Goal: Task Accomplishment & Management: Manage account settings

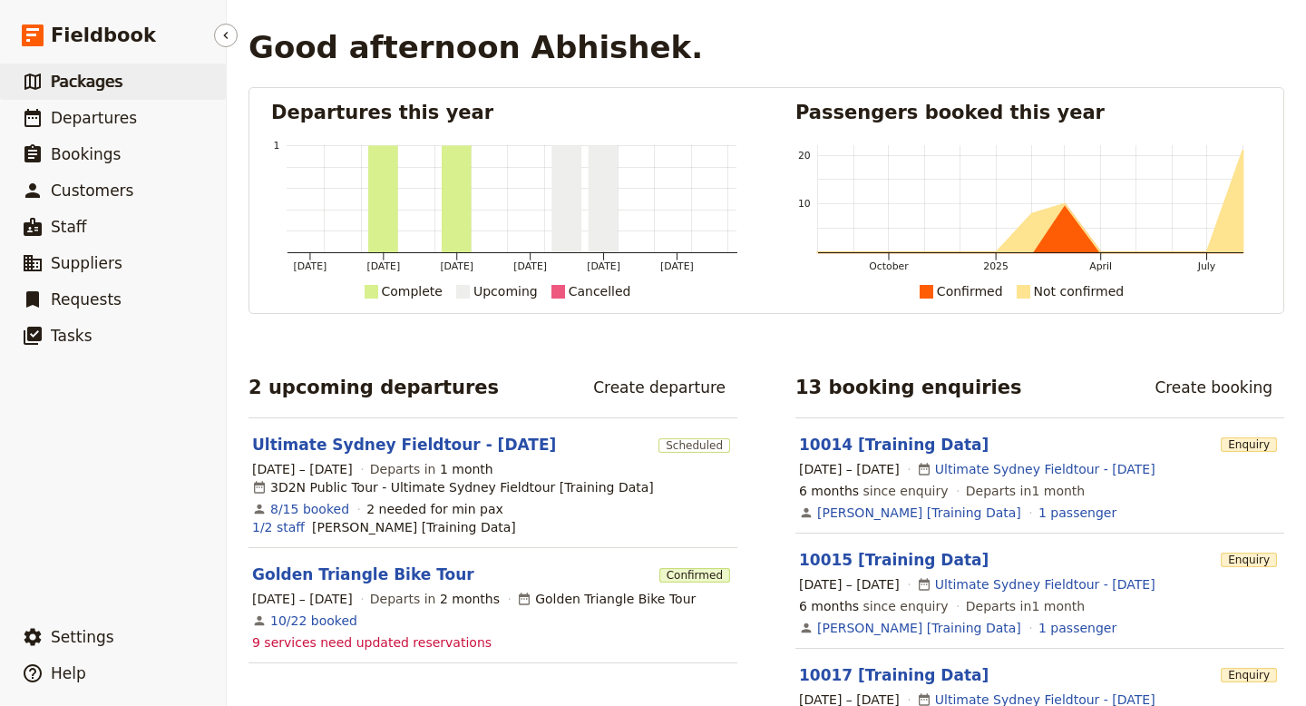
click at [85, 81] on span "Packages" at bounding box center [87, 82] width 72 height 18
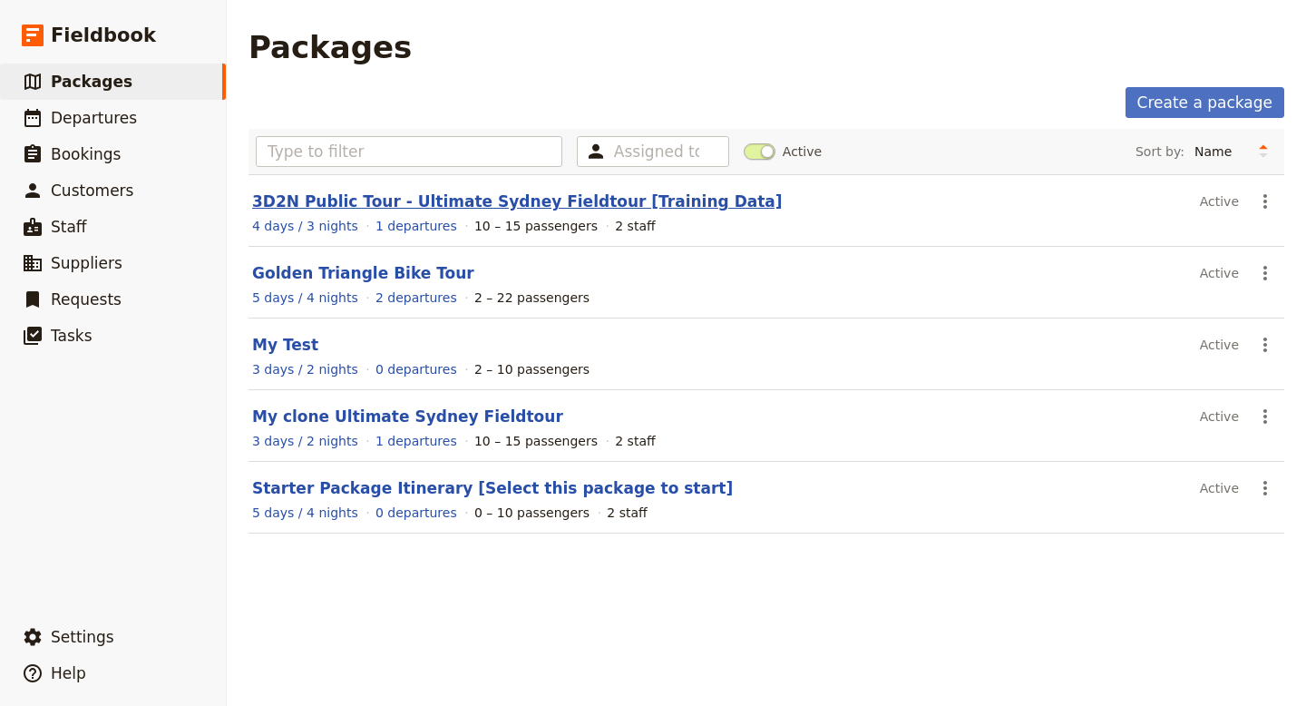
click at [378, 200] on link "3D2N Public Tour - Ultimate Sydney Fieldtour [Training Data]" at bounding box center [517, 201] width 531 height 18
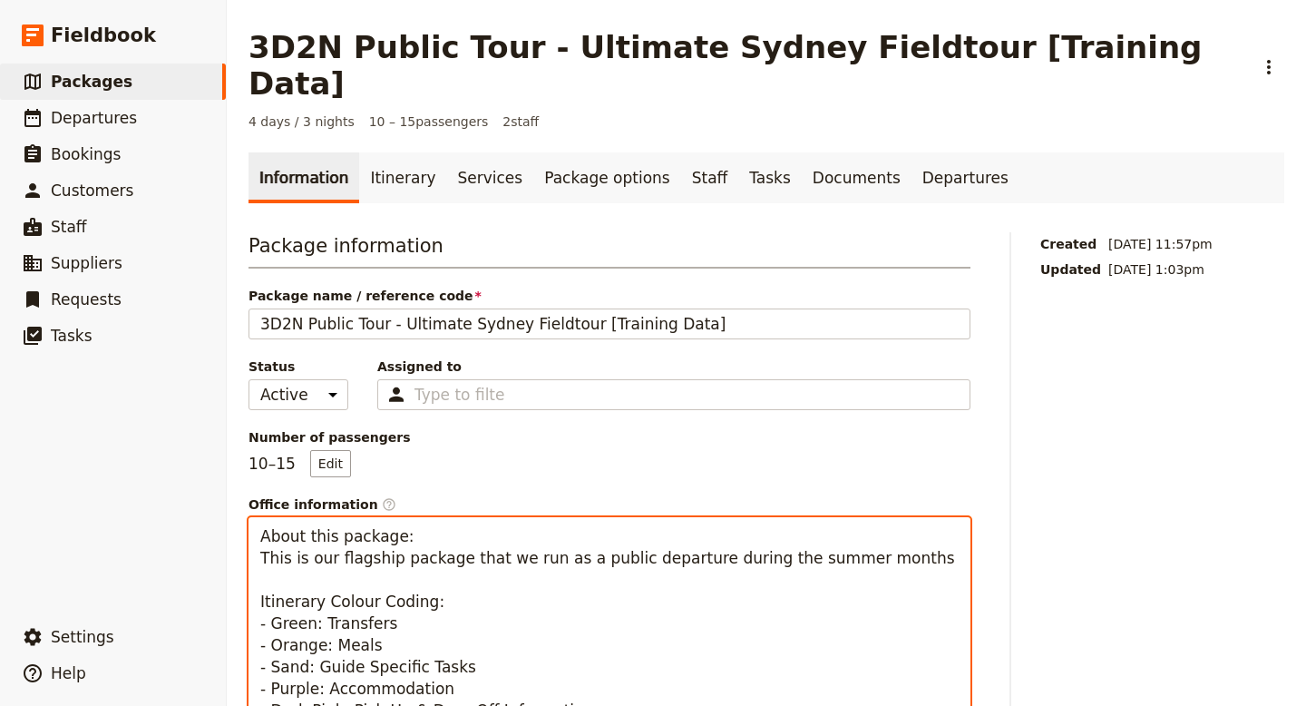
click at [493, 517] on textarea "About this package: This is our flagship package that we run as a public depart…" at bounding box center [610, 666] width 722 height 299
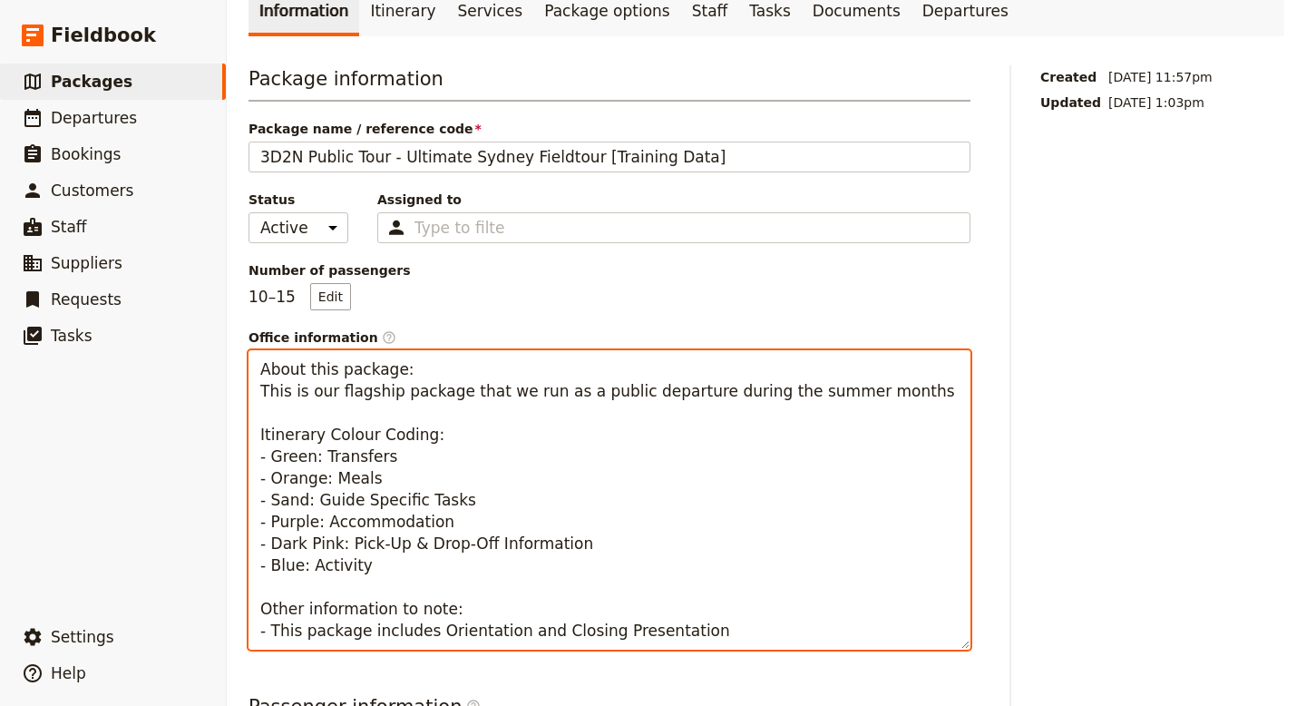
scroll to position [171, 0]
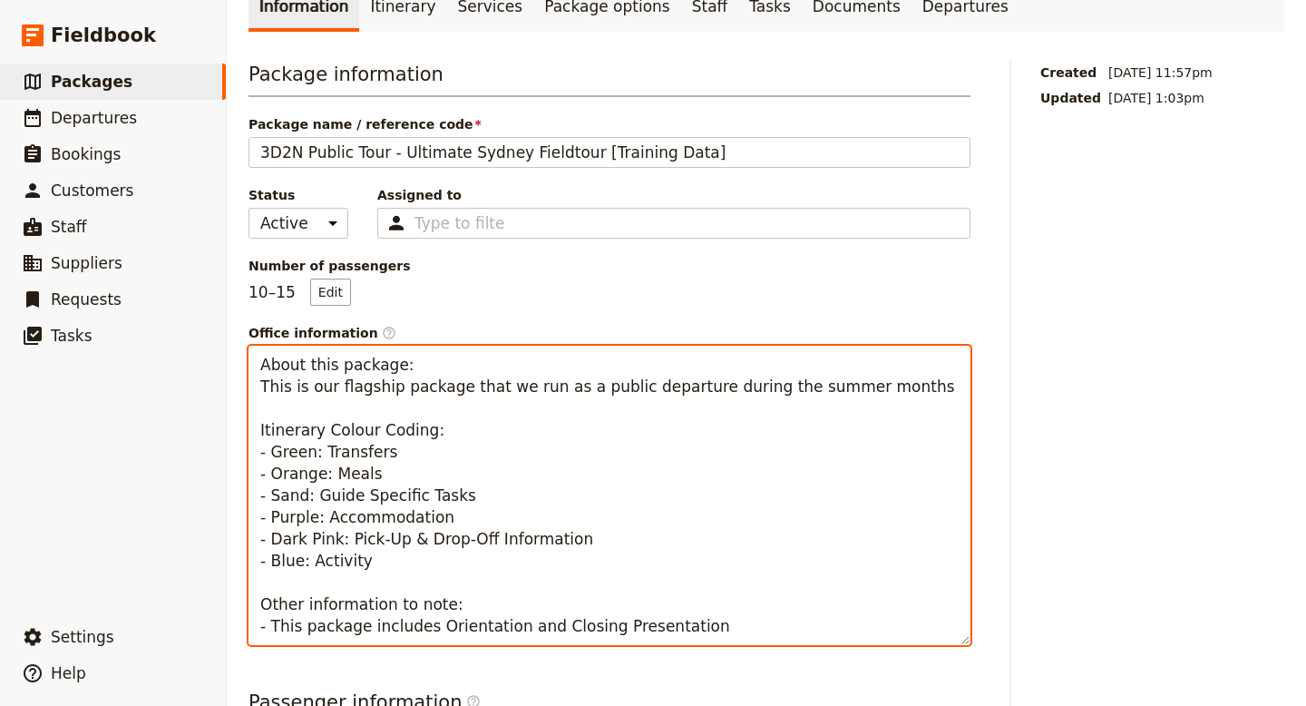
drag, startPoint x: 301, startPoint y: 421, endPoint x: 513, endPoint y: 534, distance: 240.6
click at [513, 535] on textarea "About this package: This is our flagship package that we run as a public depart…" at bounding box center [610, 495] width 722 height 299
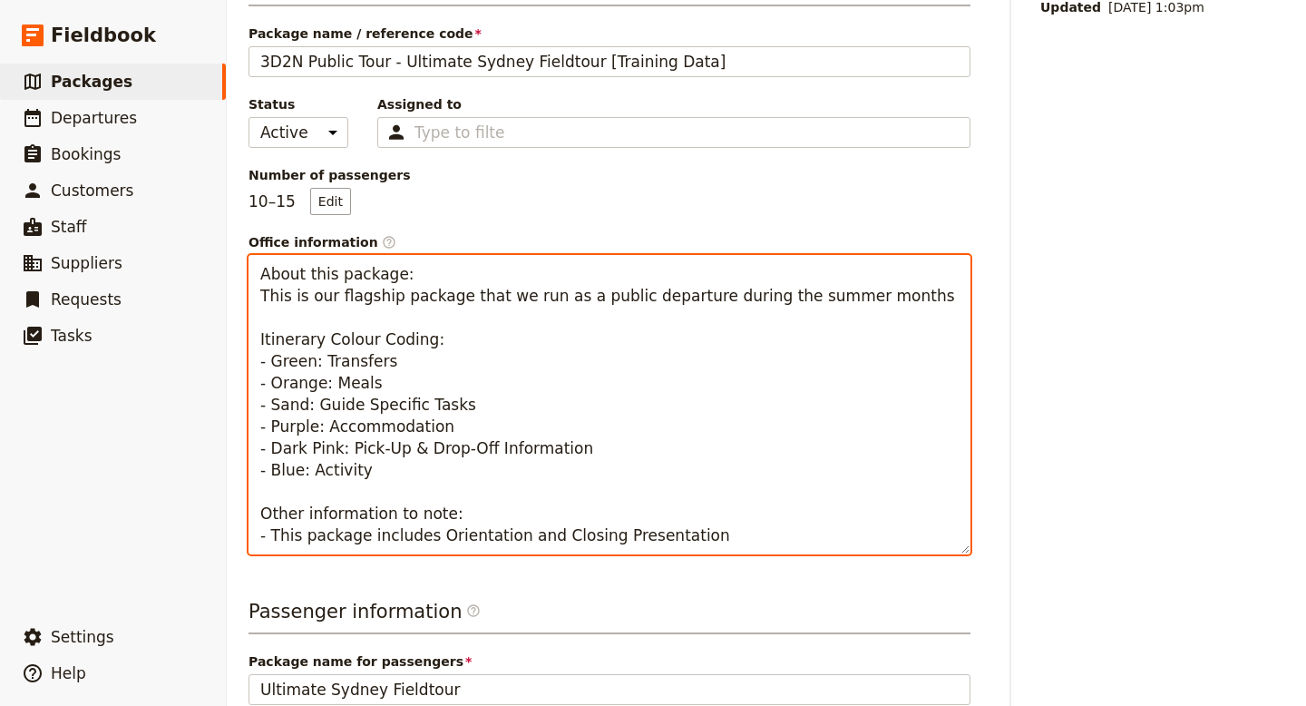
scroll to position [264, 0]
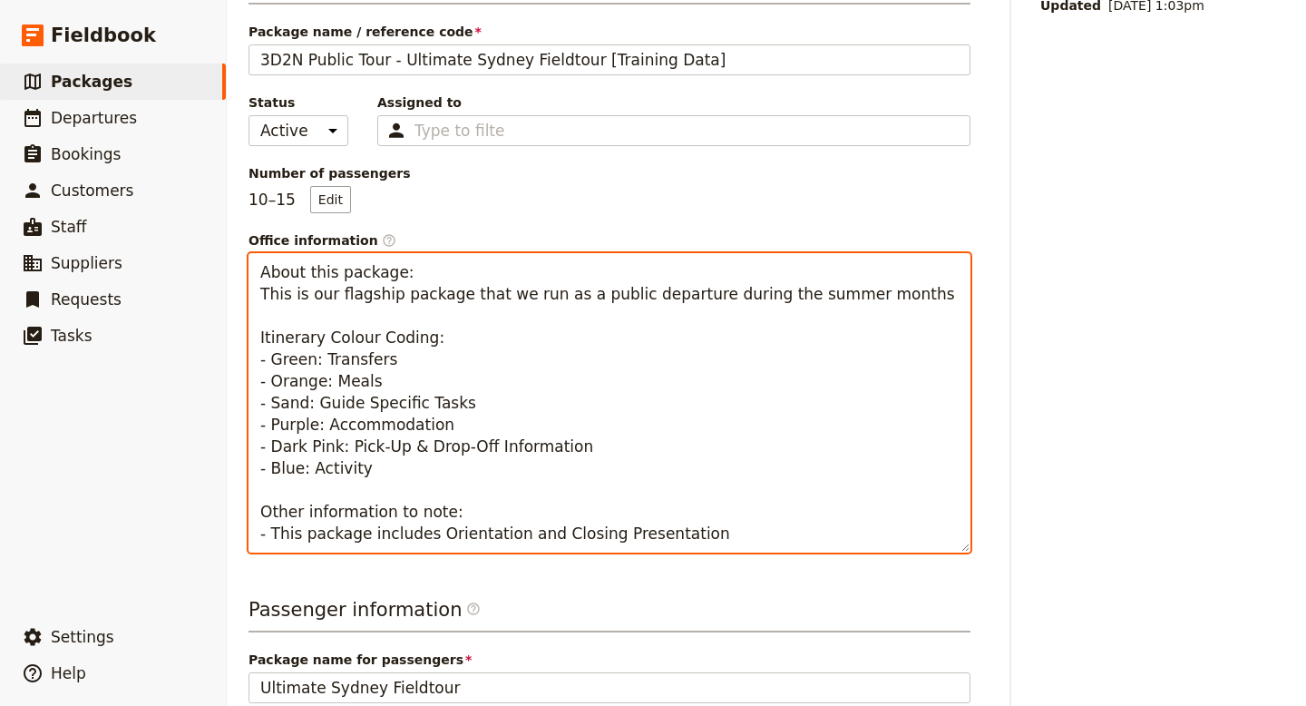
click at [570, 365] on textarea "About this package: This is our flagship package that we run as a public depart…" at bounding box center [610, 402] width 722 height 299
drag, startPoint x: 261, startPoint y: 239, endPoint x: 702, endPoint y: 493, distance: 508.7
click at [702, 494] on textarea "About this package: This is our flagship package that we run as a public depart…" at bounding box center [610, 402] width 722 height 299
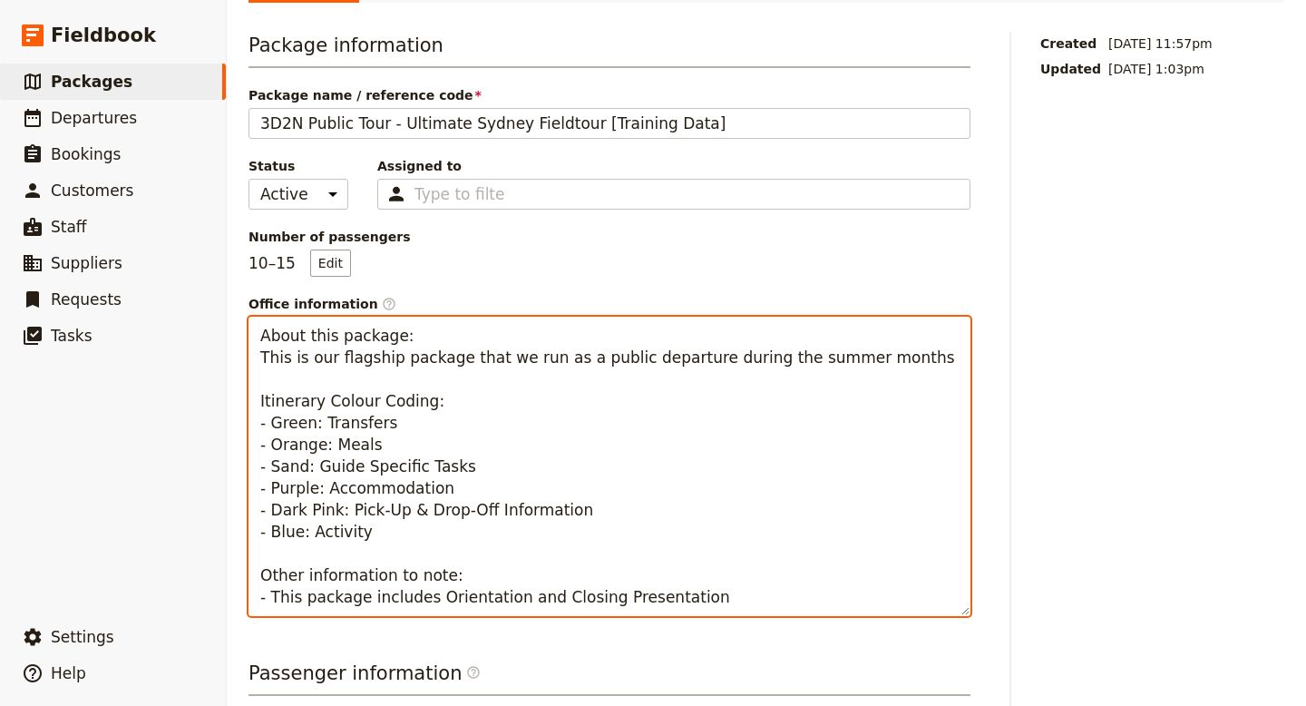
scroll to position [0, 0]
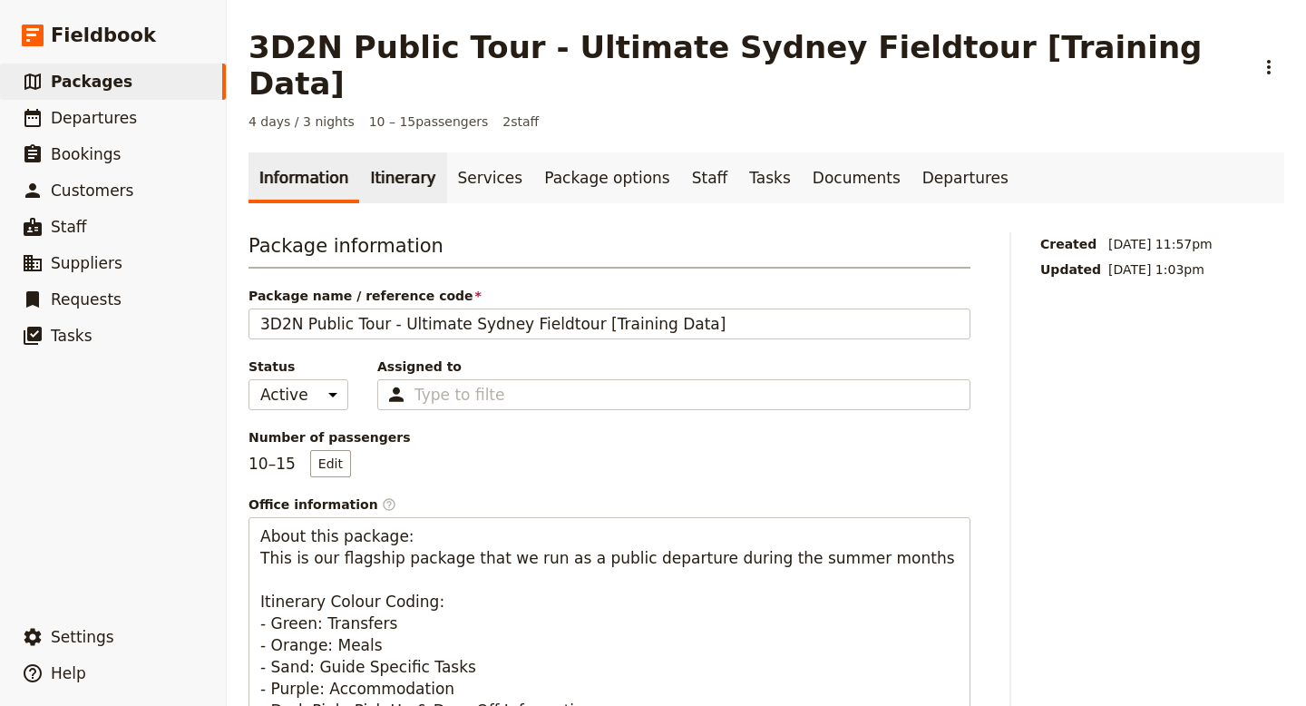
click at [390, 152] on link "Itinerary" at bounding box center [402, 177] width 87 height 51
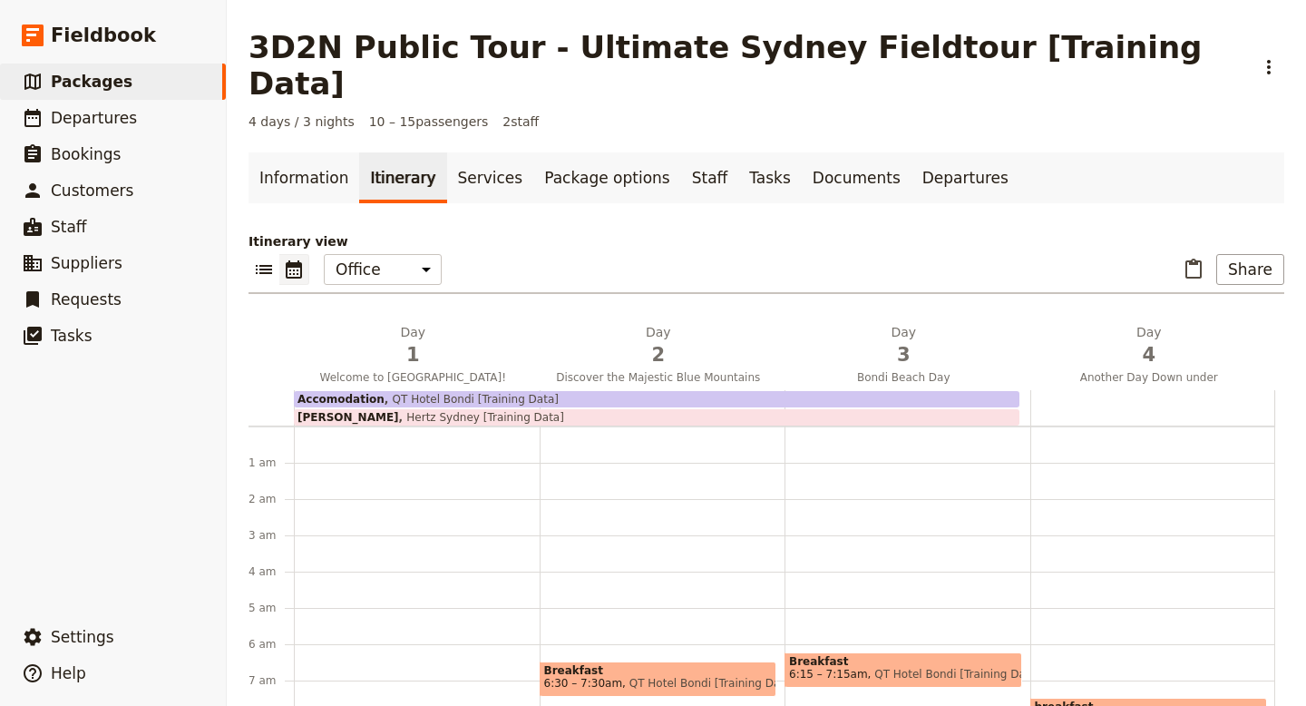
scroll to position [209, 0]
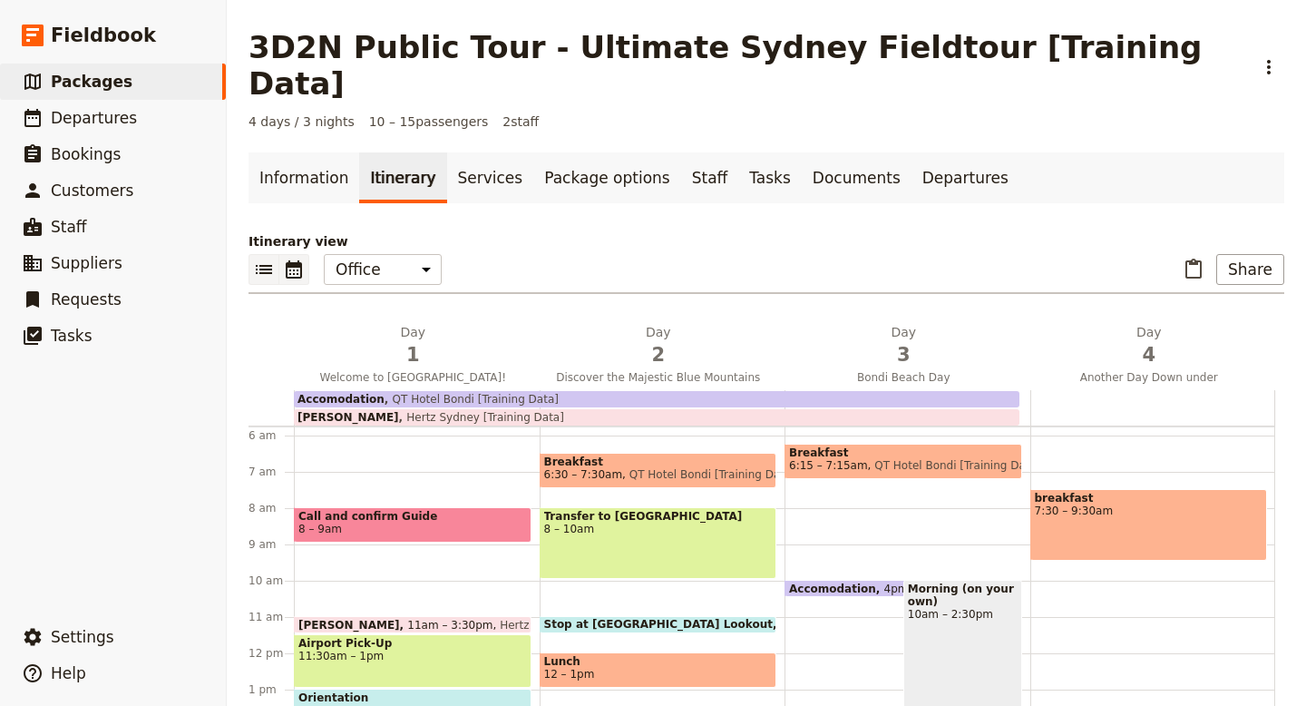
click at [268, 265] on icon "List view" at bounding box center [264, 269] width 16 height 9
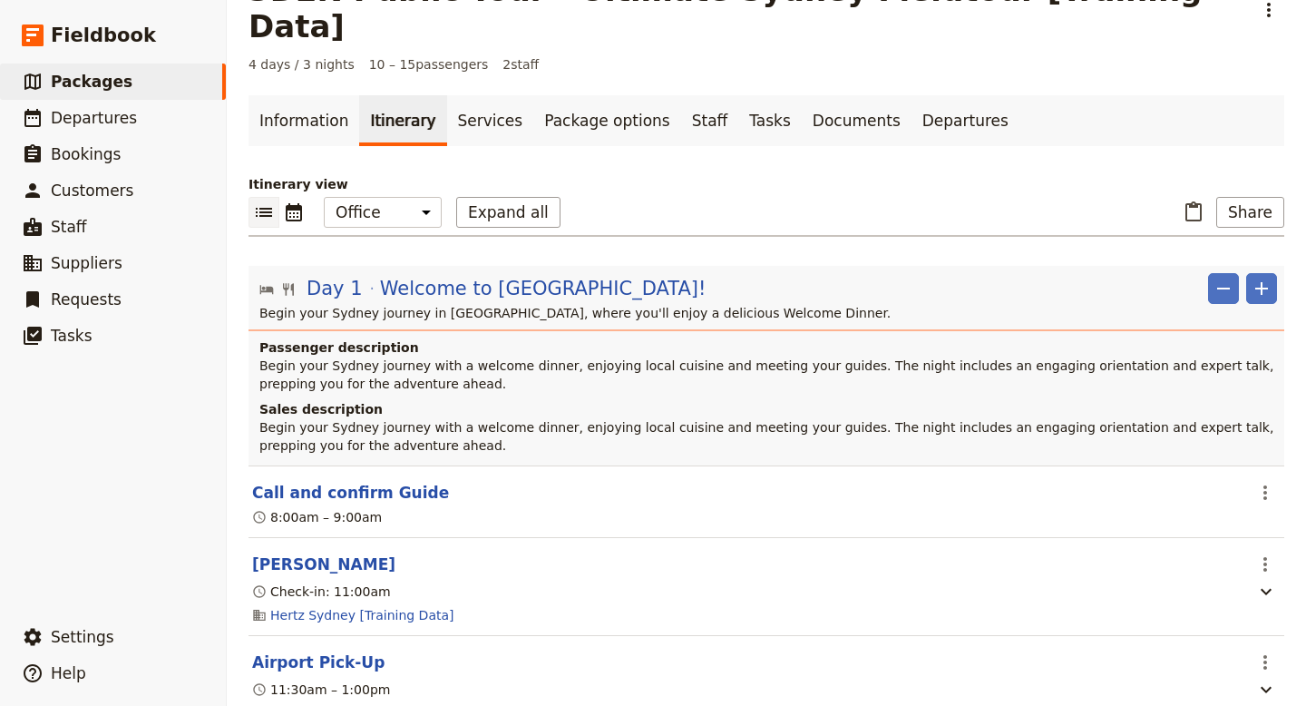
scroll to position [61, 0]
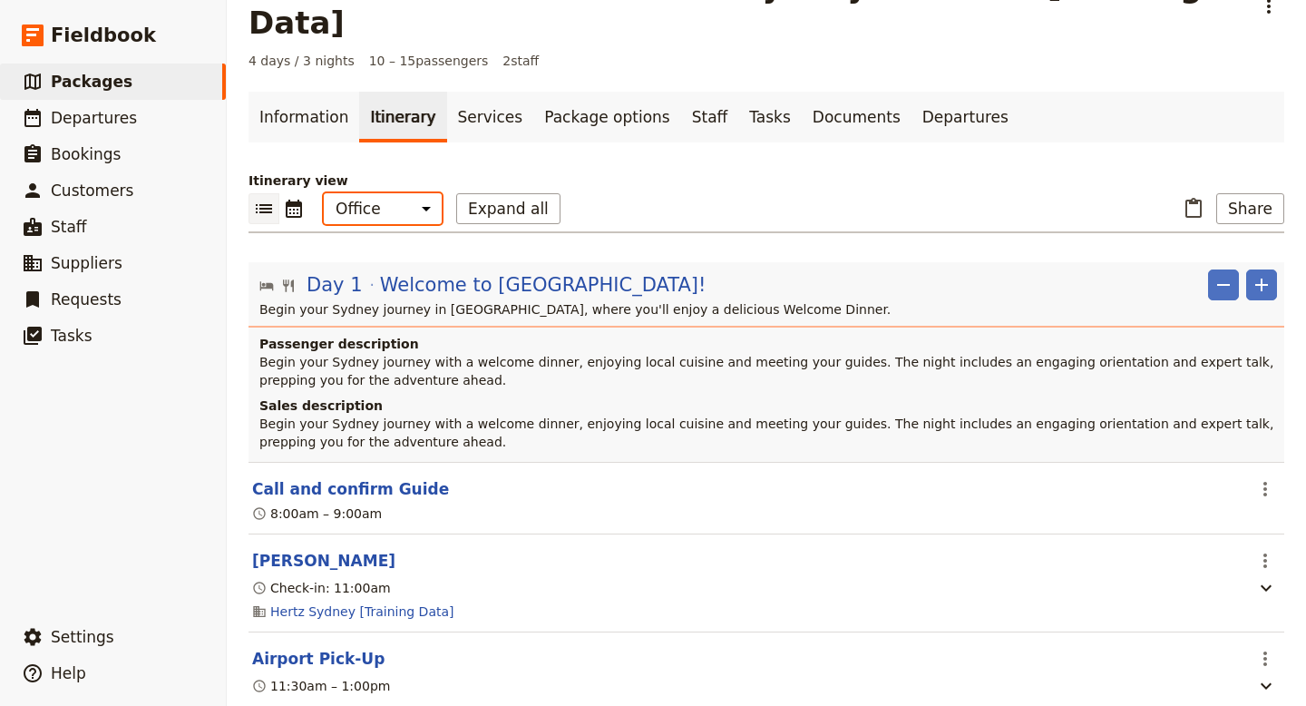
click at [419, 193] on select "Office Guide Passenger Sales" at bounding box center [383, 208] width 118 height 31
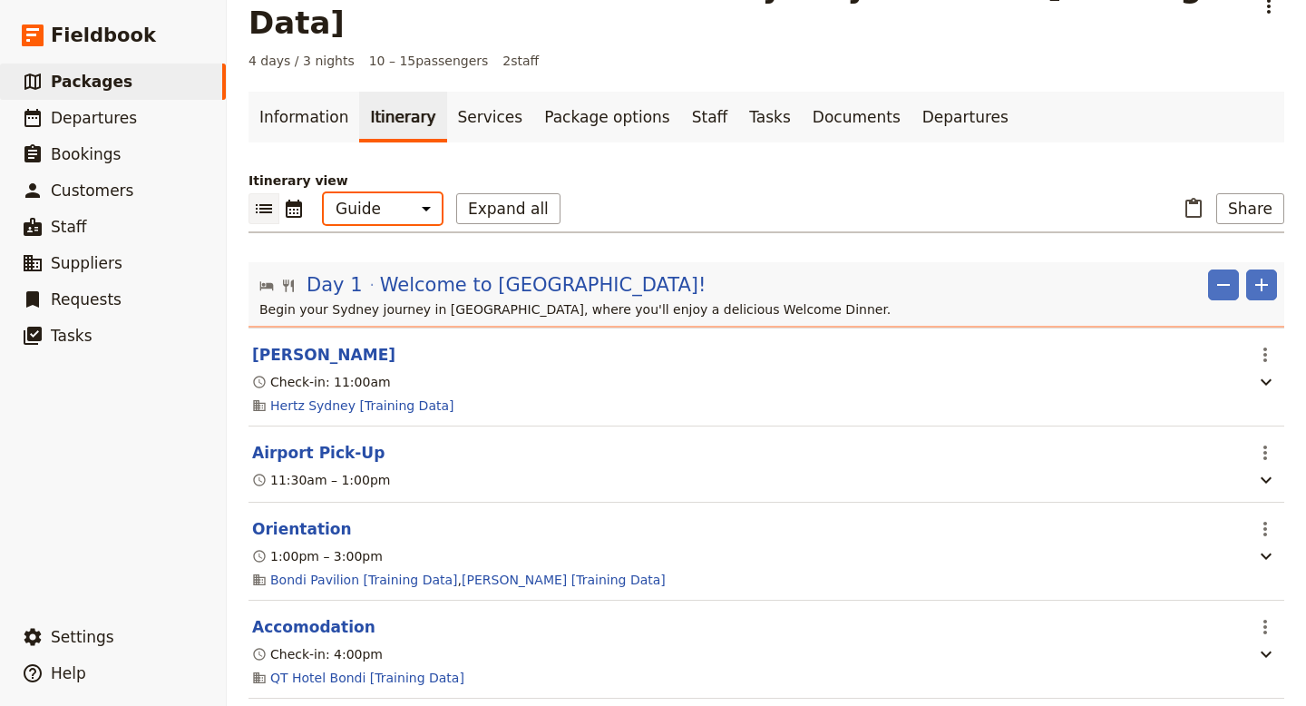
click at [415, 193] on select "Office Guide Passenger Sales" at bounding box center [383, 208] width 118 height 31
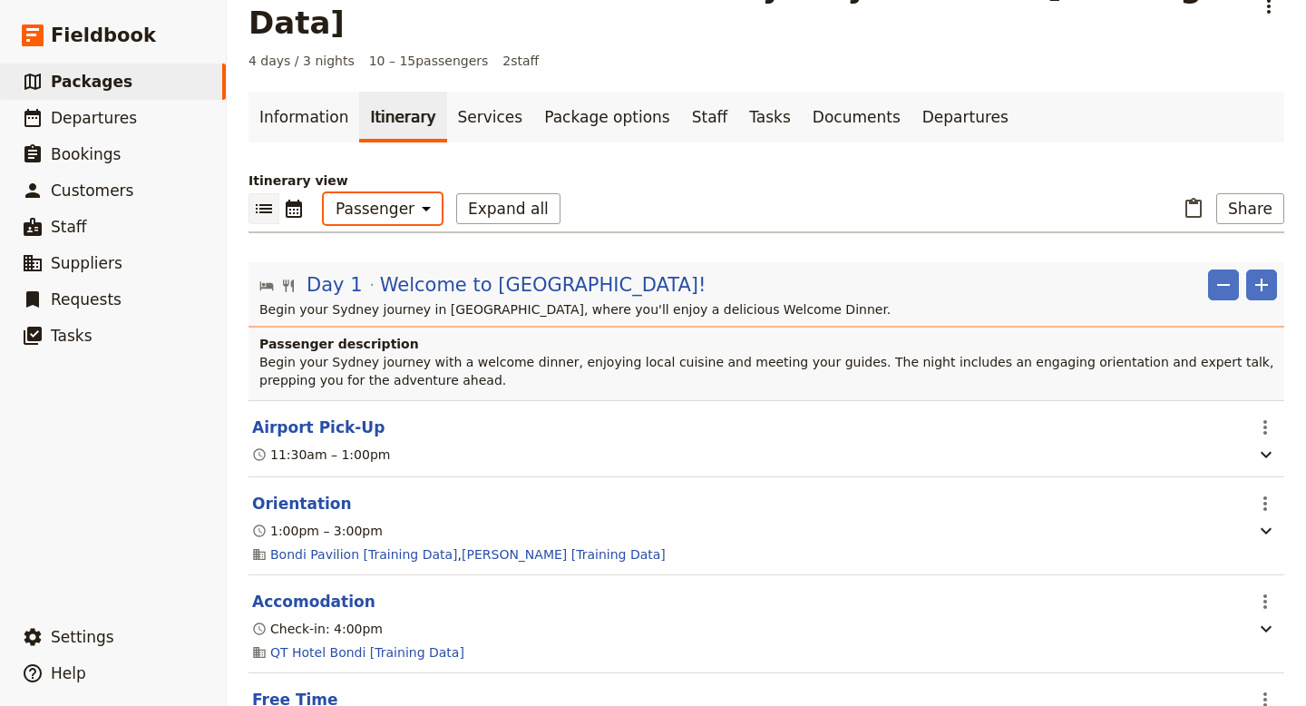
click at [423, 193] on select "Office Guide Passenger Sales" at bounding box center [383, 208] width 118 height 31
click at [417, 193] on select "Office Guide Passenger Sales" at bounding box center [383, 208] width 118 height 31
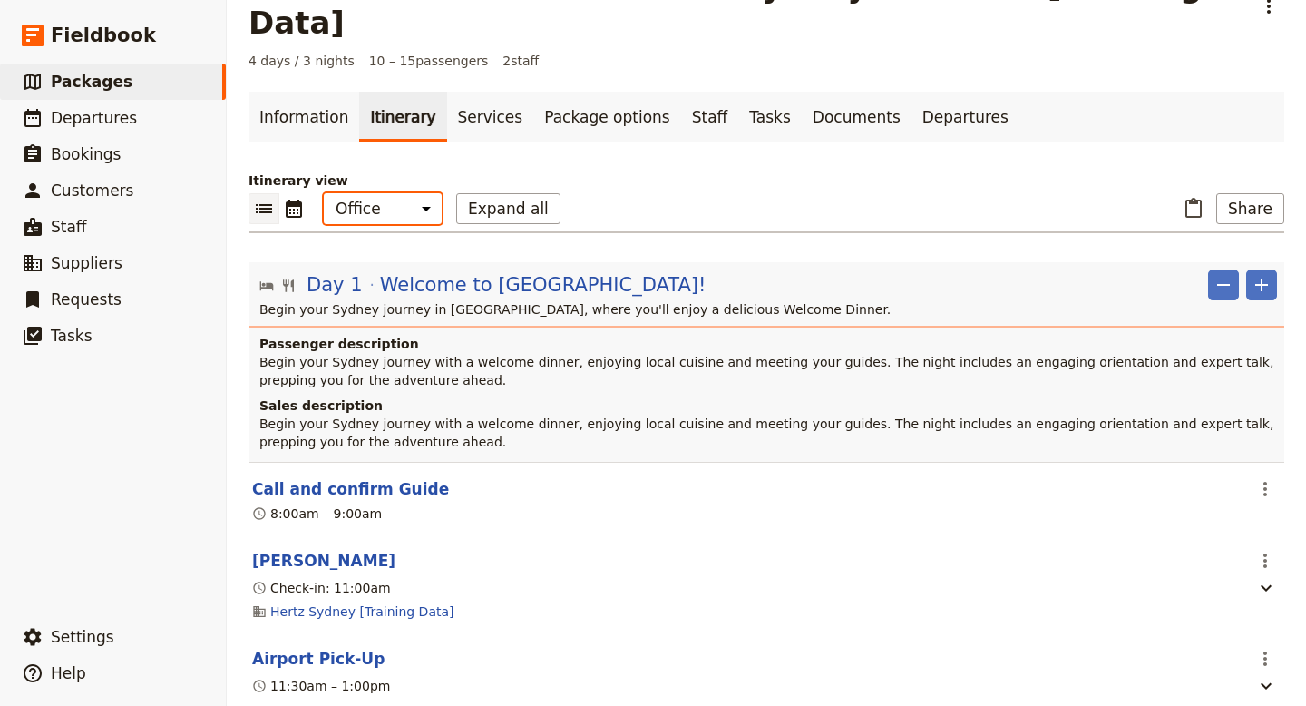
click at [420, 193] on select "Office Guide Passenger Sales" at bounding box center [383, 208] width 118 height 31
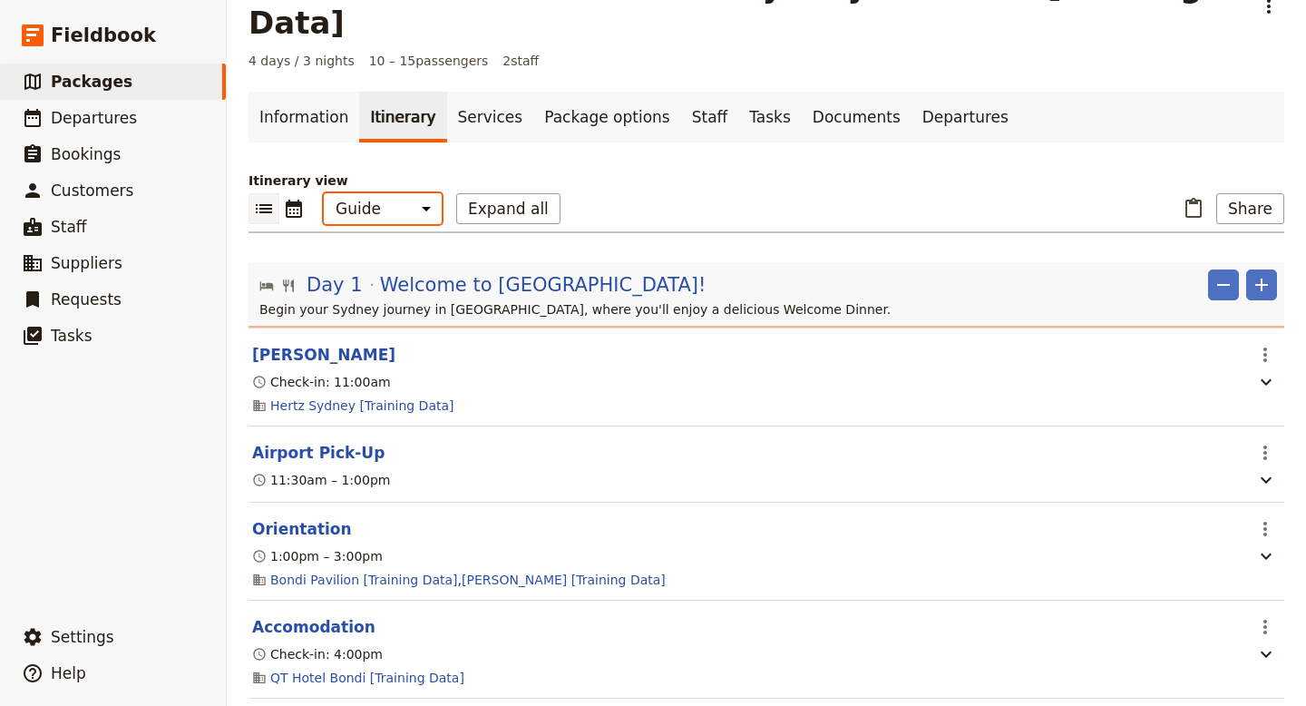
click at [420, 193] on select "Office Guide Passenger Sales" at bounding box center [383, 208] width 118 height 31
select select "PASSENGER"
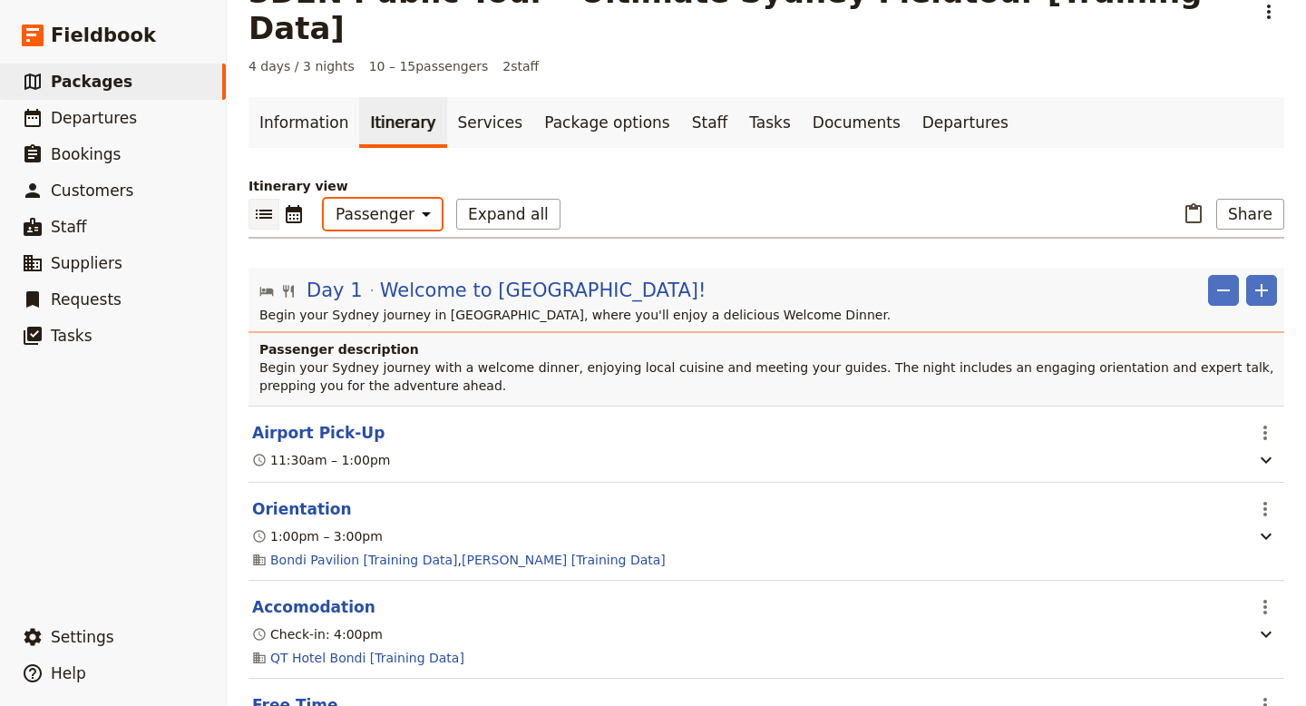
scroll to position [46, 0]
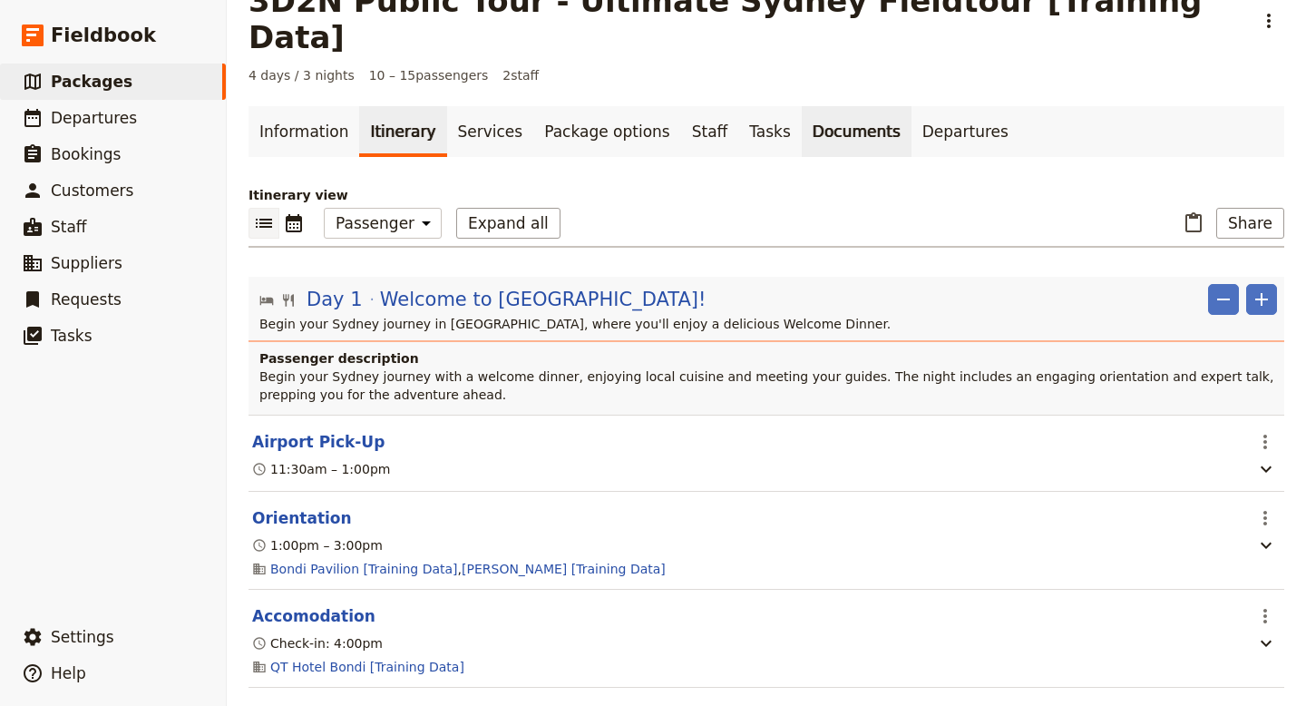
click at [802, 106] on link "Documents" at bounding box center [857, 131] width 110 height 51
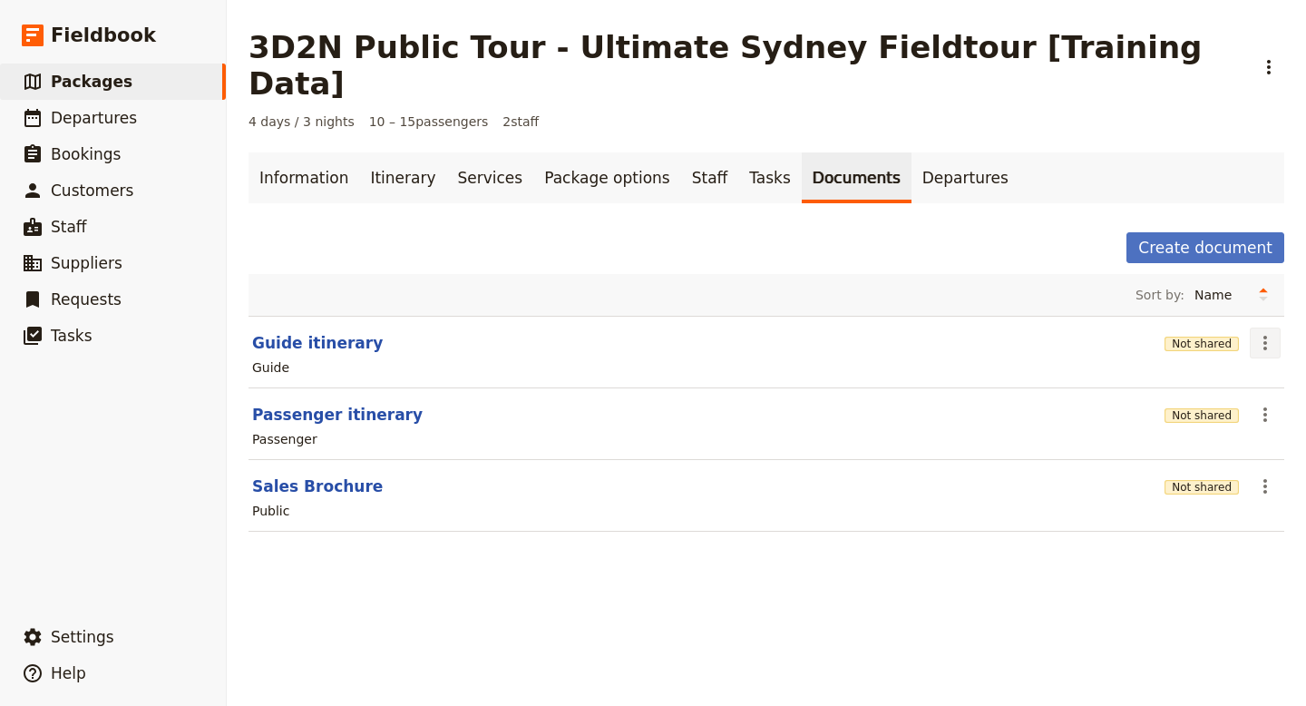
click at [1260, 332] on icon "Actions" at bounding box center [1265, 343] width 22 height 22
click at [1188, 348] on span "Share" at bounding box center [1177, 346] width 36 height 18
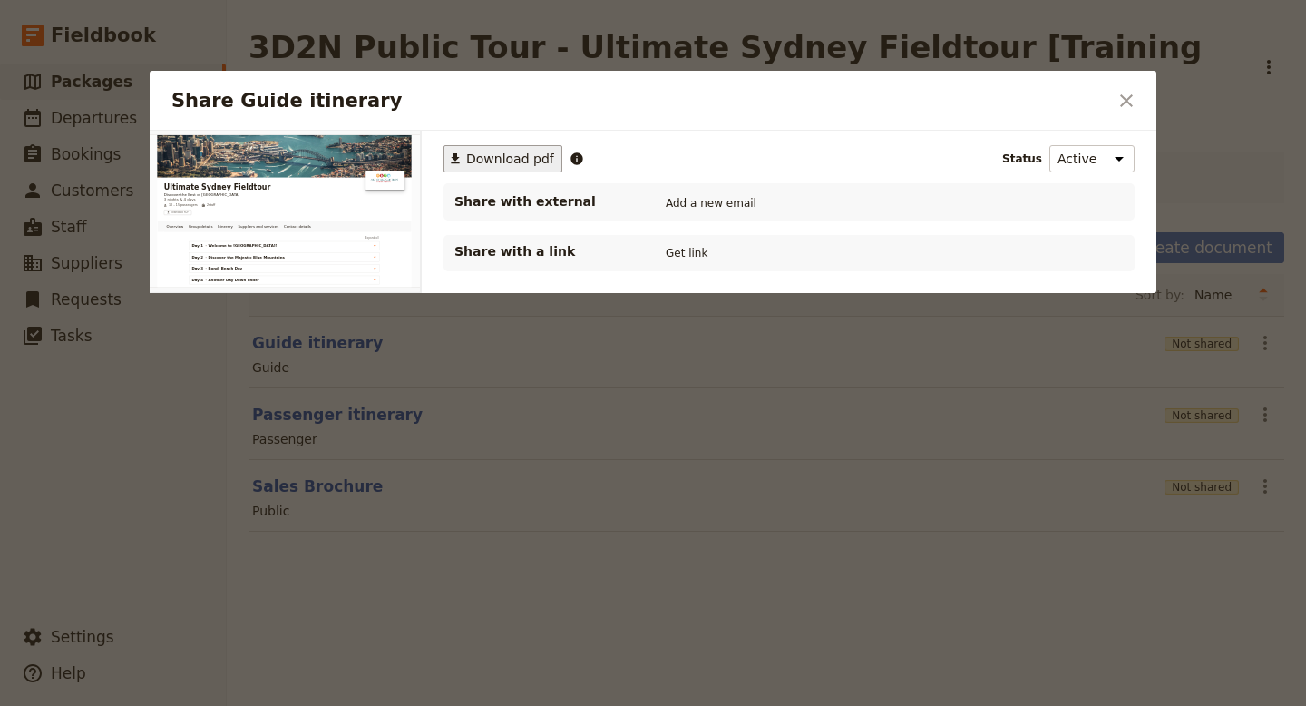
click at [522, 163] on span "Download pdf" at bounding box center [510, 159] width 88 height 18
click at [691, 251] on button "Get link" at bounding box center [686, 253] width 51 height 20
click at [848, 251] on button "Get link" at bounding box center [823, 253] width 51 height 20
click at [1135, 100] on icon "Close dialog" at bounding box center [1127, 101] width 22 height 22
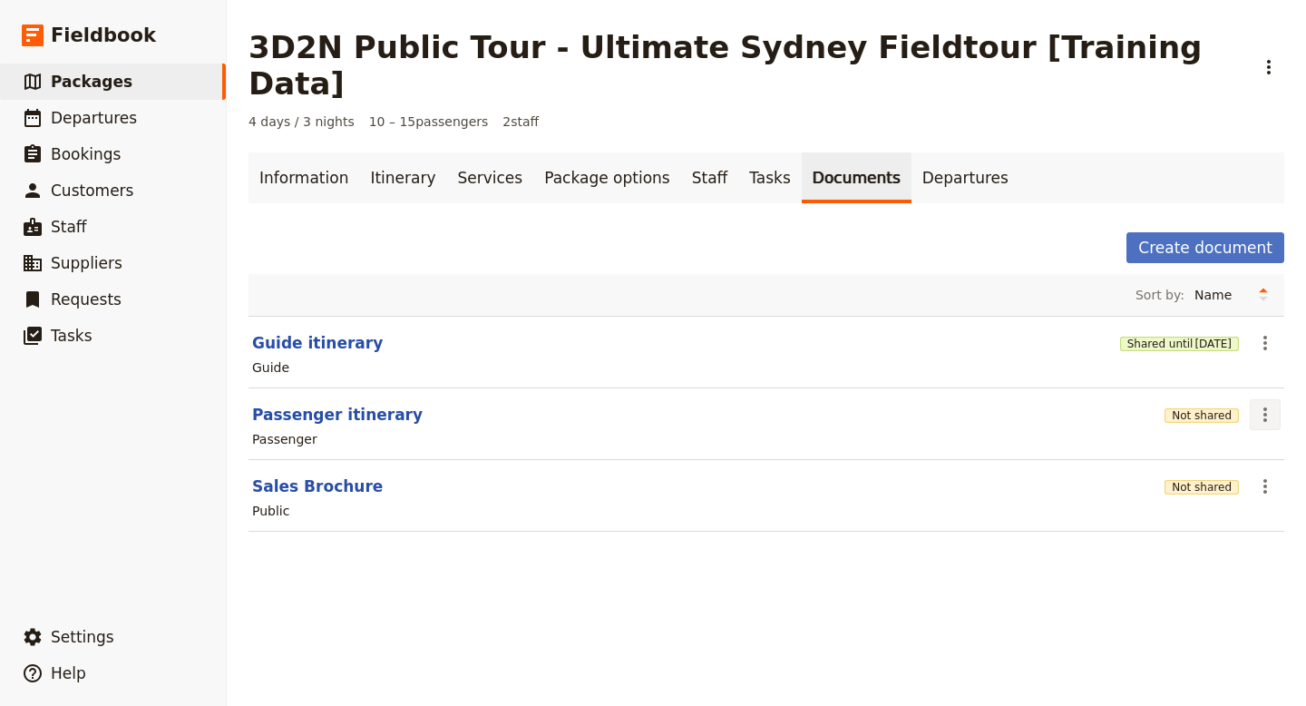
click at [1263, 404] on icon "Actions" at bounding box center [1265, 415] width 22 height 22
click at [1225, 411] on span "Share" at bounding box center [1214, 418] width 110 height 18
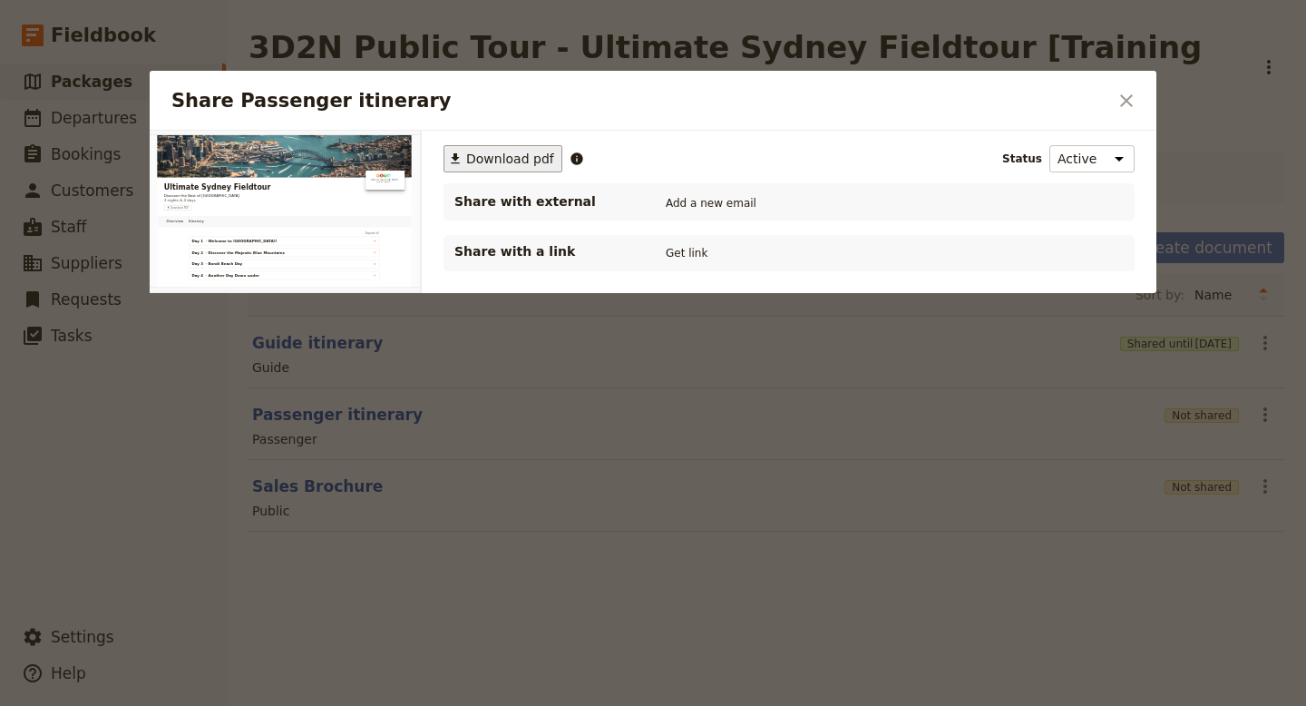
click at [492, 159] on span "Download pdf" at bounding box center [510, 159] width 88 height 18
click at [689, 252] on button "Get link" at bounding box center [686, 253] width 51 height 20
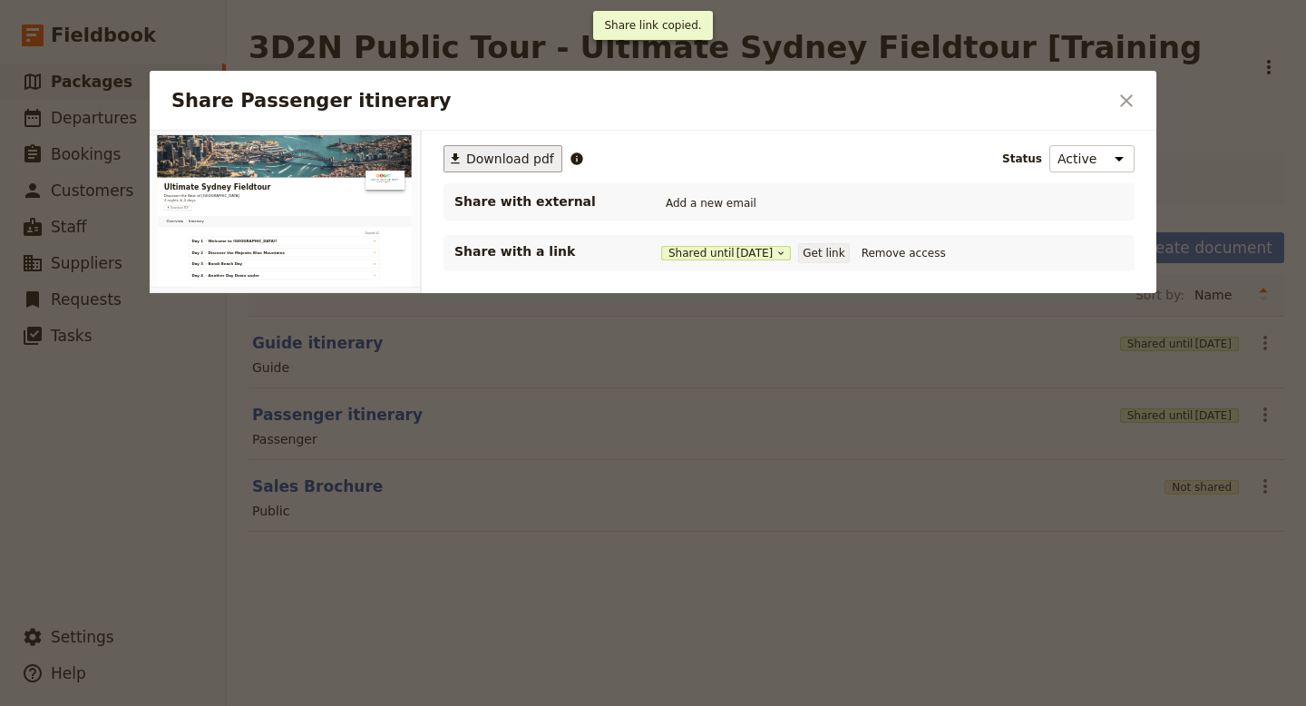
click at [849, 259] on button "Get link" at bounding box center [823, 253] width 51 height 20
click at [1128, 99] on icon "Close dialog" at bounding box center [1126, 100] width 13 height 13
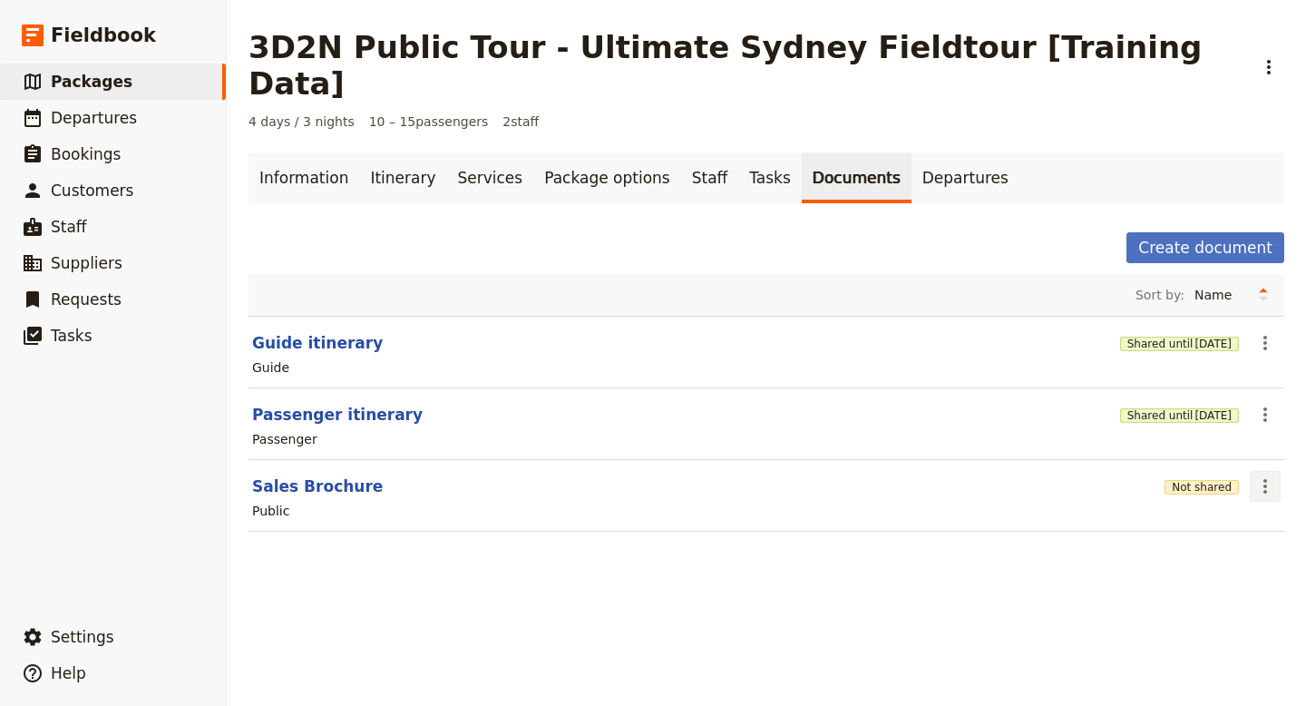
click at [1263, 475] on icon "Actions" at bounding box center [1265, 486] width 22 height 22
click at [1221, 491] on span "Share" at bounding box center [1214, 490] width 110 height 18
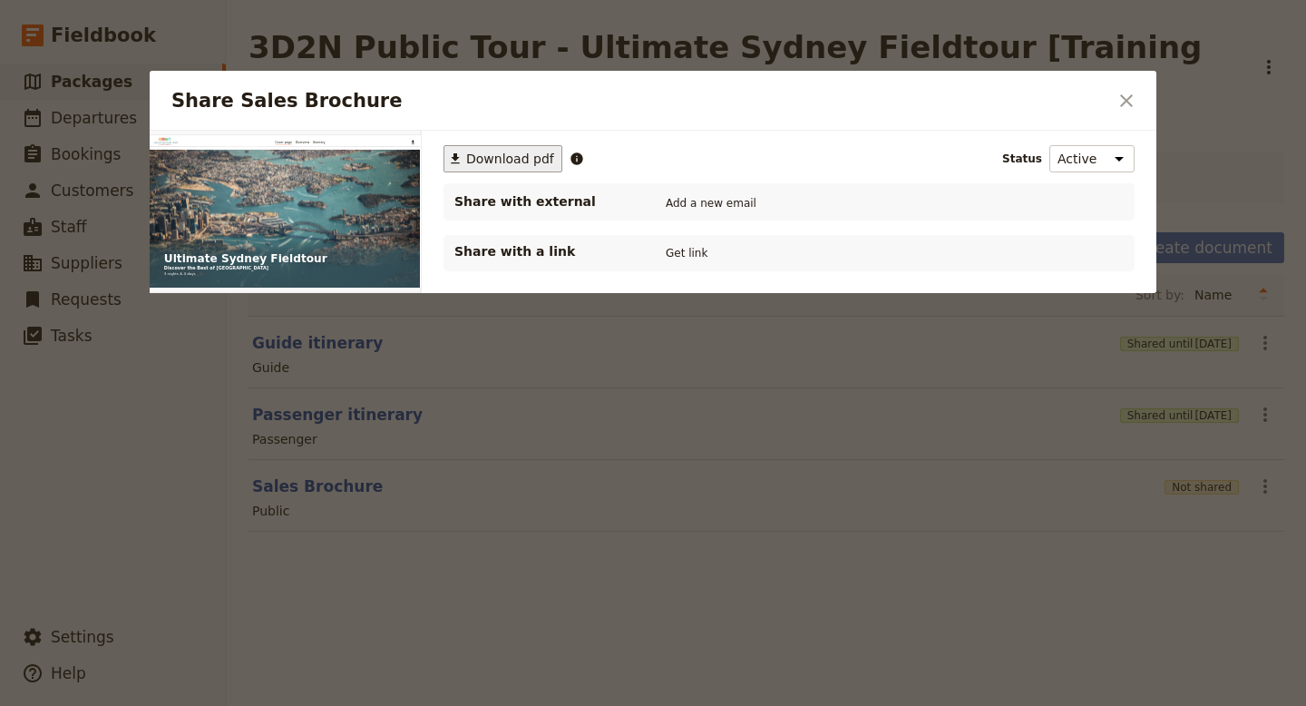
click at [522, 156] on span "Download pdf" at bounding box center [510, 159] width 88 height 18
click at [693, 253] on button "Get link" at bounding box center [686, 253] width 51 height 20
click at [847, 253] on button "Get link" at bounding box center [823, 253] width 51 height 20
click at [1131, 102] on icon "Close dialog" at bounding box center [1127, 101] width 22 height 22
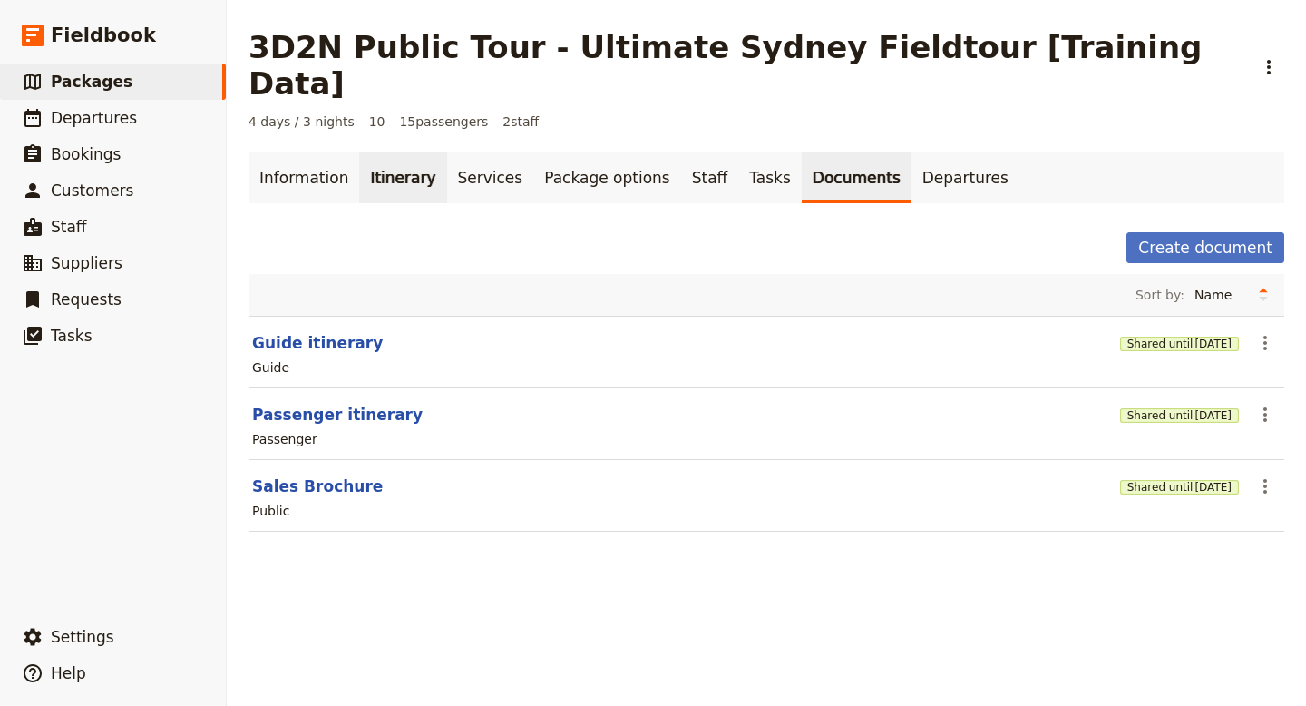
click at [395, 152] on link "Itinerary" at bounding box center [402, 177] width 87 height 51
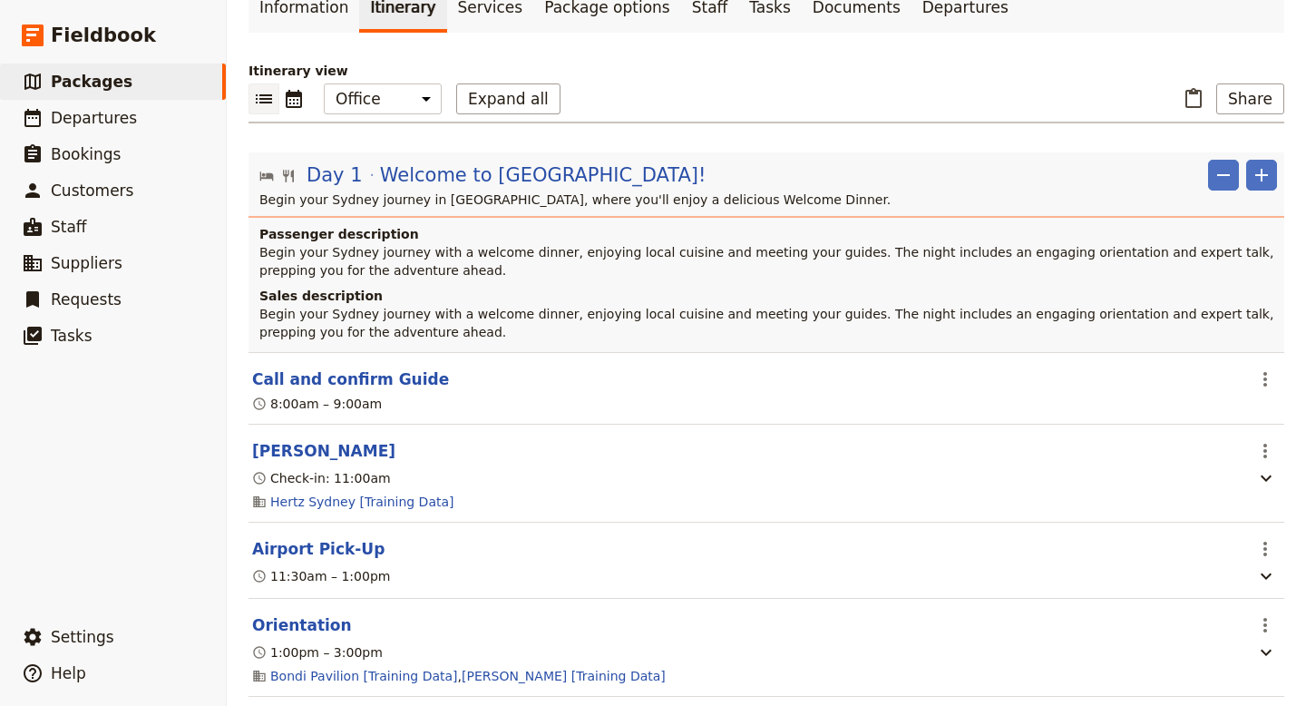
scroll to position [110, 0]
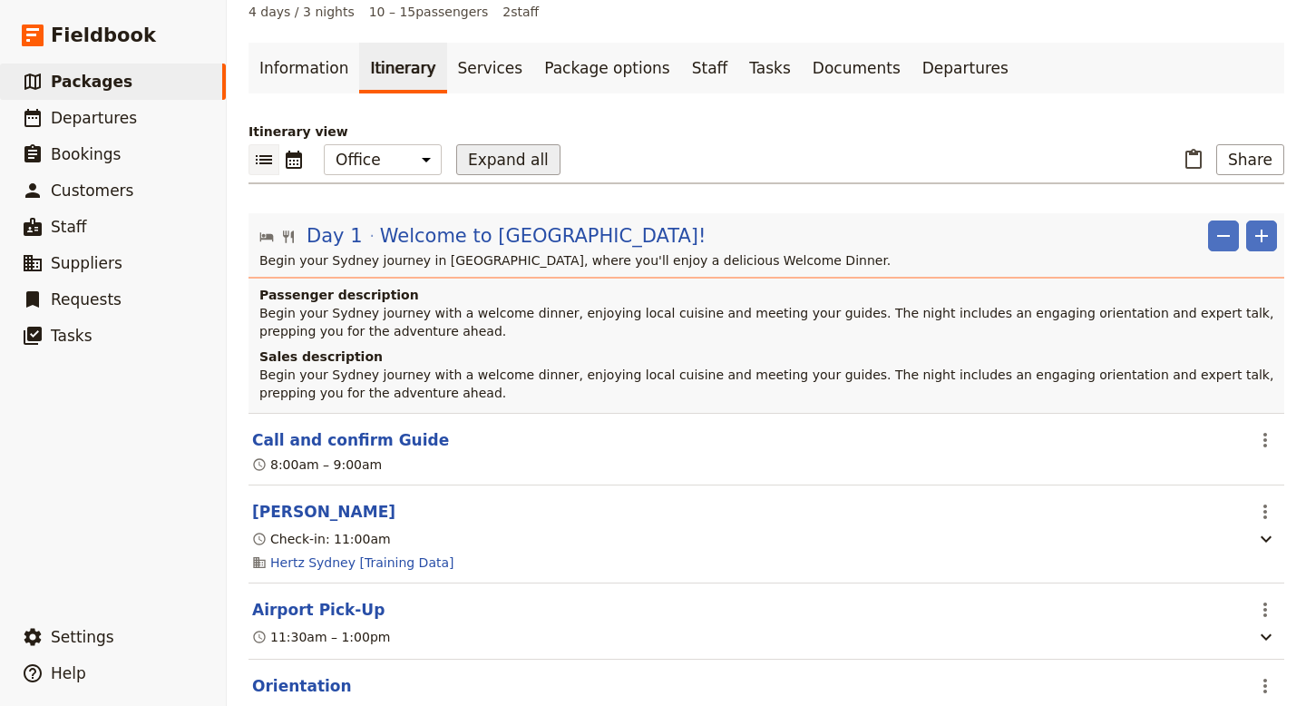
click at [511, 144] on button "Expand all" at bounding box center [508, 159] width 104 height 31
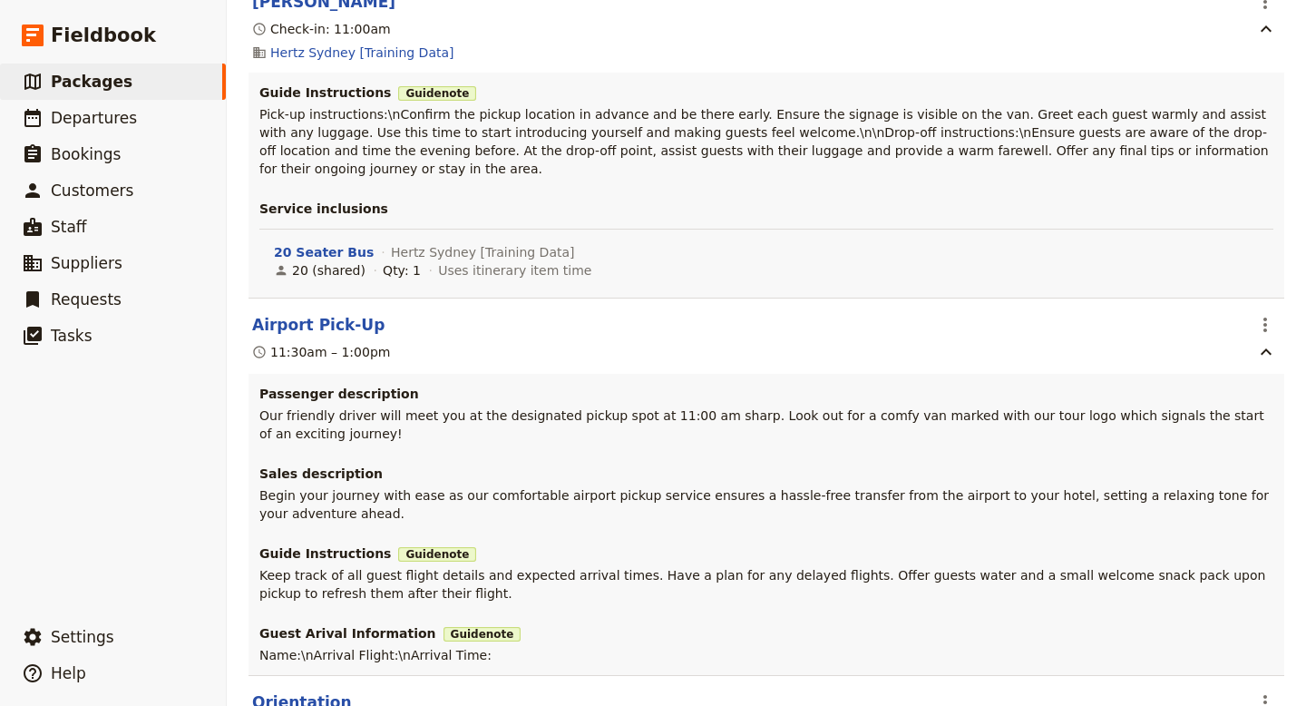
scroll to position [629, 0]
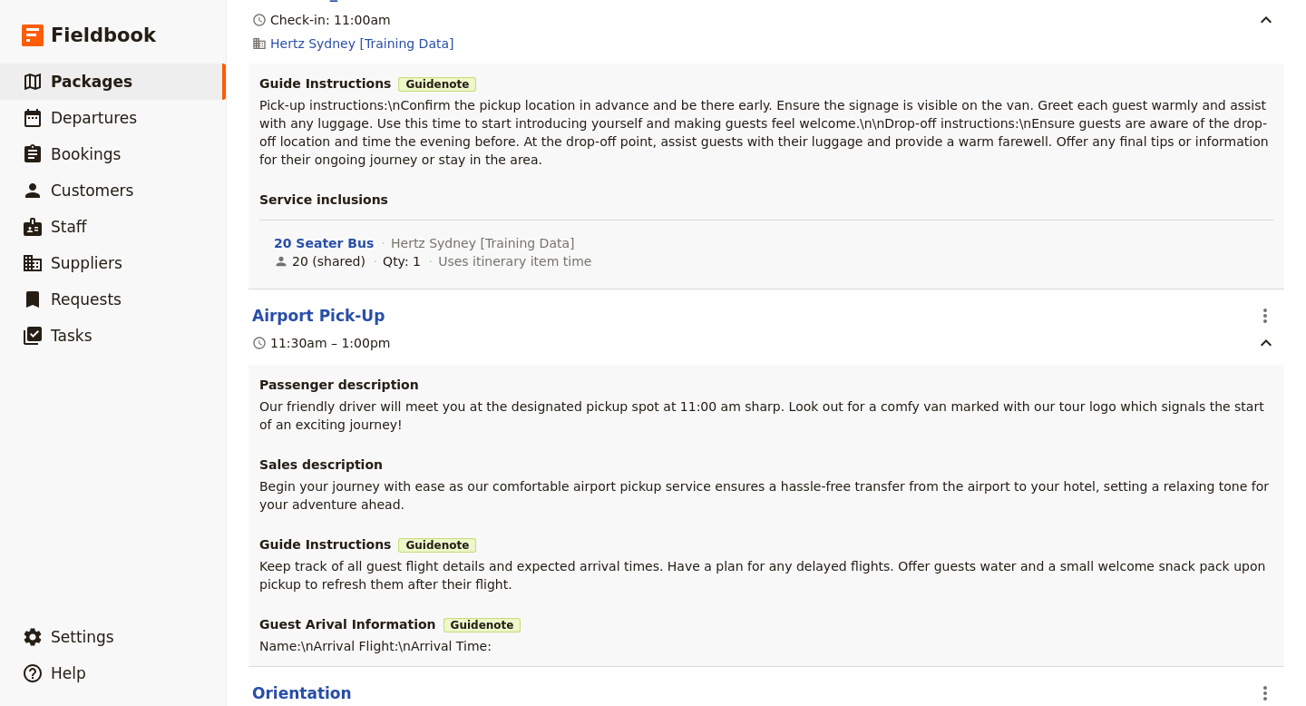
click at [725, 477] on p "Begin your journey with ease as our comfortable airport pickup service ensures …" at bounding box center [766, 495] width 1014 height 36
click at [1263, 305] on icon "Actions" at bounding box center [1265, 316] width 22 height 22
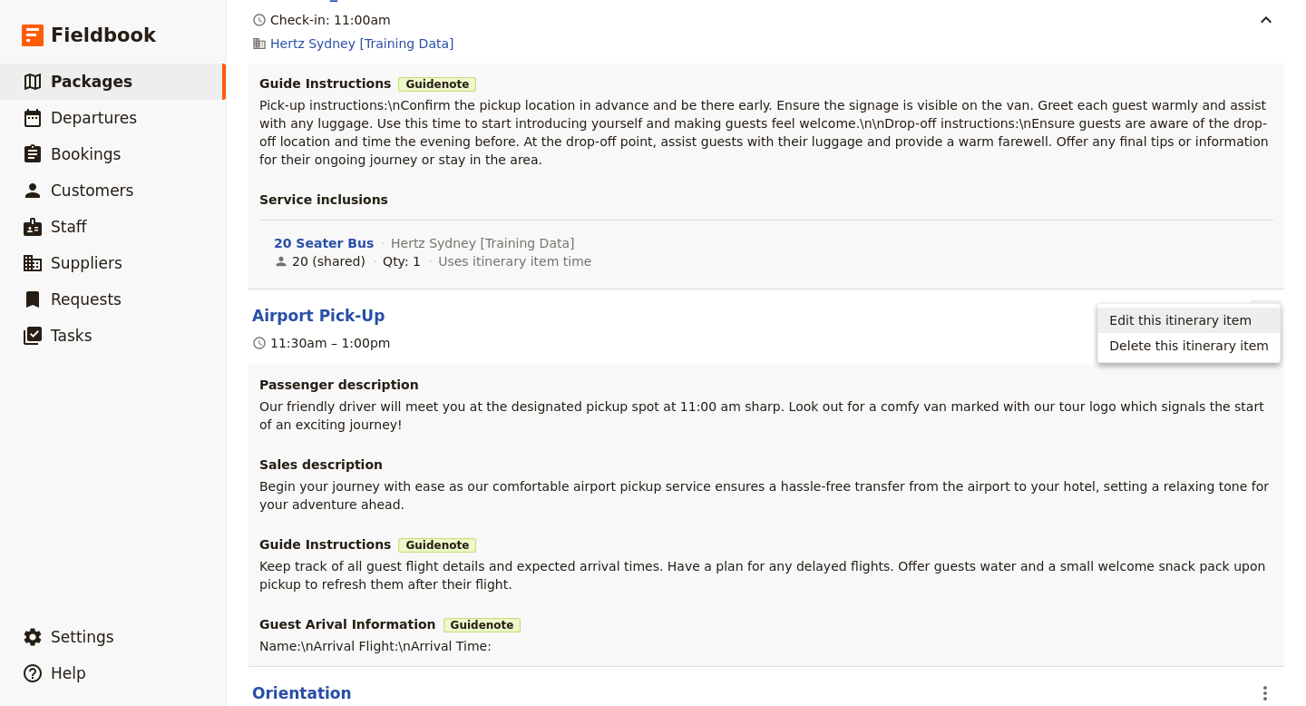
click at [1209, 313] on span "Edit this itinerary item" at bounding box center [1180, 320] width 142 height 18
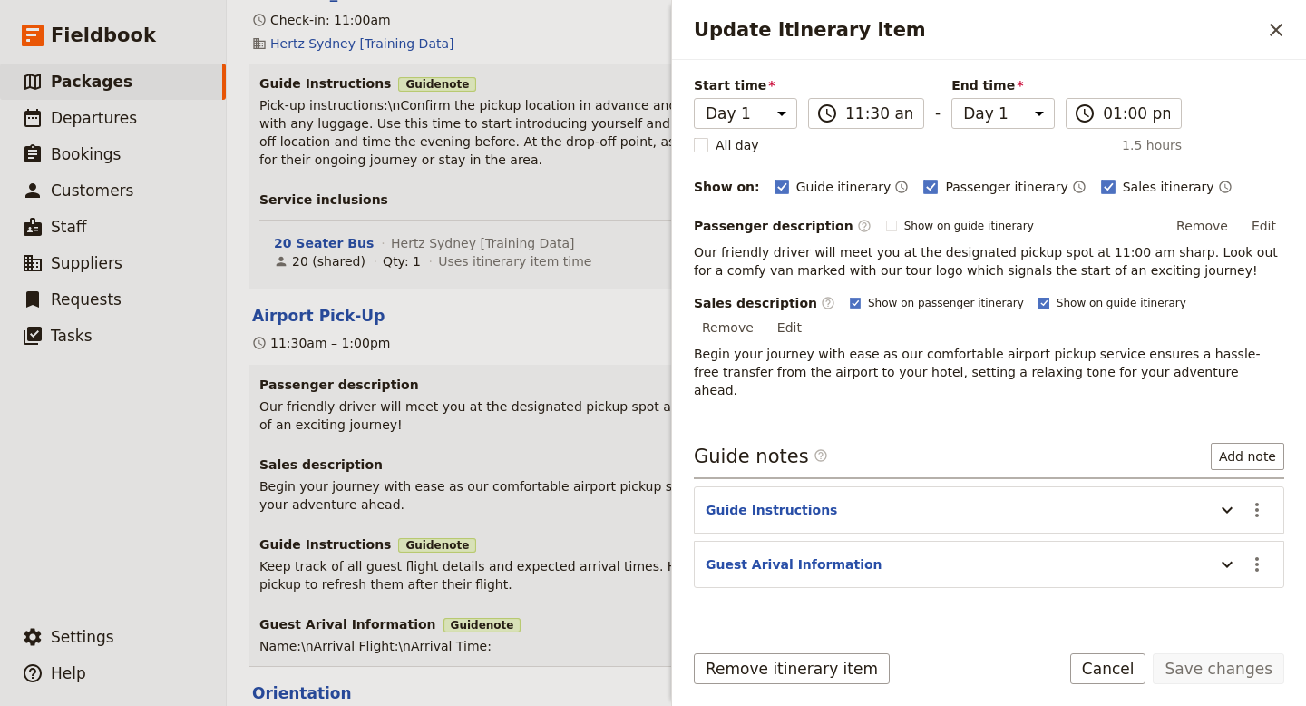
scroll to position [130, 0]
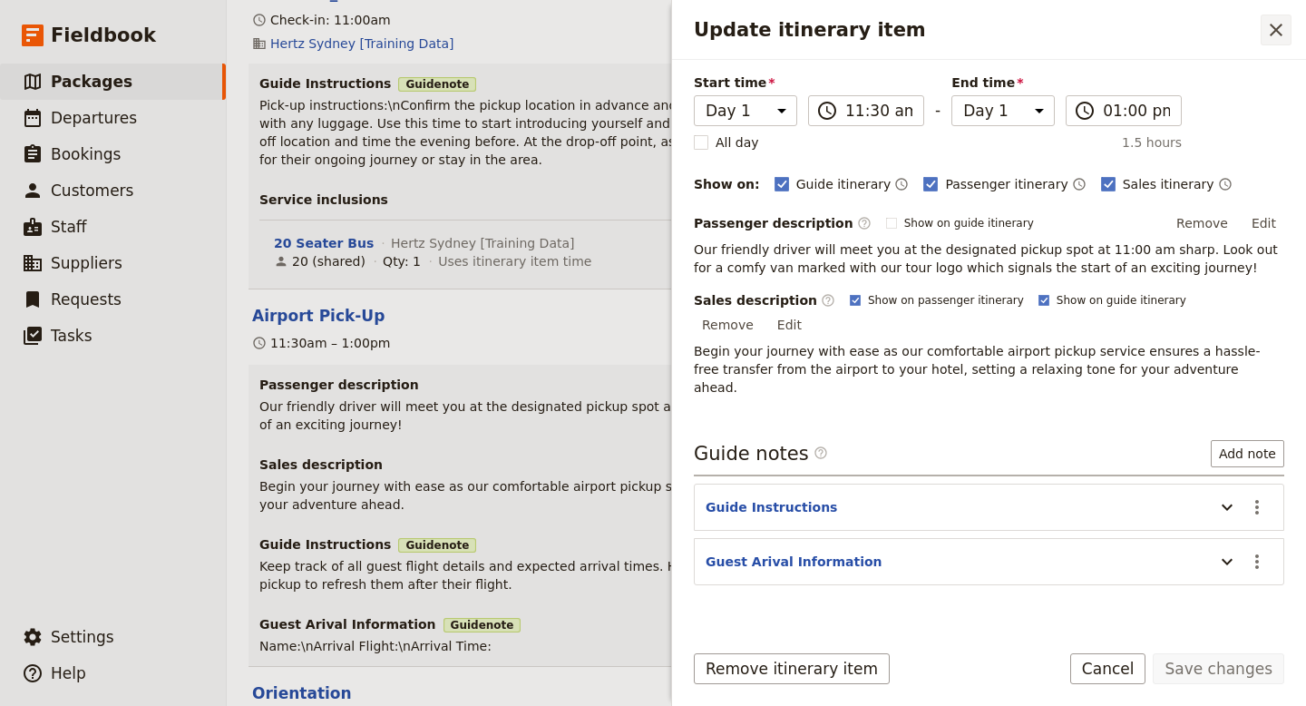
click at [1281, 28] on icon "Close drawer" at bounding box center [1276, 30] width 22 height 22
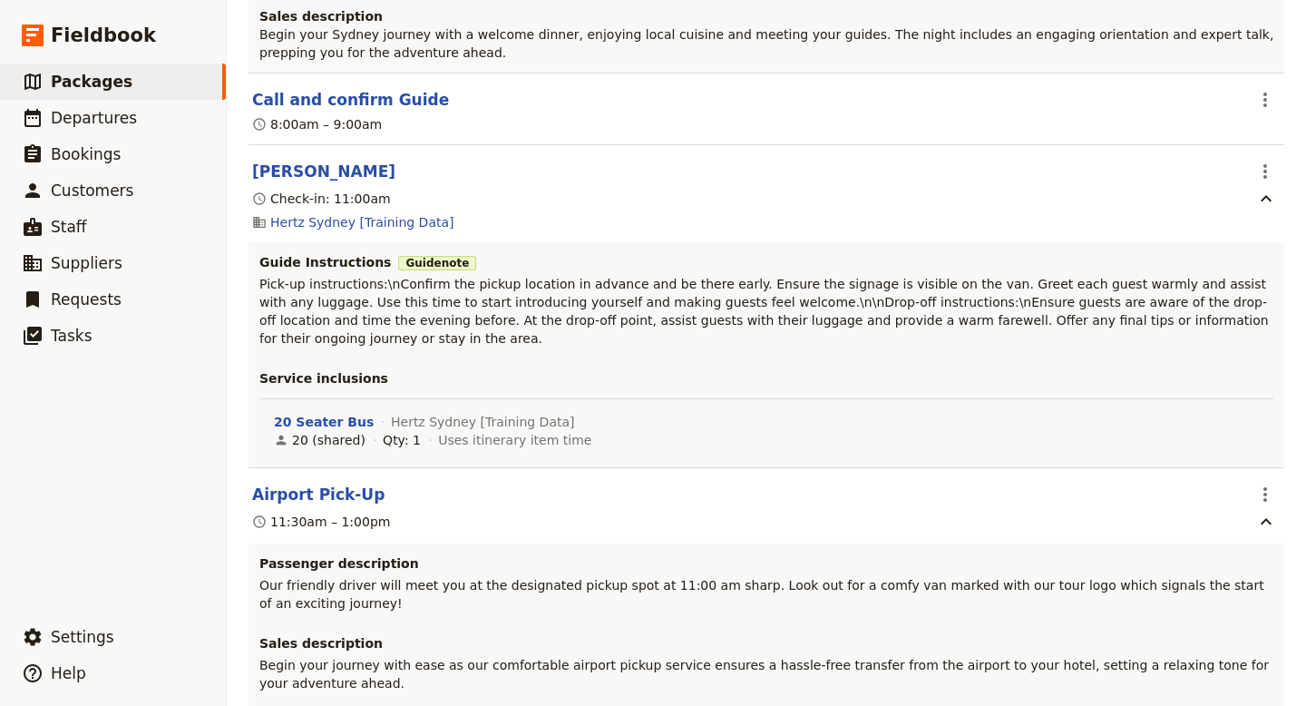
scroll to position [406, 0]
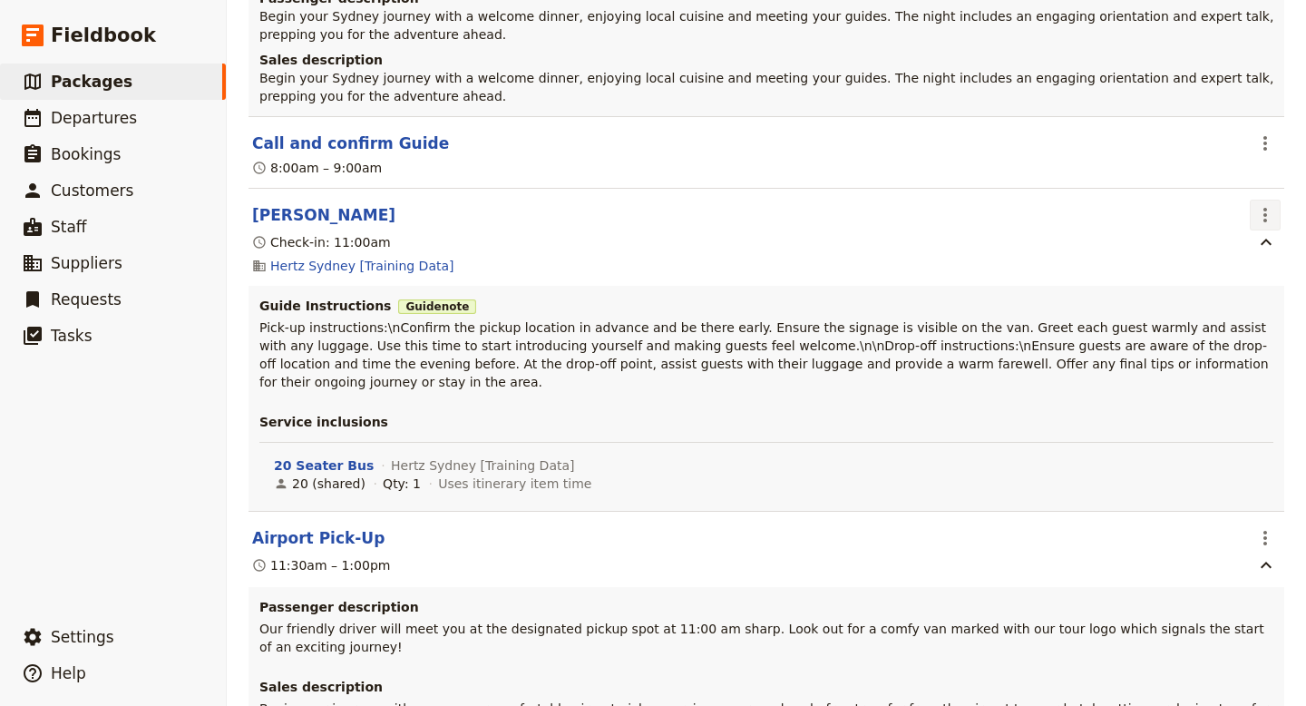
click at [1265, 208] on icon "Actions" at bounding box center [1265, 215] width 4 height 15
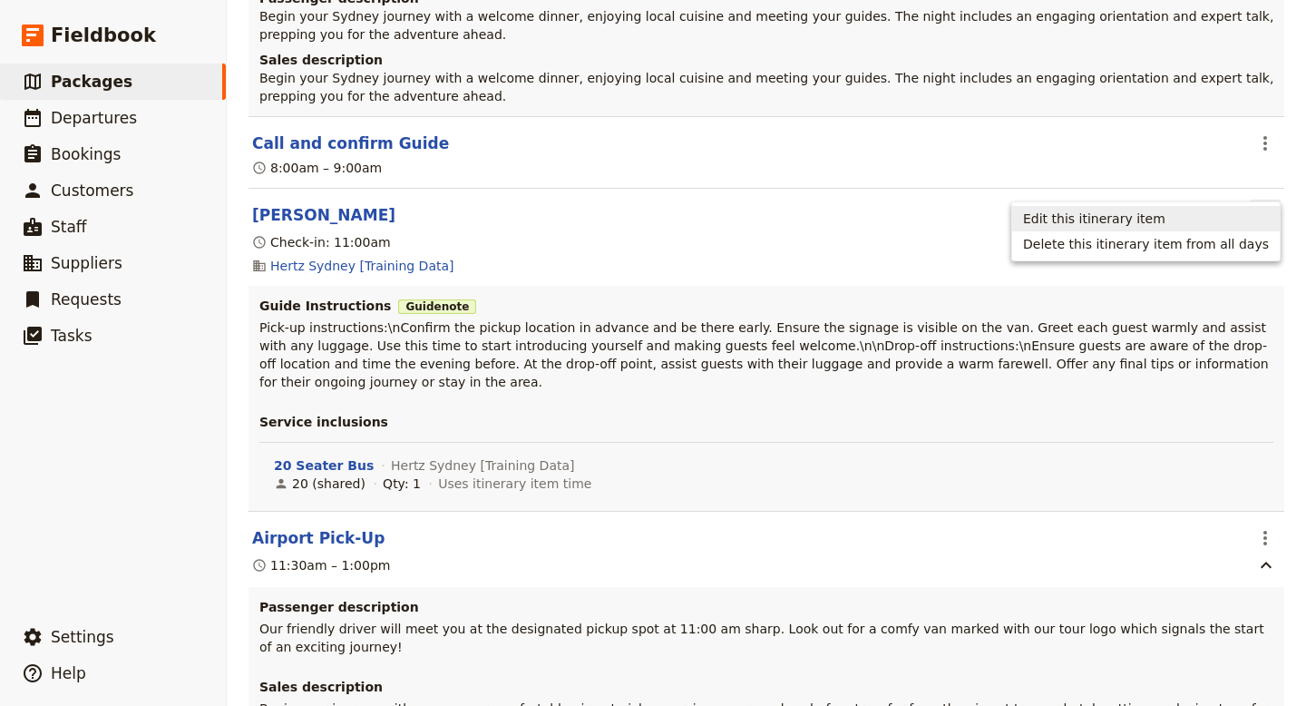
click at [1176, 217] on span "Edit this itinerary item" at bounding box center [1146, 219] width 246 height 18
select select "3"
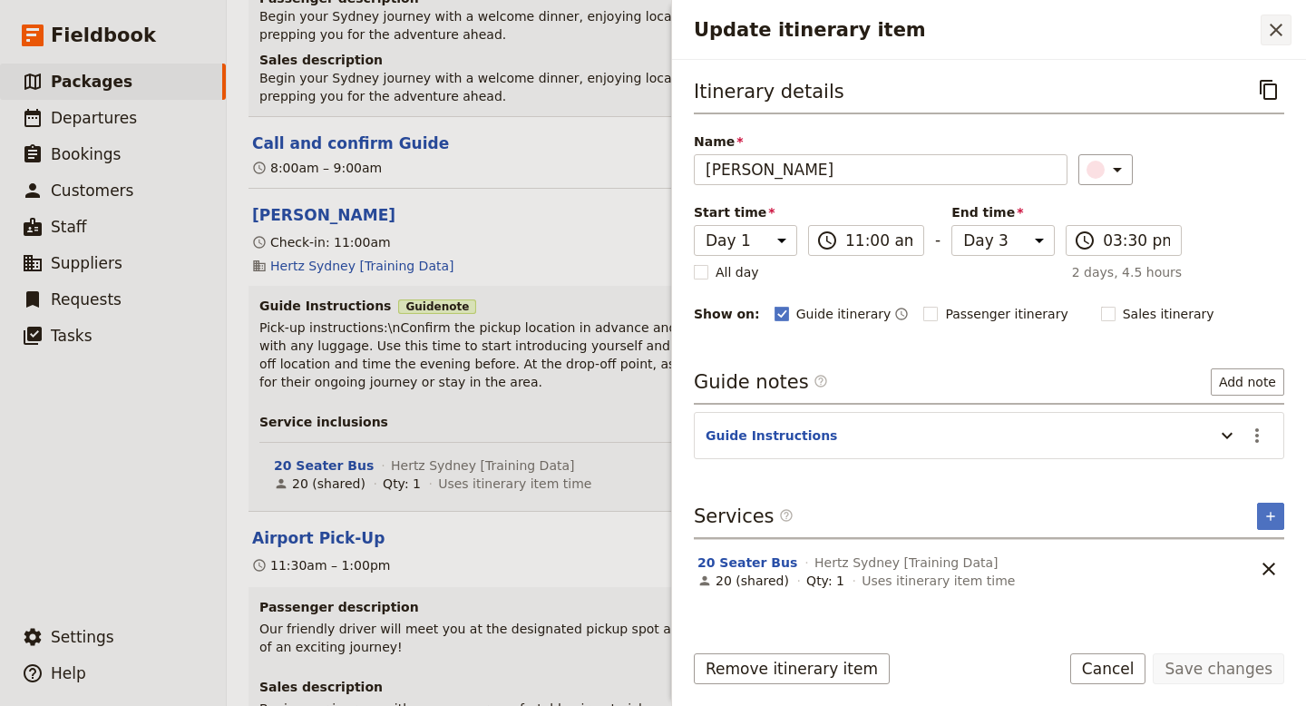
click at [1276, 28] on icon "Close drawer" at bounding box center [1276, 30] width 13 height 13
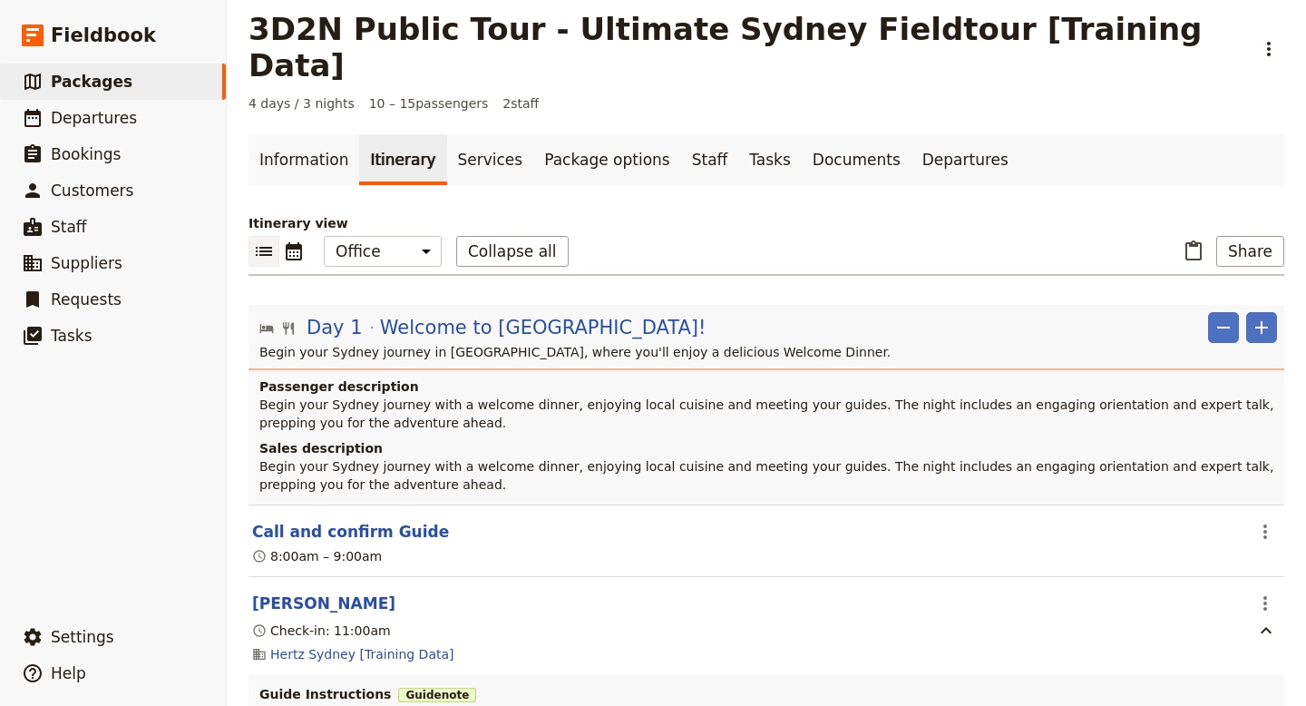
scroll to position [0, 0]
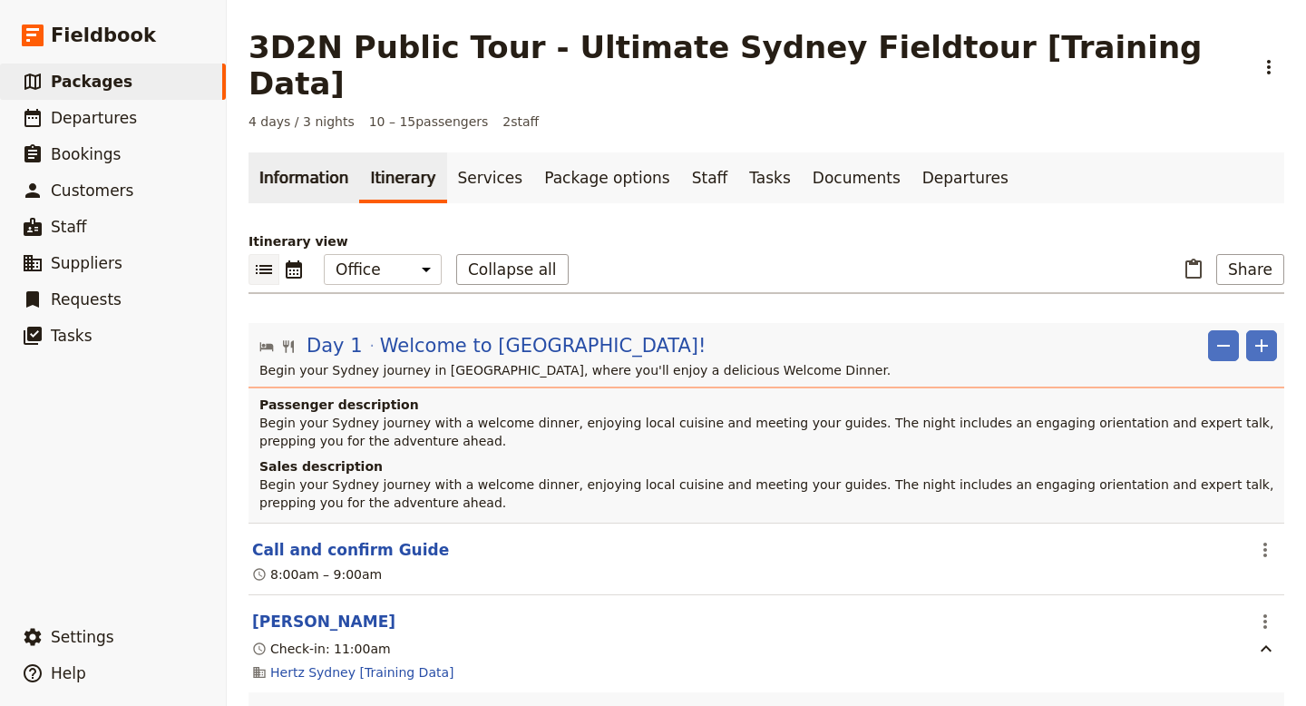
click at [311, 152] on link "Information" at bounding box center [304, 177] width 111 height 51
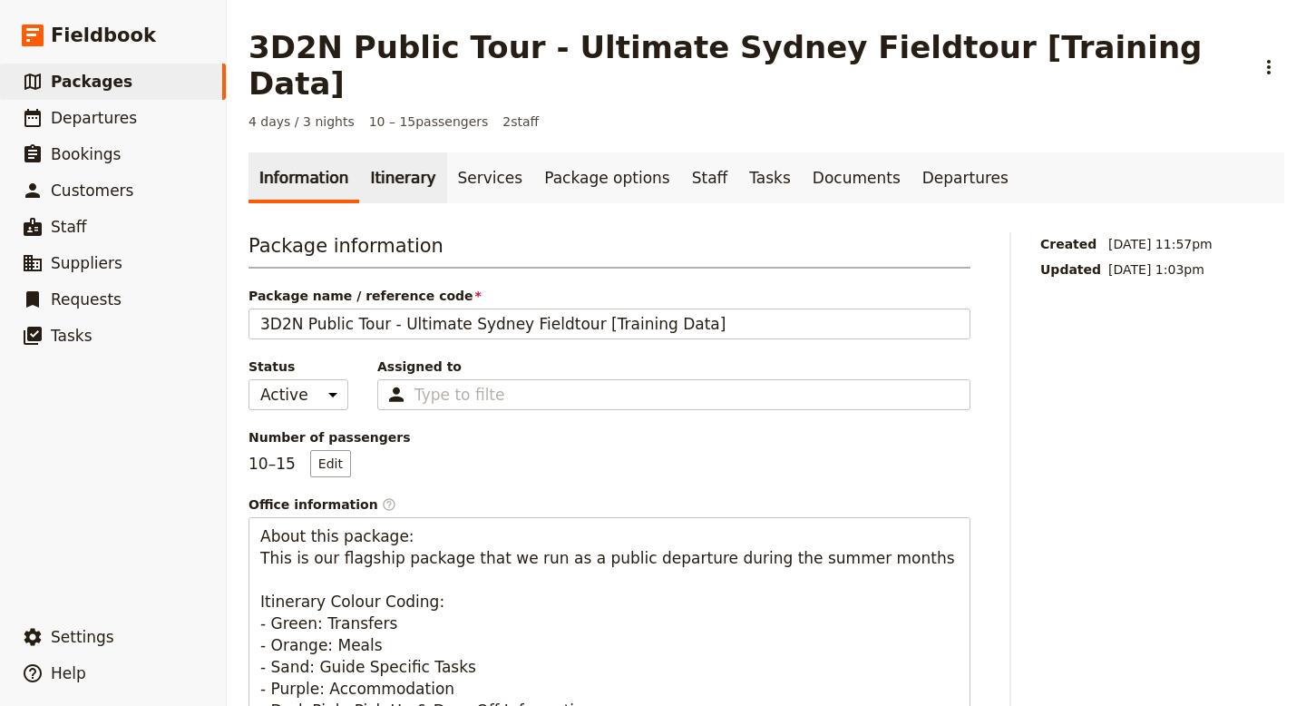
click at [393, 152] on link "Itinerary" at bounding box center [402, 177] width 87 height 51
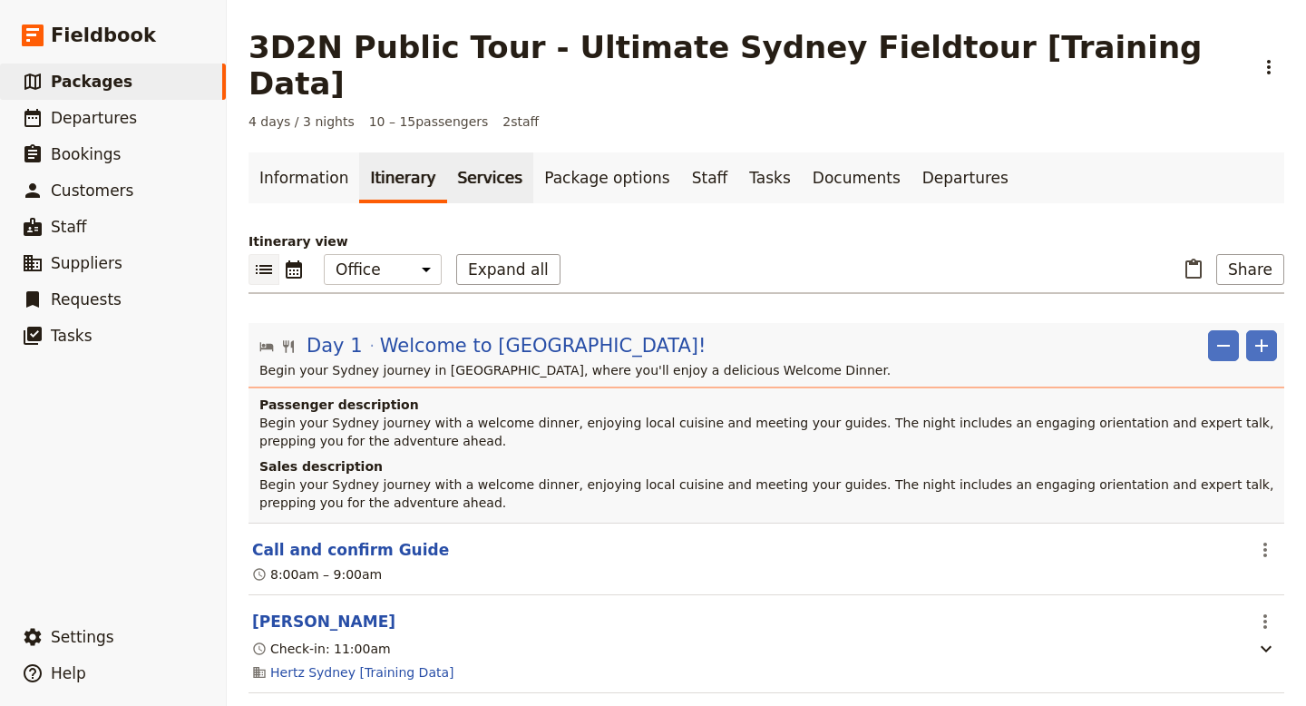
click at [483, 152] on link "Services" at bounding box center [490, 177] width 87 height 51
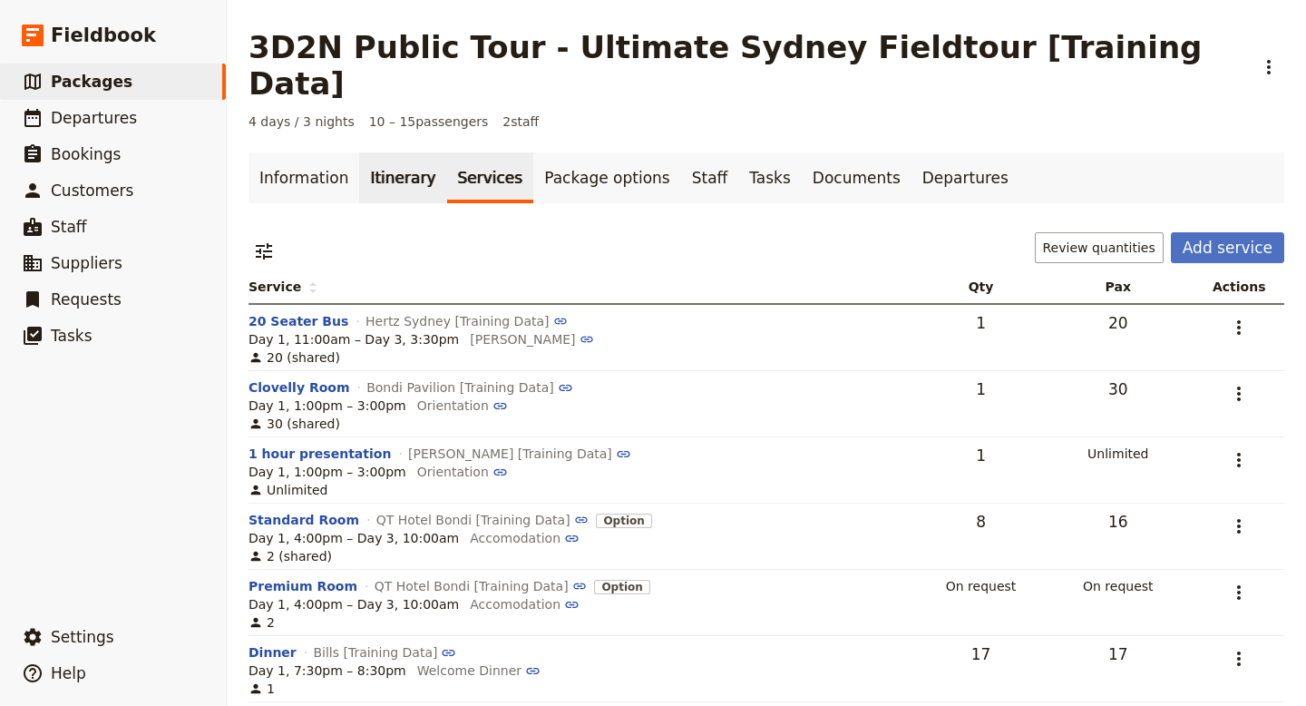
click at [390, 152] on link "Itinerary" at bounding box center [402, 177] width 87 height 51
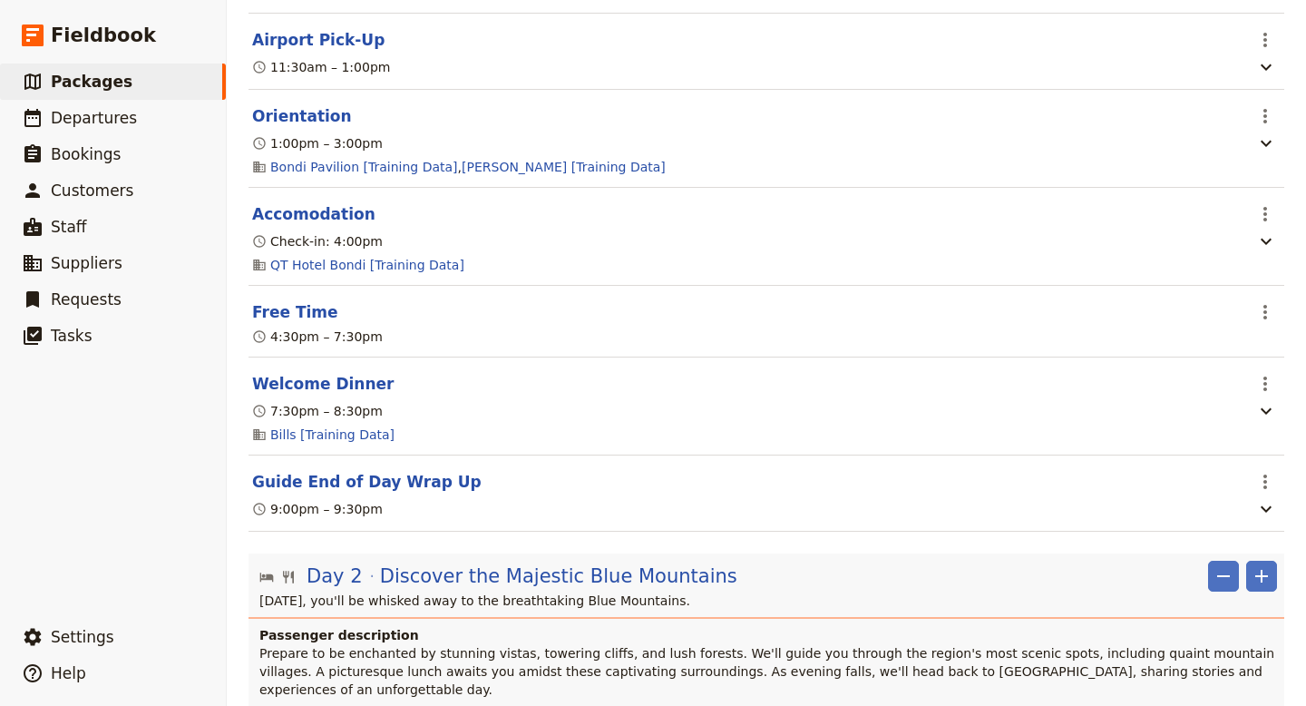
scroll to position [682, 0]
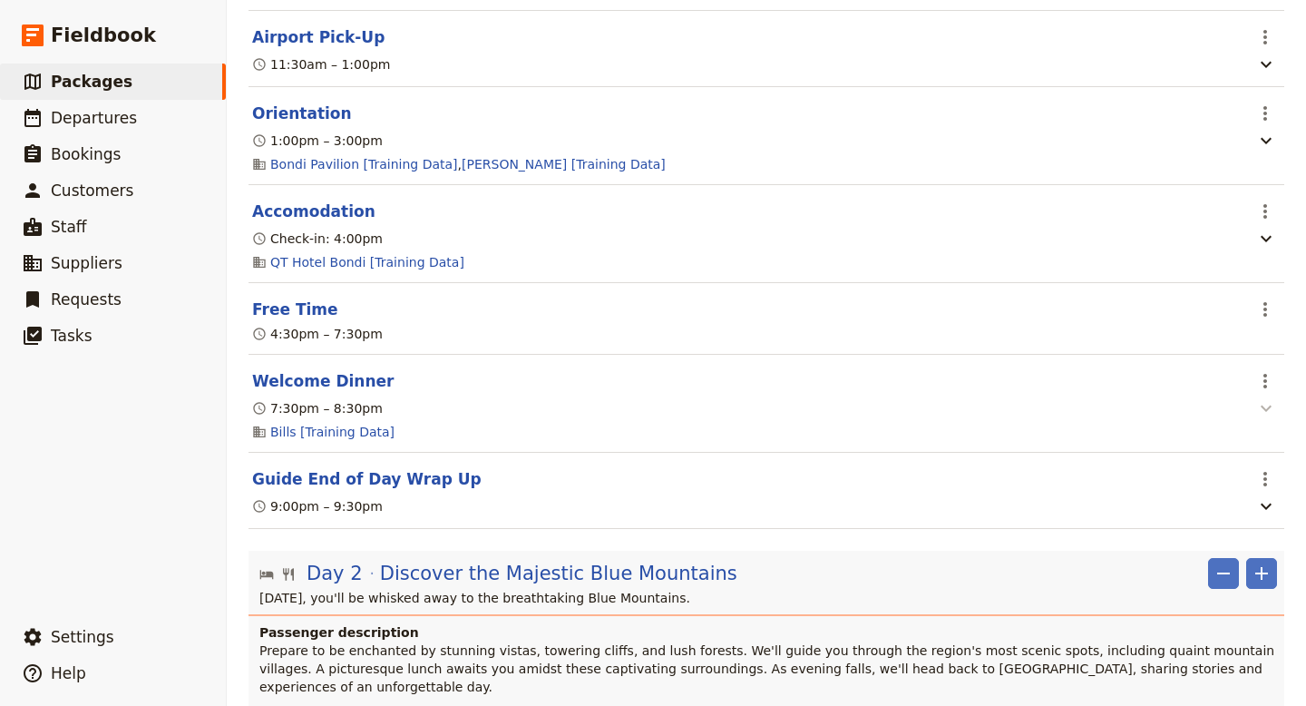
click at [1268, 397] on icon "button" at bounding box center [1266, 408] width 22 height 22
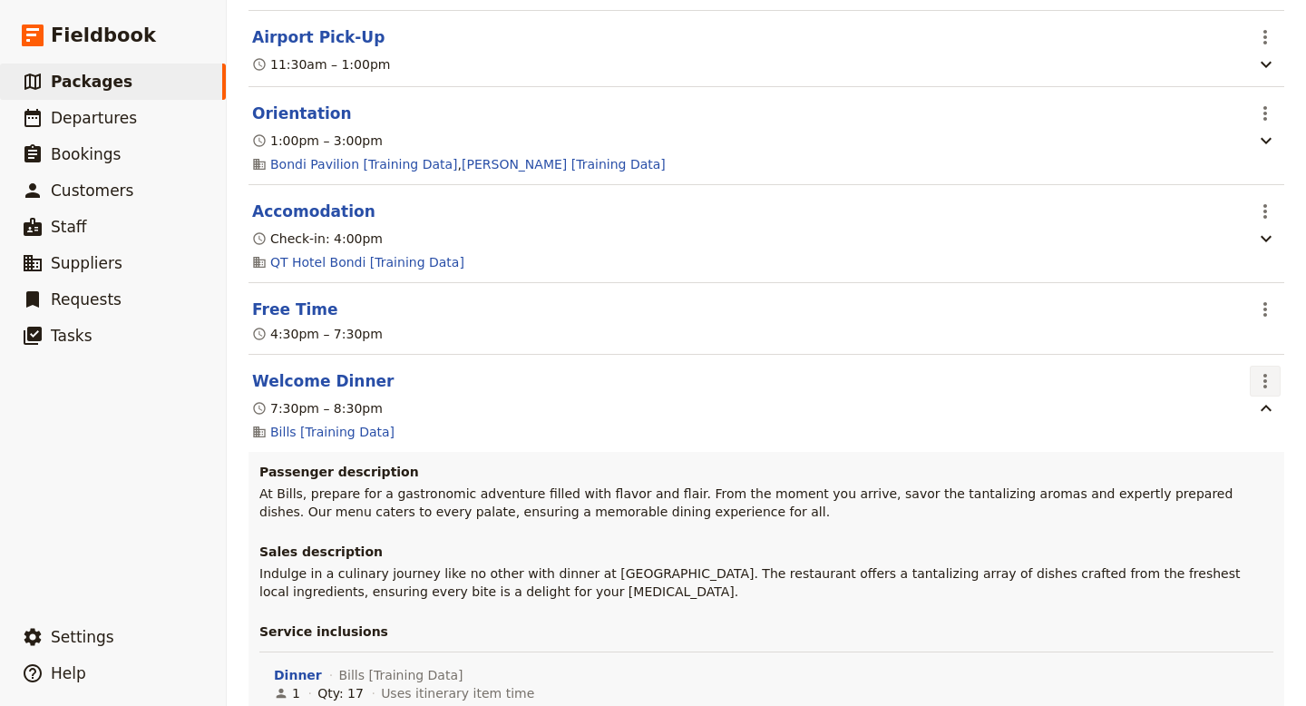
click at [1264, 374] on icon "Actions" at bounding box center [1265, 381] width 4 height 15
click at [1215, 383] on span "Edit this itinerary item" at bounding box center [1180, 388] width 142 height 18
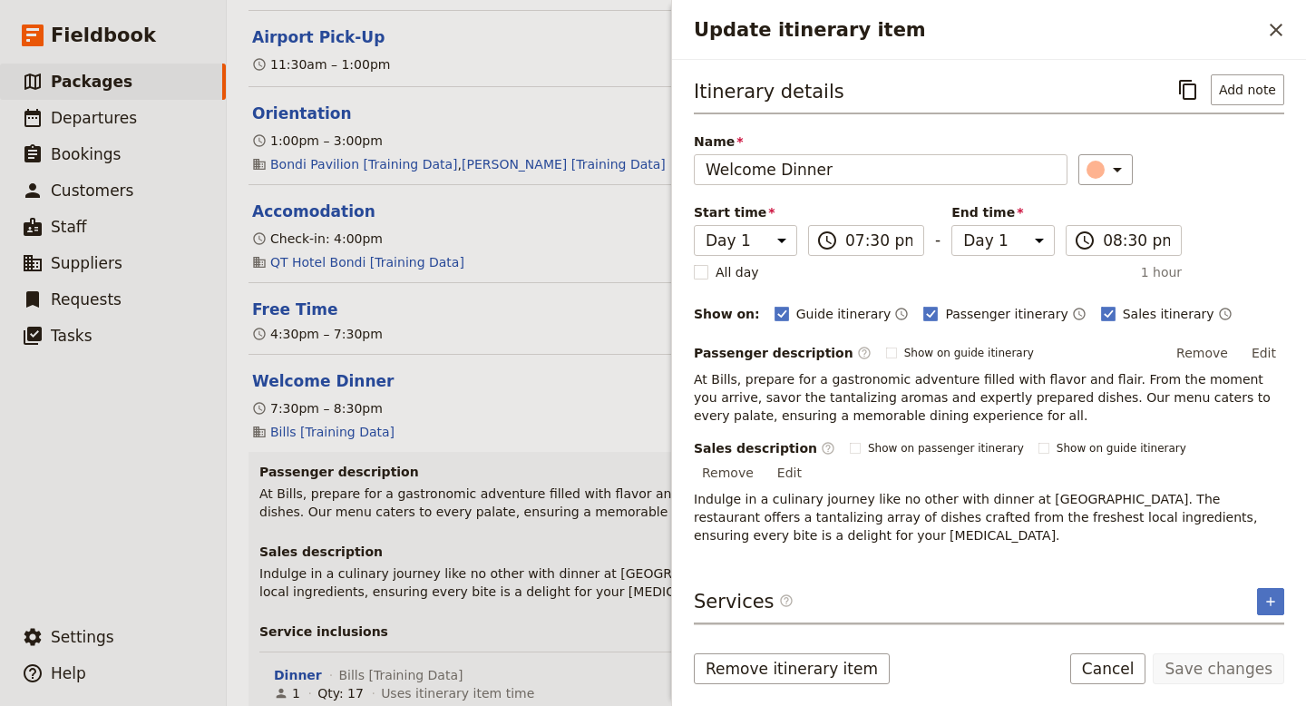
scroll to position [35, 0]
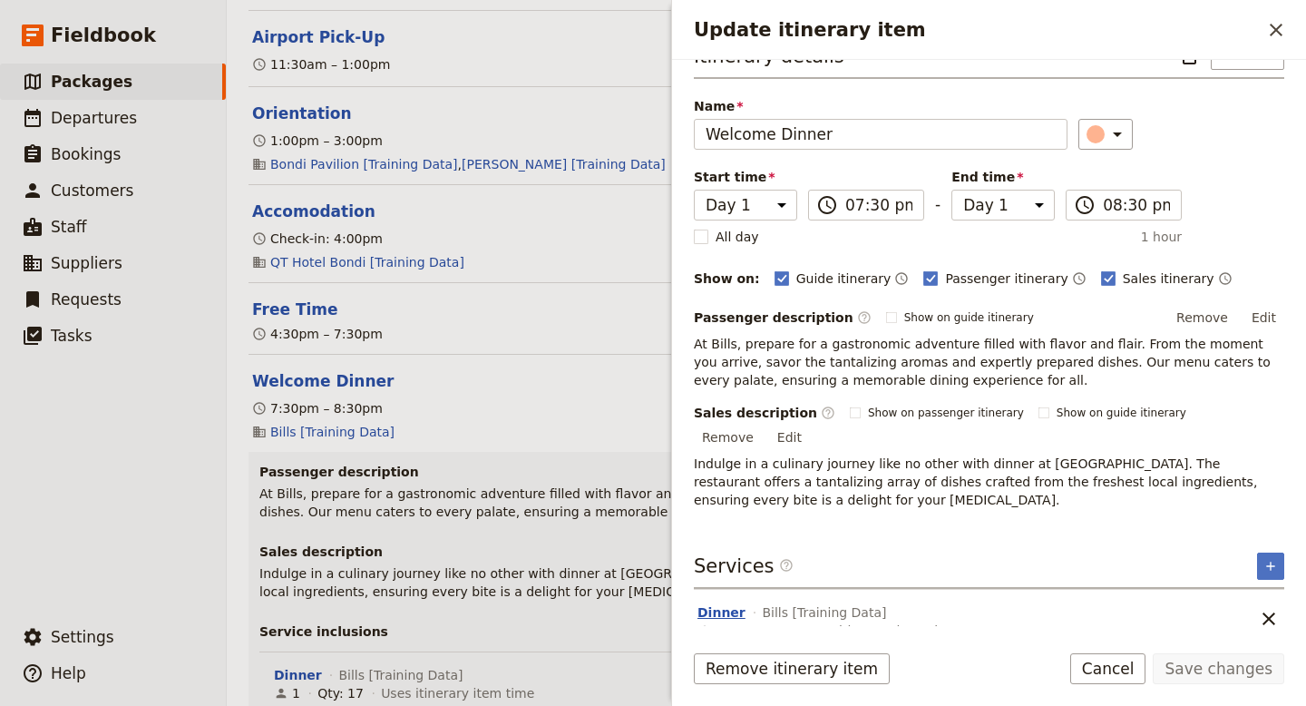
click at [728, 603] on button "Dinner" at bounding box center [721, 612] width 48 height 18
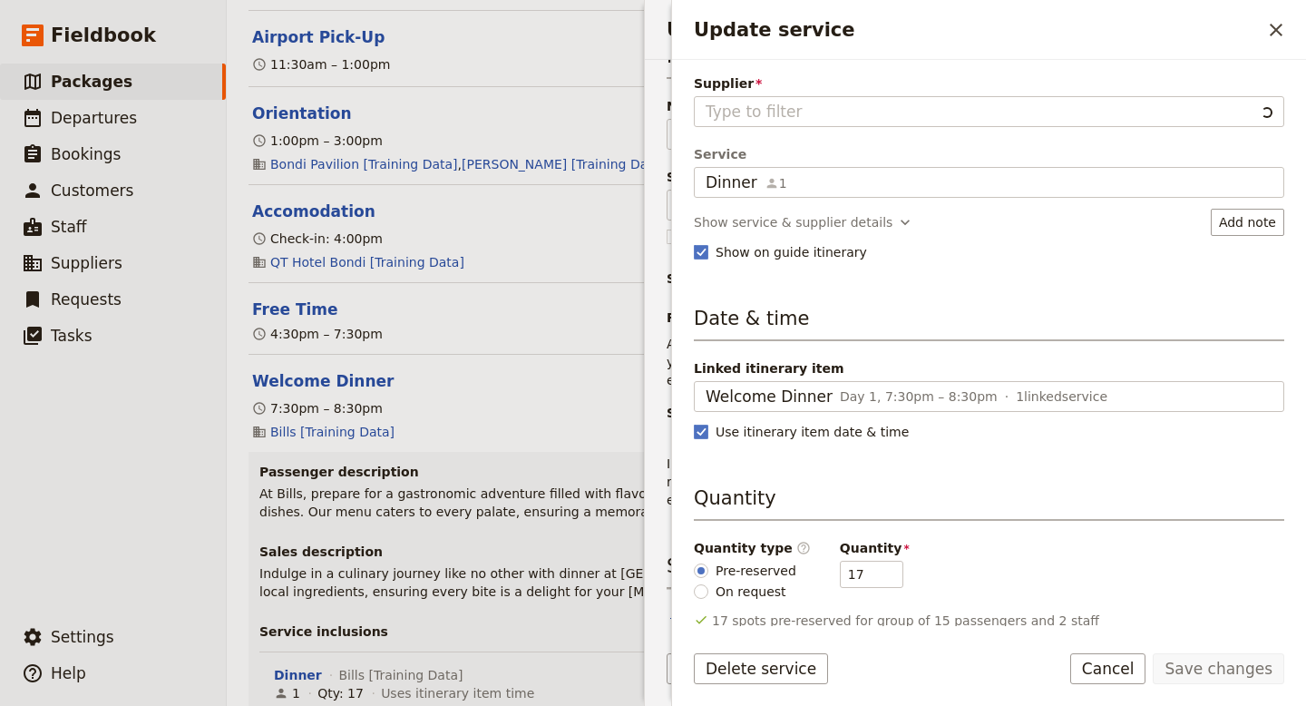
type input "Bills [Training Data]"
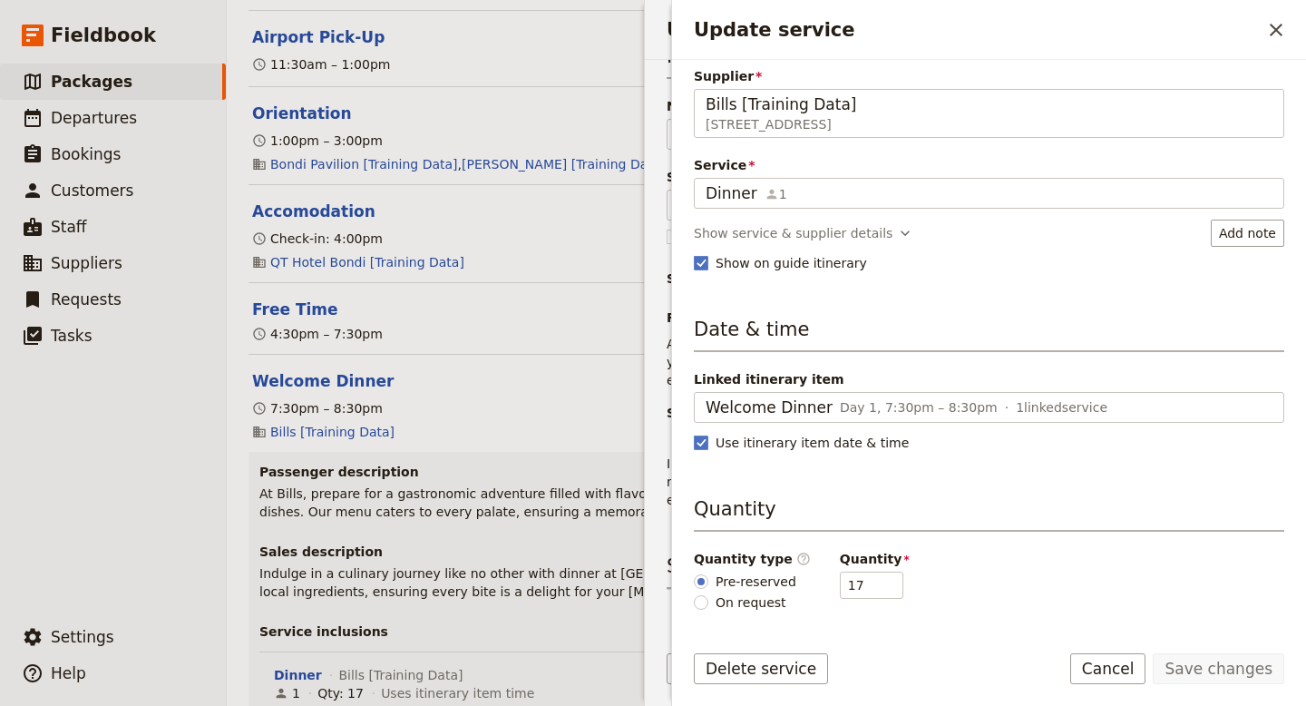
scroll to position [6, 0]
click at [1281, 34] on icon "Close drawer" at bounding box center [1276, 30] width 13 height 13
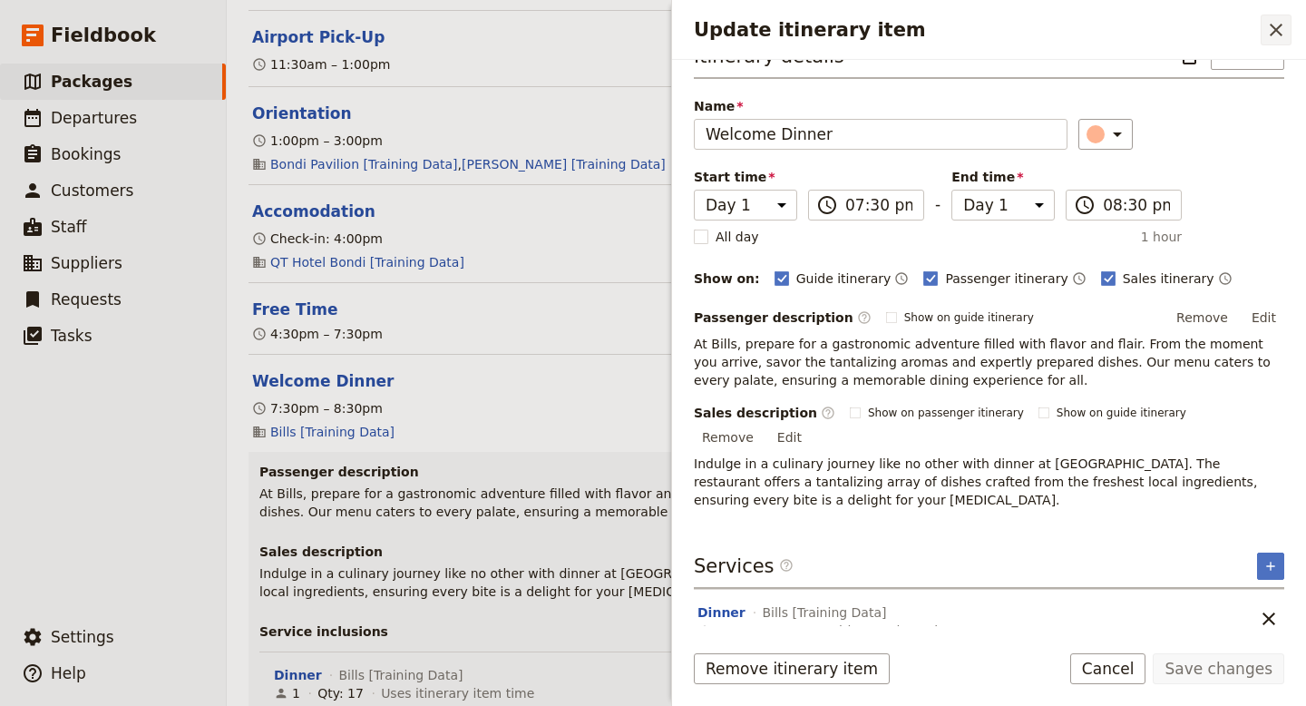
click at [1277, 30] on icon "Close drawer" at bounding box center [1276, 30] width 13 height 13
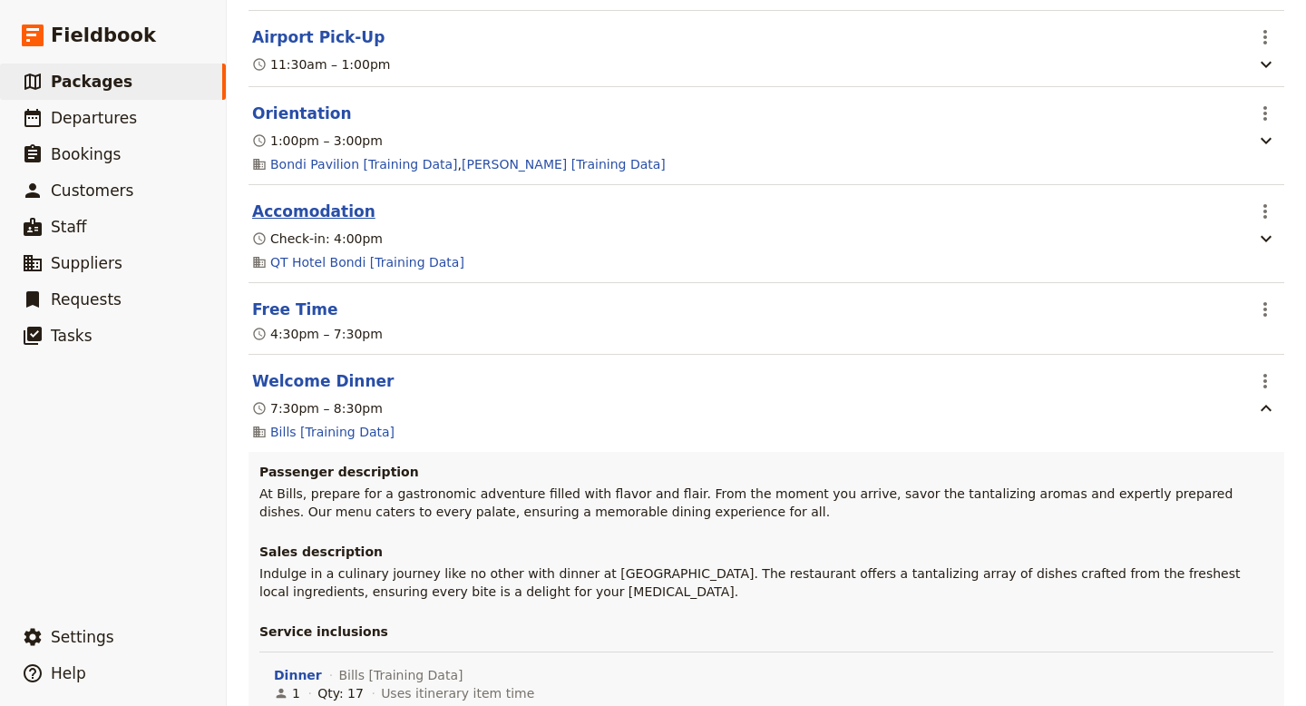
click at [307, 200] on button "Accomodation" at bounding box center [313, 211] width 123 height 22
select select "3"
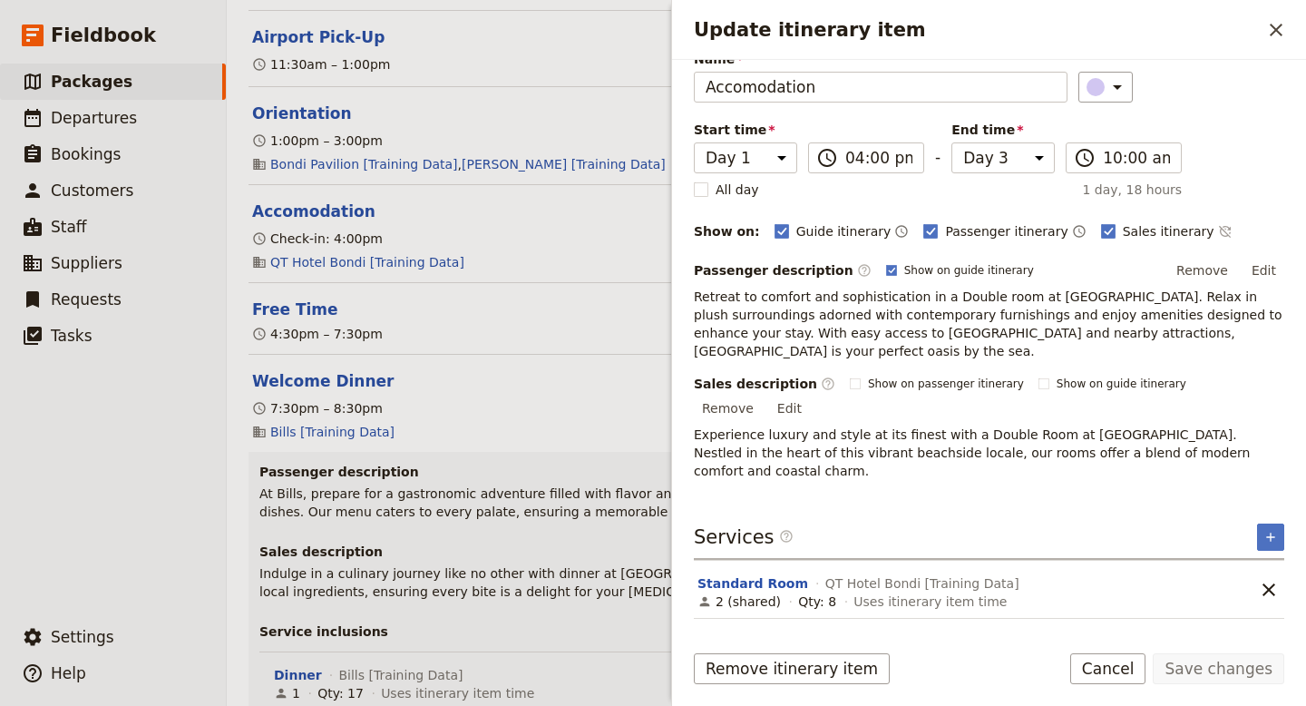
scroll to position [93, 0]
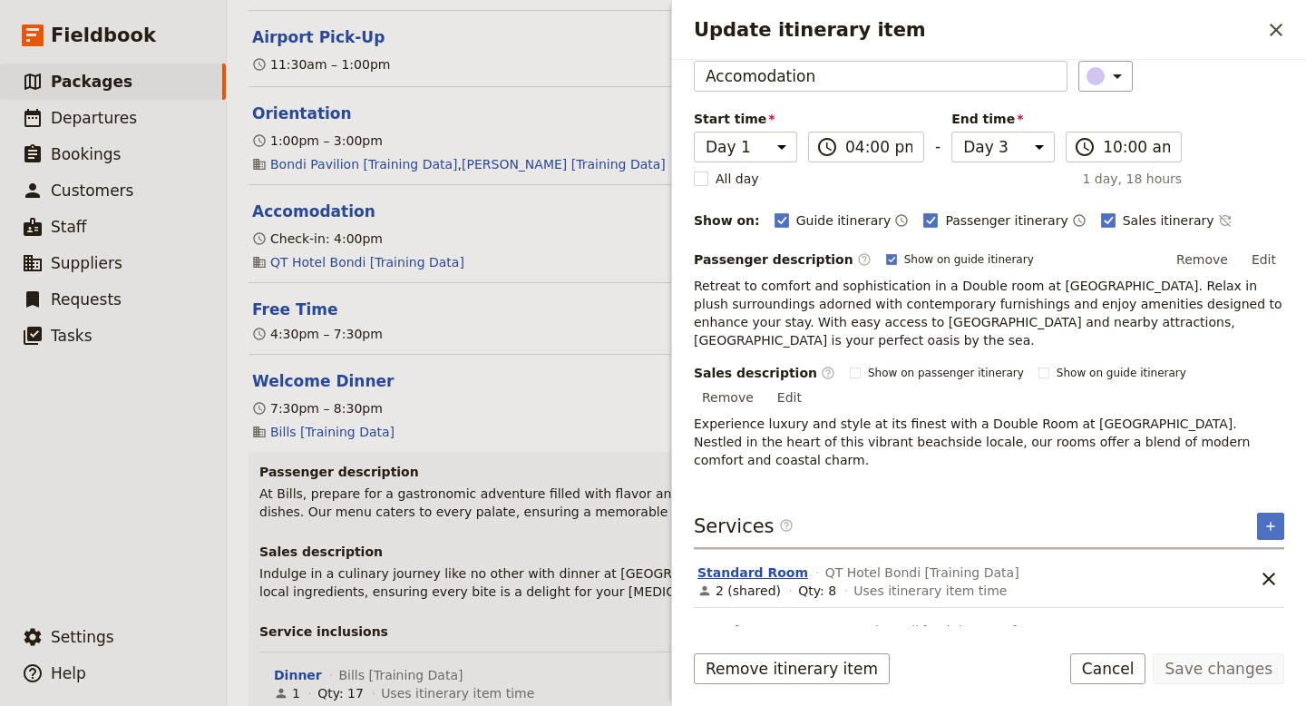
click at [766, 563] on button "Standard Room" at bounding box center [752, 572] width 111 height 18
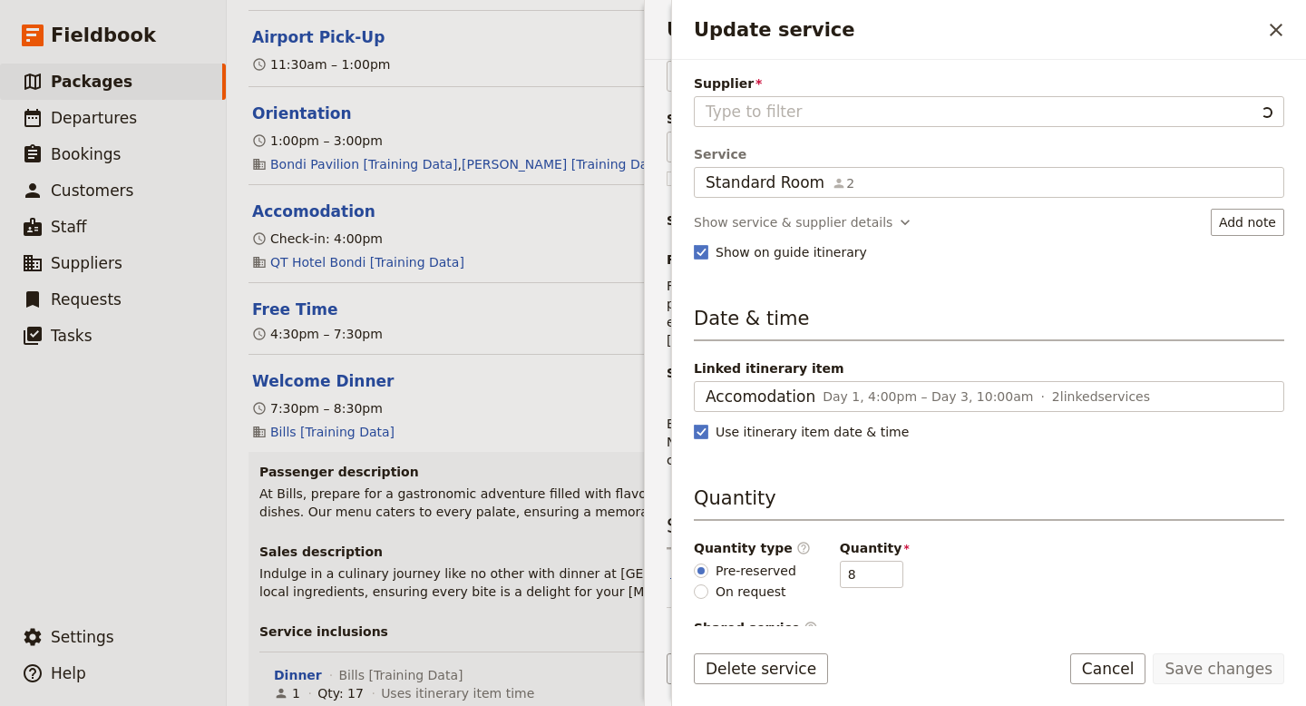
type input "QT Hotel Bondi [Training Data]"
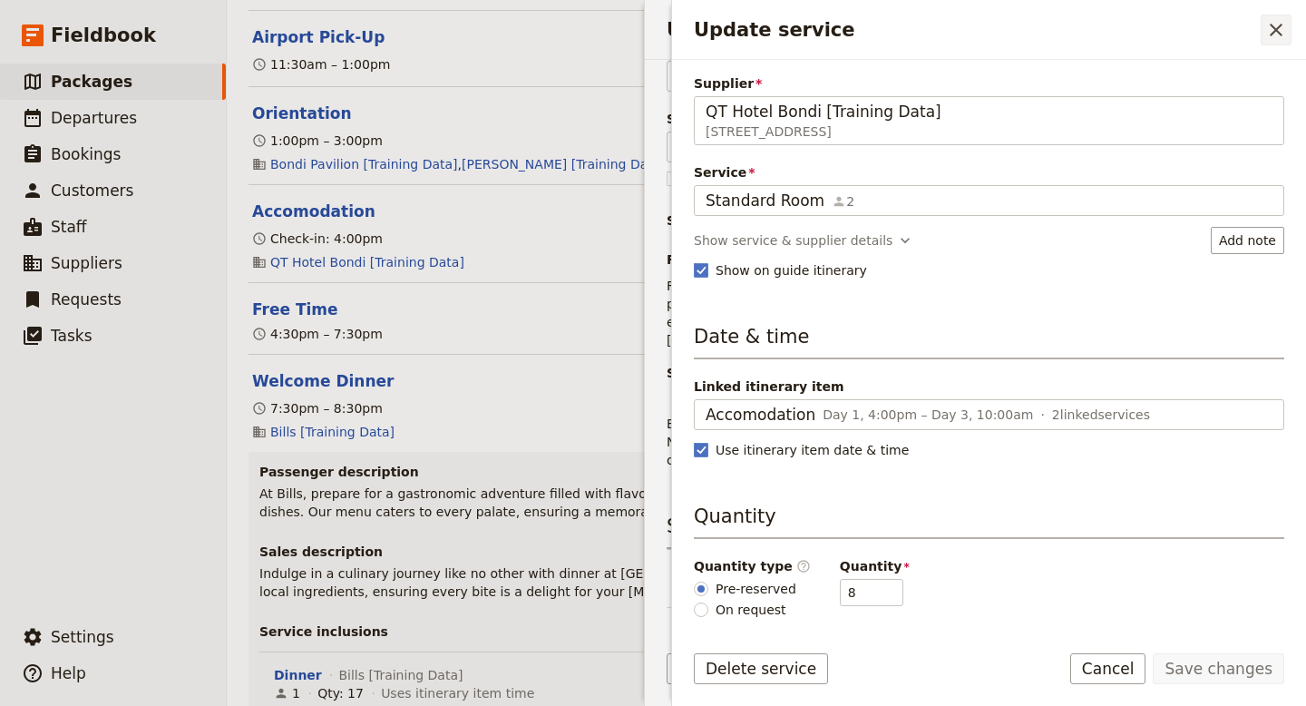
click at [1277, 30] on icon "Close drawer" at bounding box center [1276, 30] width 13 height 13
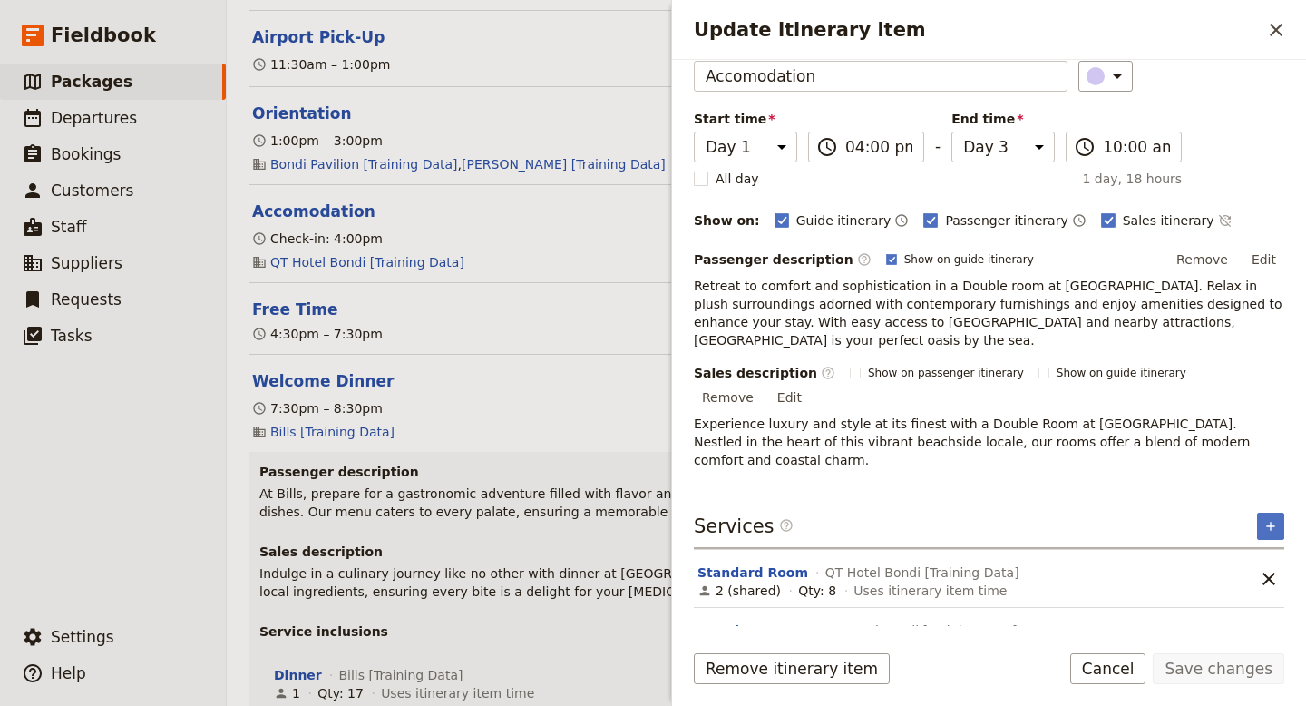
click at [763, 621] on button "Premium Room" at bounding box center [751, 630] width 109 height 18
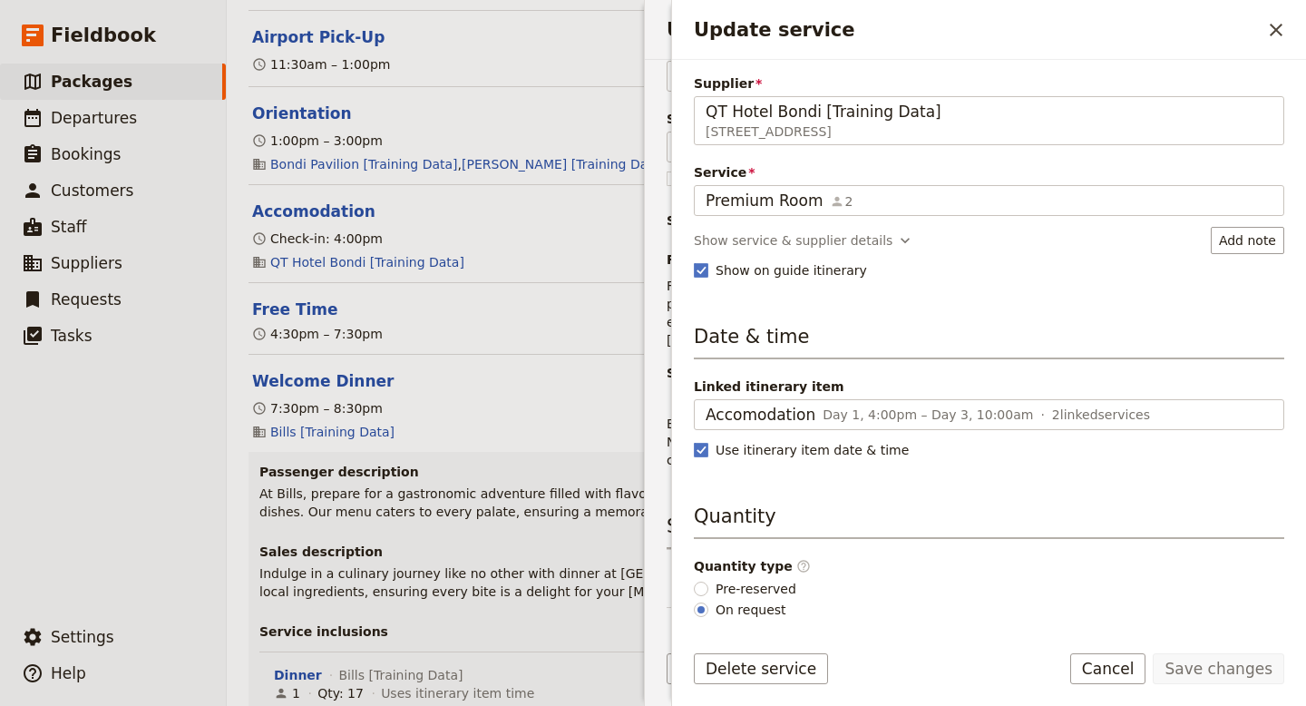
type input "QT Hotel Bondi [Training Data]"
click at [1279, 28] on icon "Close drawer" at bounding box center [1276, 30] width 22 height 22
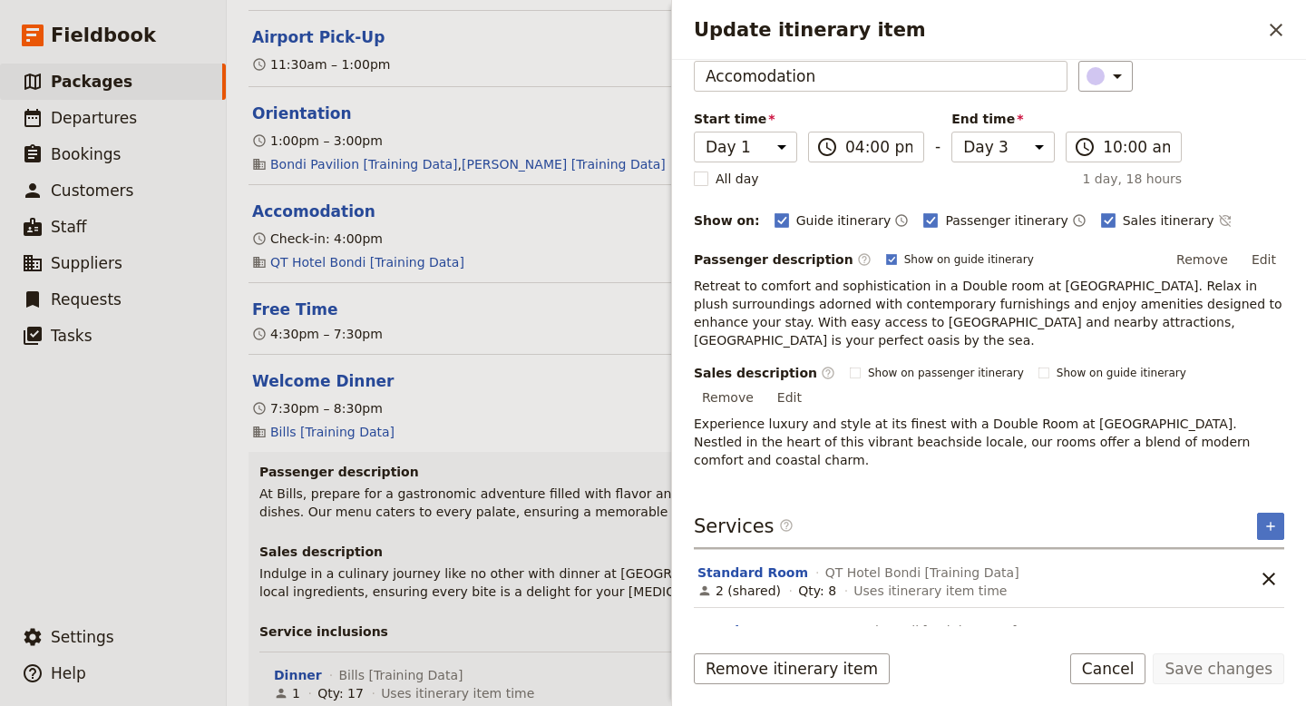
click at [1279, 28] on icon "Close drawer" at bounding box center [1276, 30] width 22 height 22
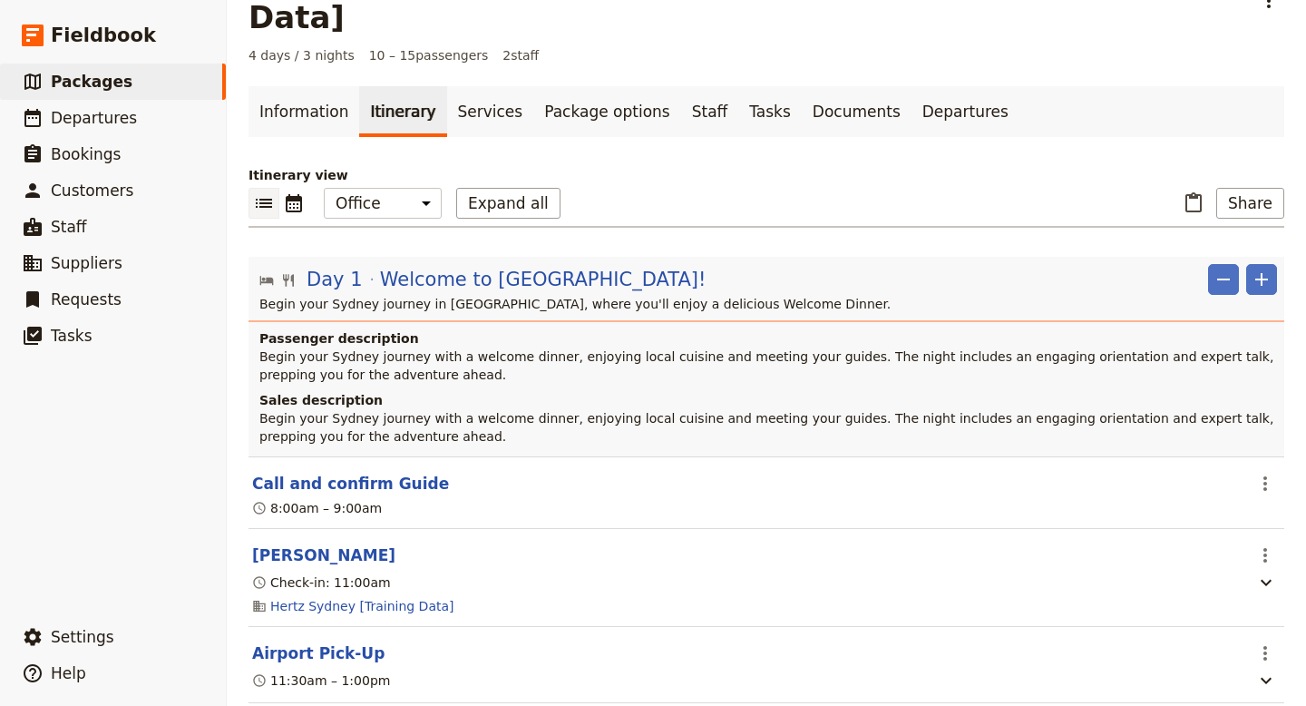
scroll to position [63, 0]
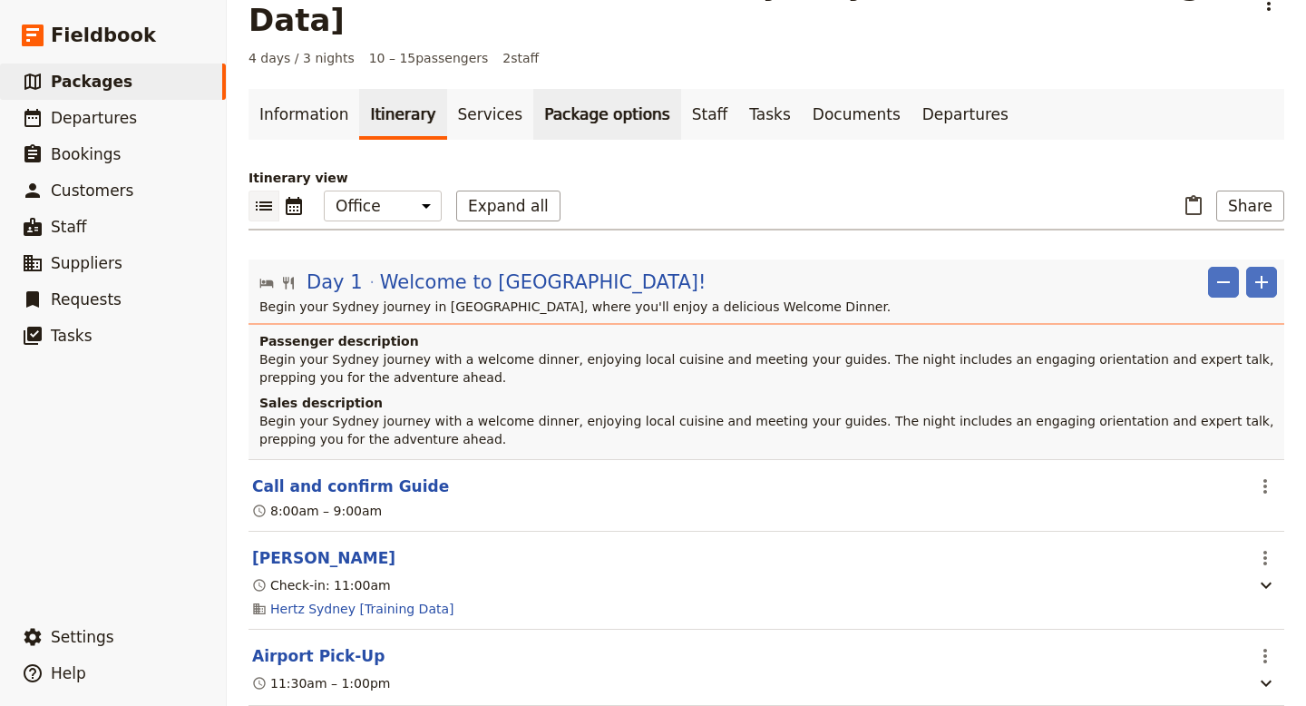
click at [537, 89] on link "Package options" at bounding box center [606, 114] width 147 height 51
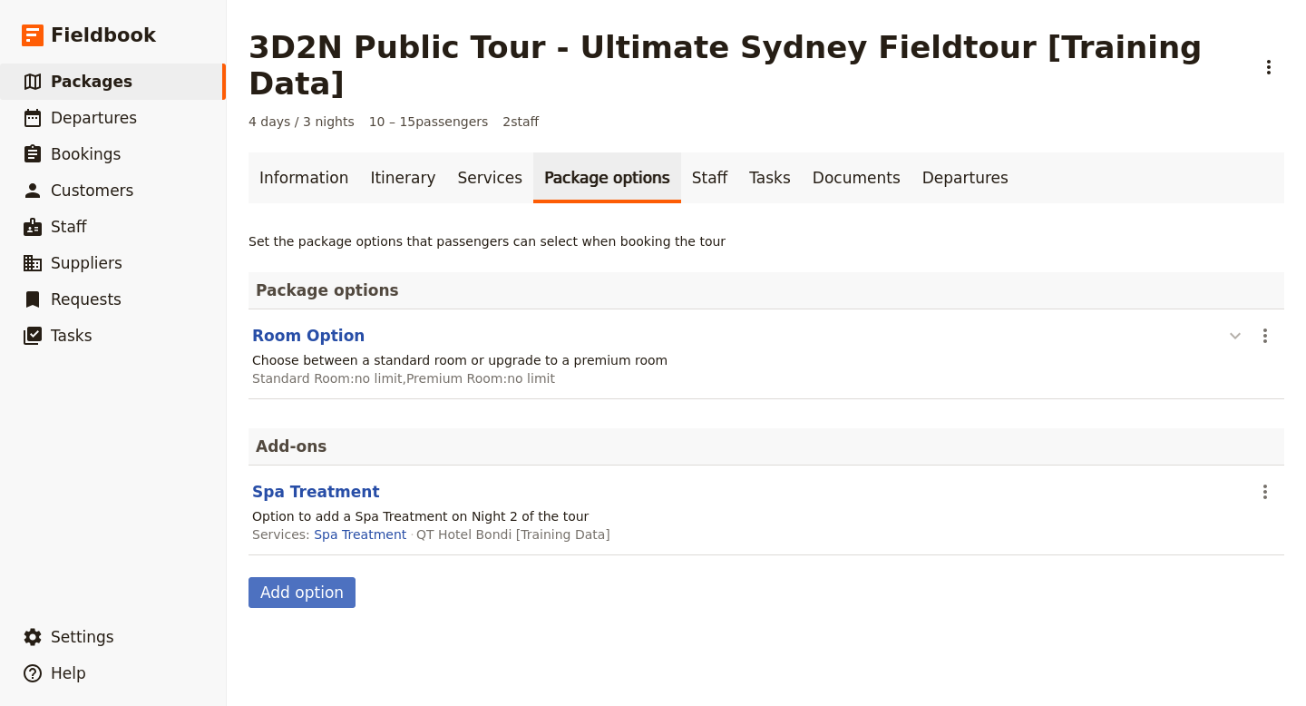
click at [1240, 325] on icon "button" at bounding box center [1235, 336] width 22 height 22
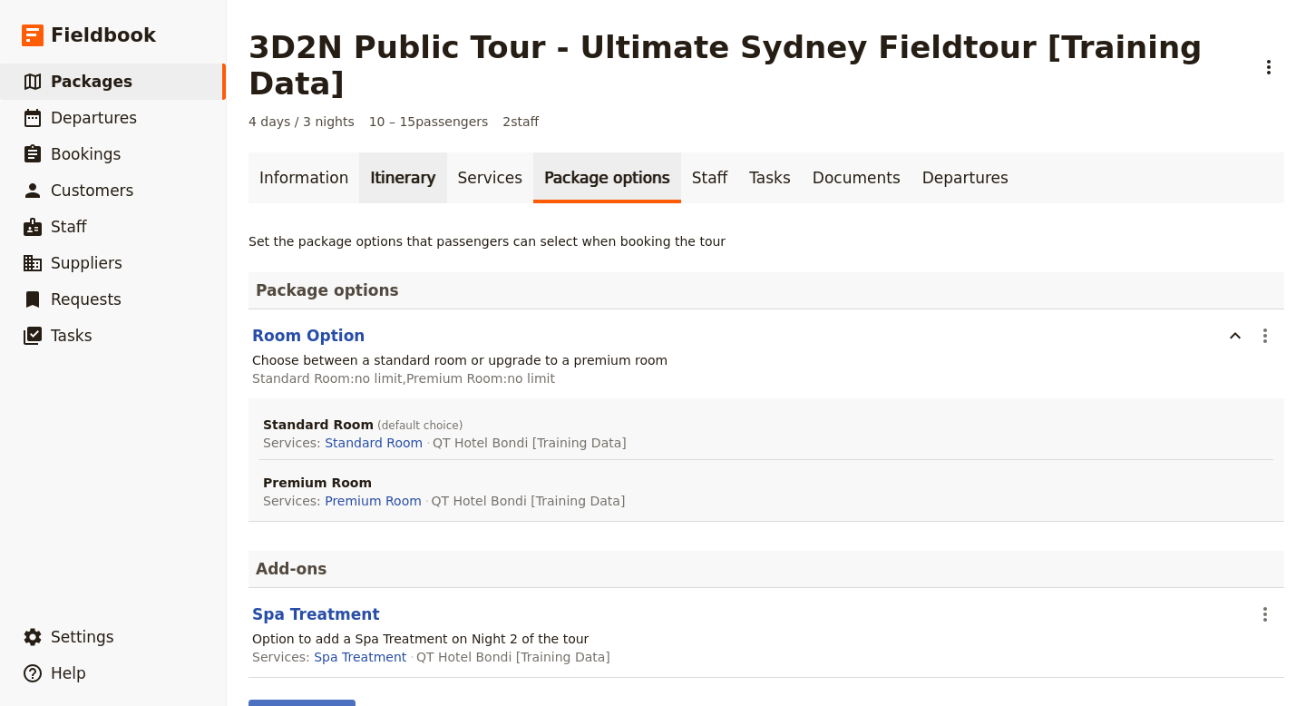
click at [395, 152] on link "Itinerary" at bounding box center [402, 177] width 87 height 51
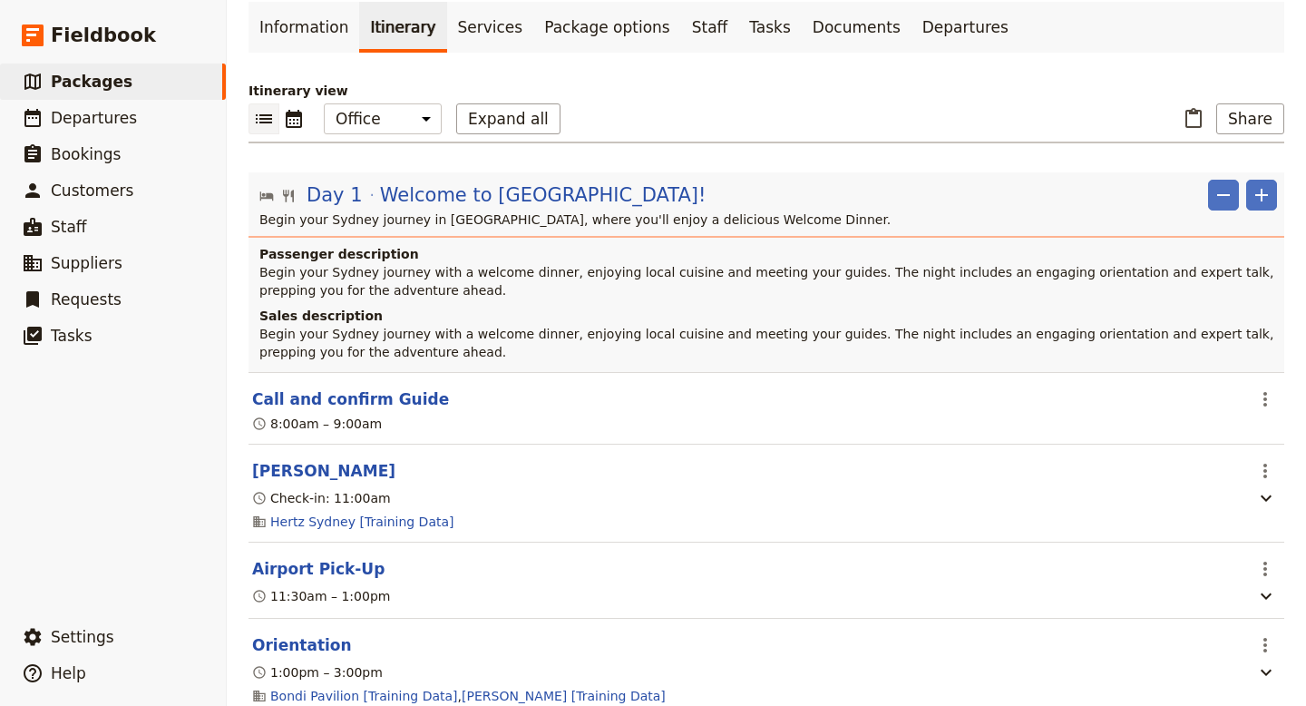
scroll to position [157, 0]
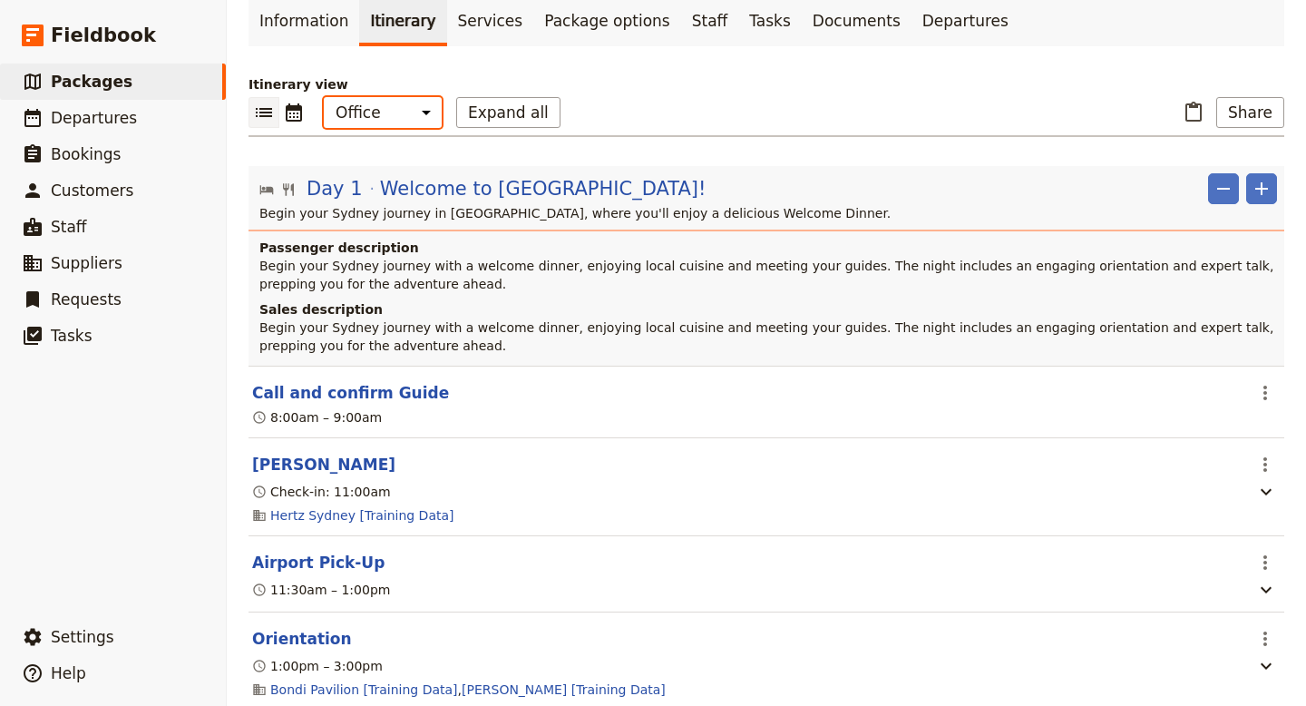
click at [419, 97] on select "Office Guide Passenger Sales" at bounding box center [383, 112] width 118 height 31
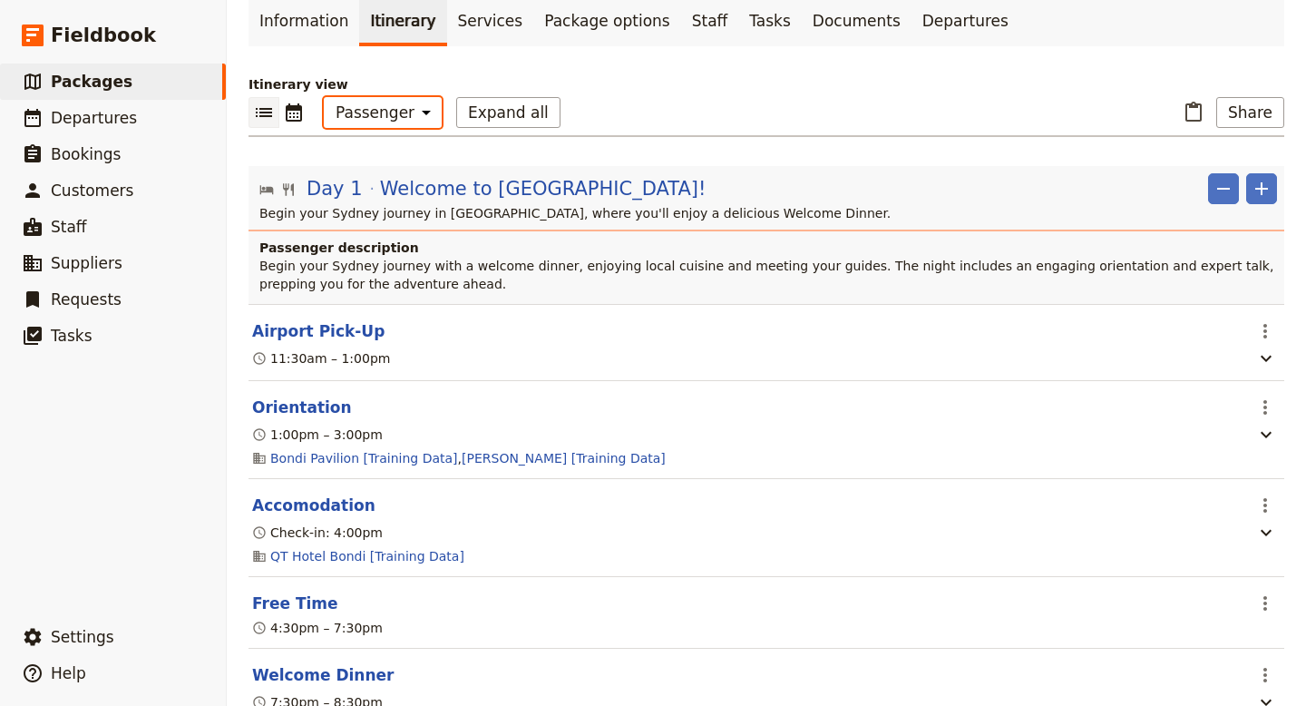
click at [418, 97] on select "Office Guide Passenger Sales" at bounding box center [383, 112] width 118 height 31
select select "ALL"
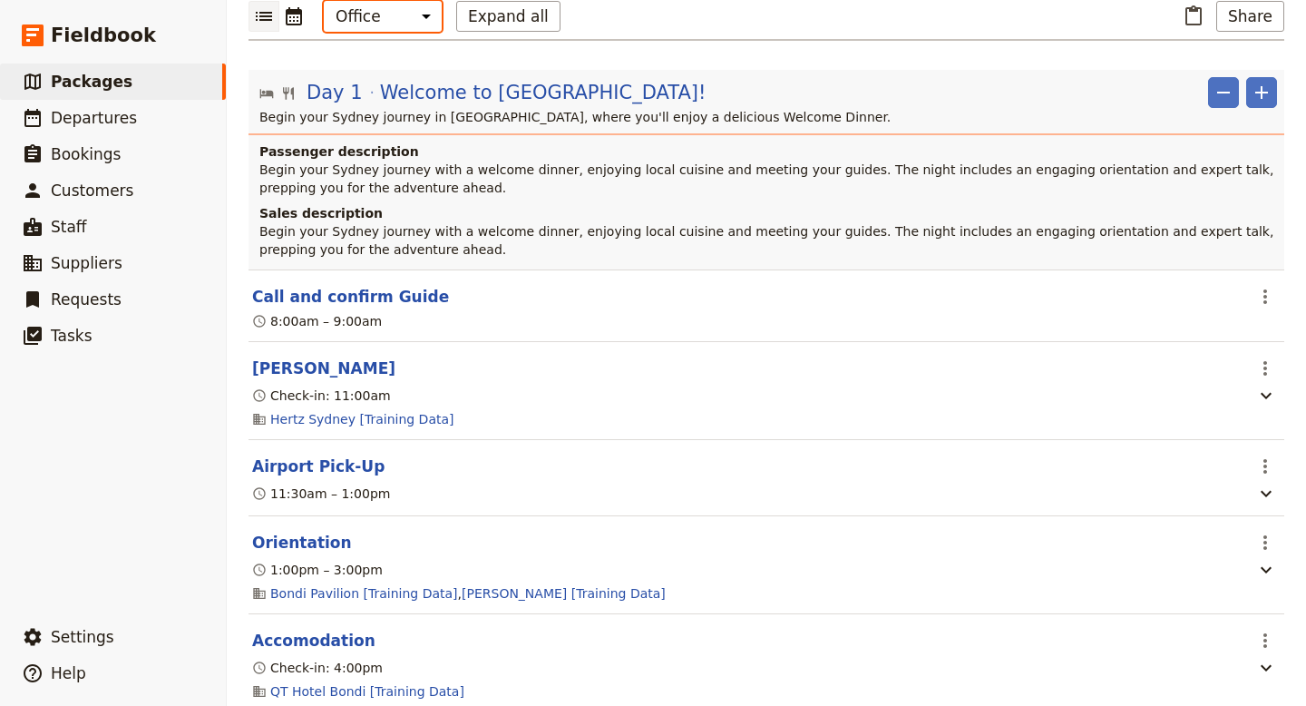
scroll to position [254, 0]
click at [324, 629] on button "Accomodation" at bounding box center [313, 640] width 123 height 22
select select "3"
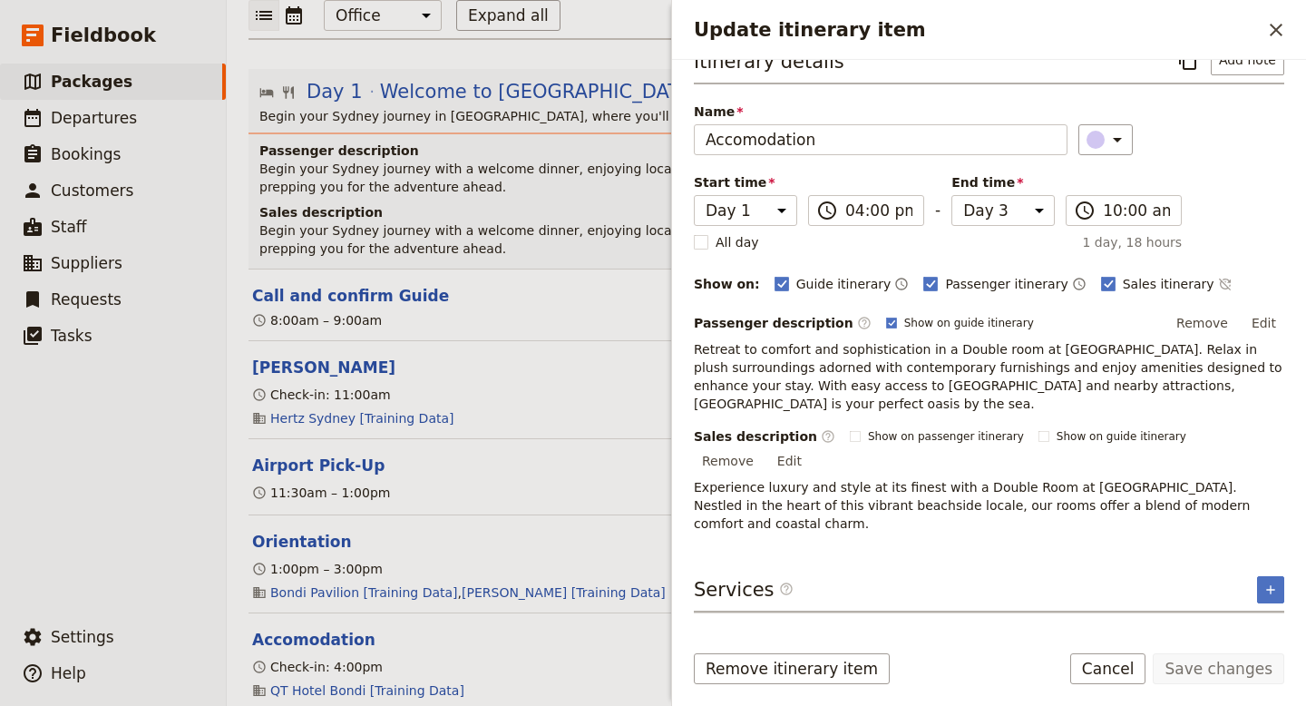
scroll to position [37, 0]
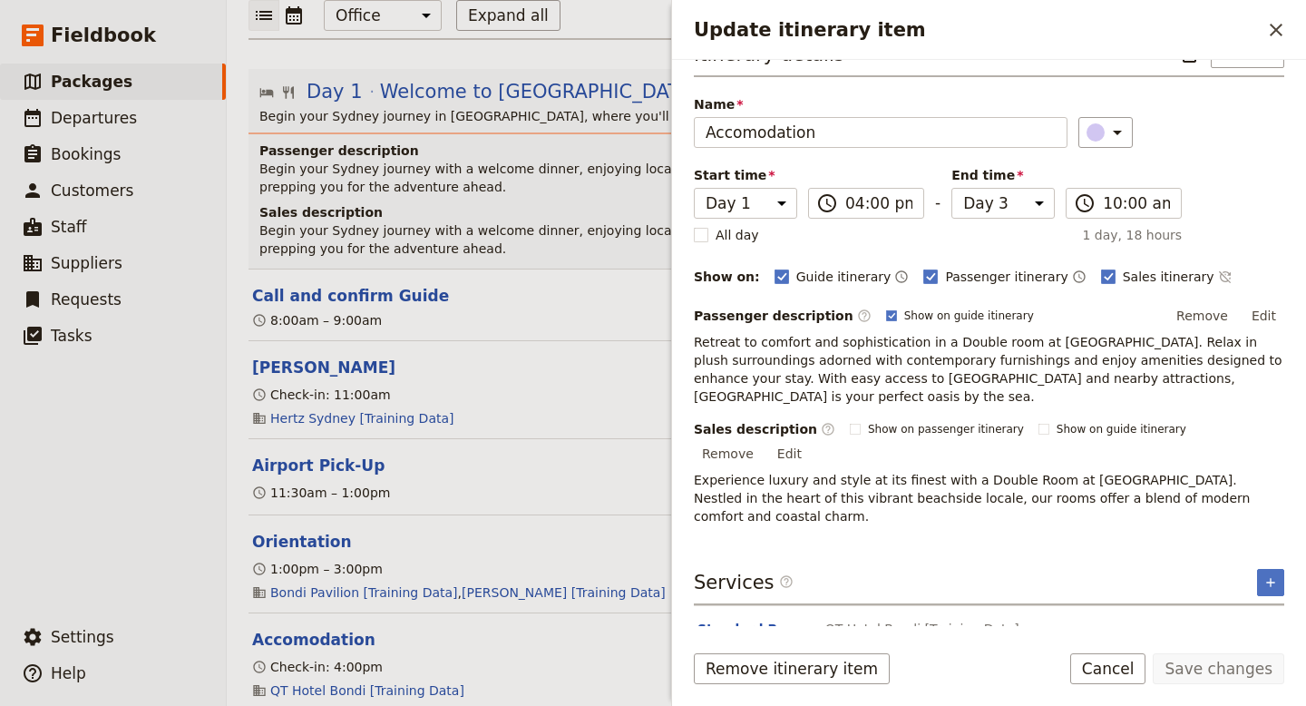
click at [603, 482] on div "11:30am – 1:00pm" at bounding box center [747, 493] width 994 height 22
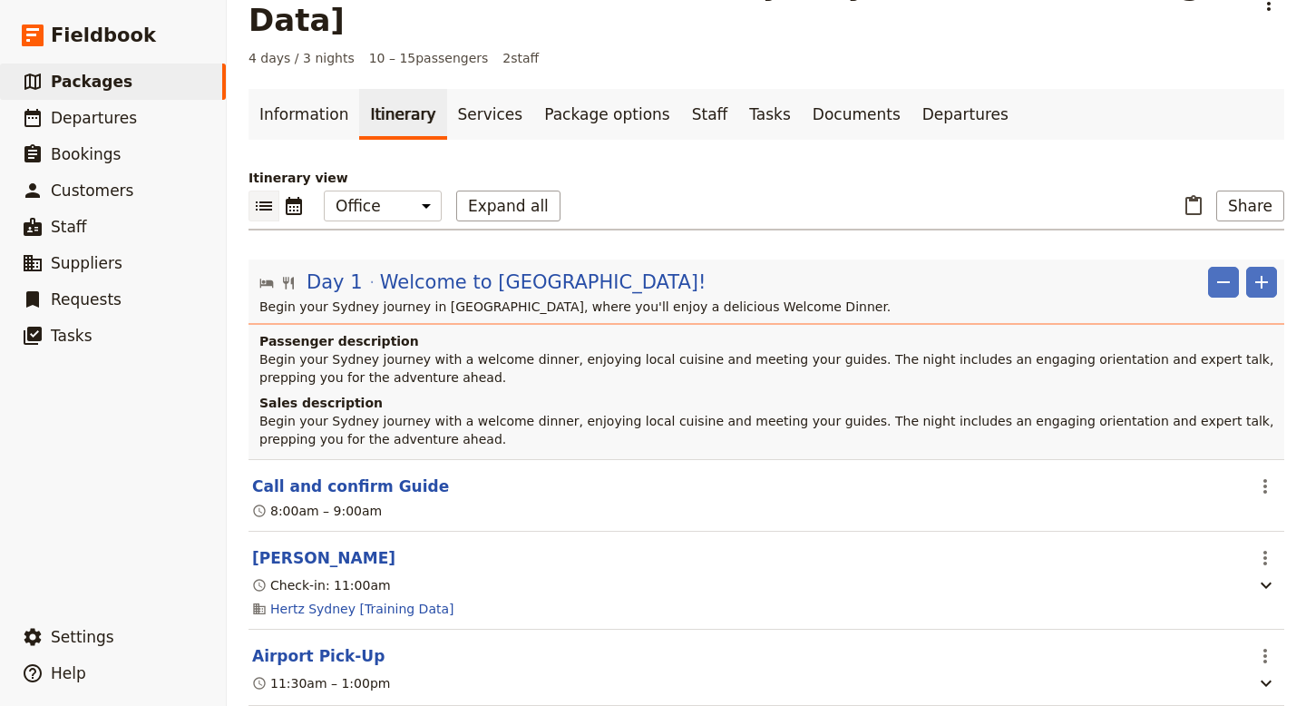
scroll to position [0, 0]
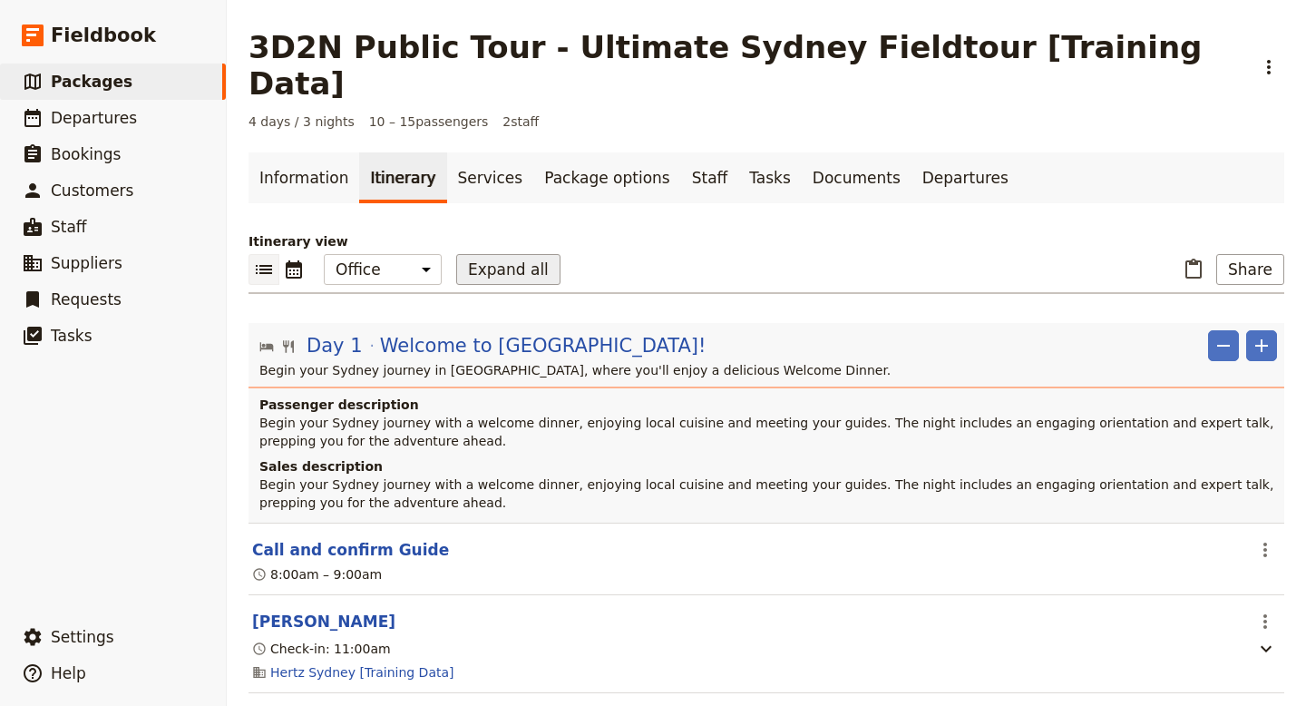
click at [507, 254] on button "Expand all" at bounding box center [508, 269] width 104 height 31
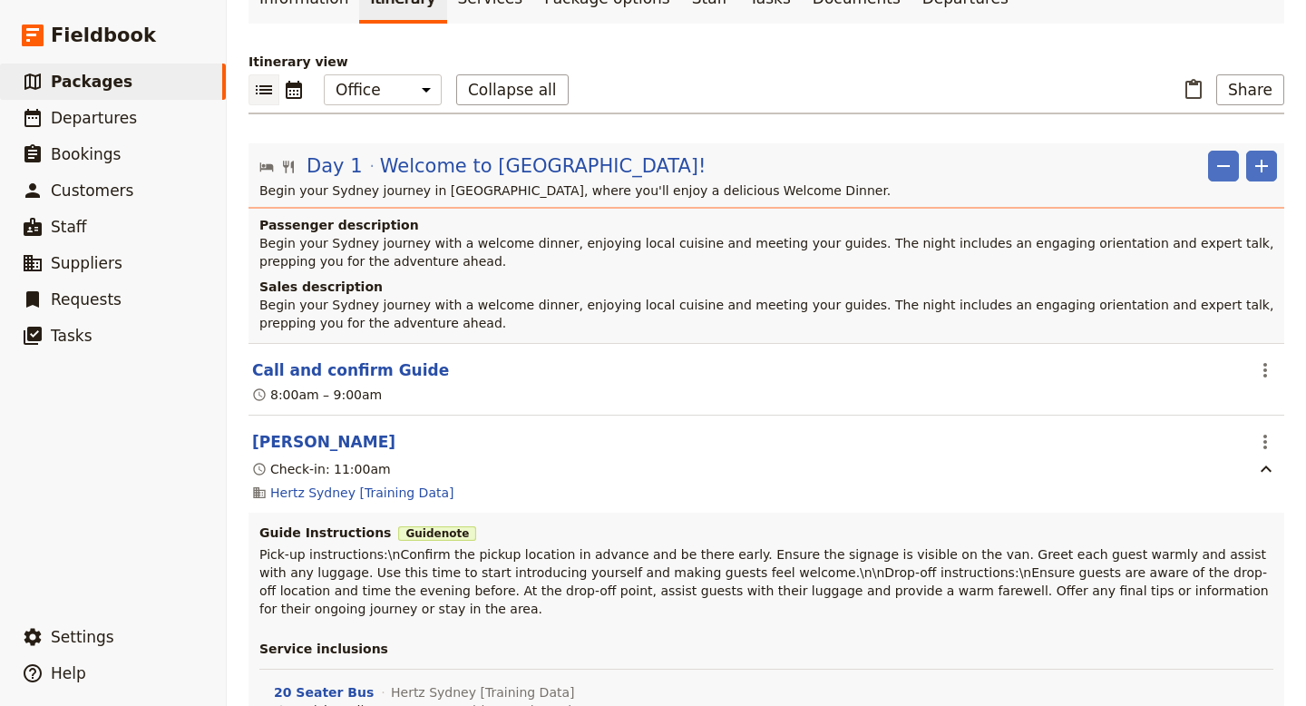
scroll to position [181, 0]
click at [298, 429] on button "[PERSON_NAME]" at bounding box center [323, 440] width 143 height 22
select select "3"
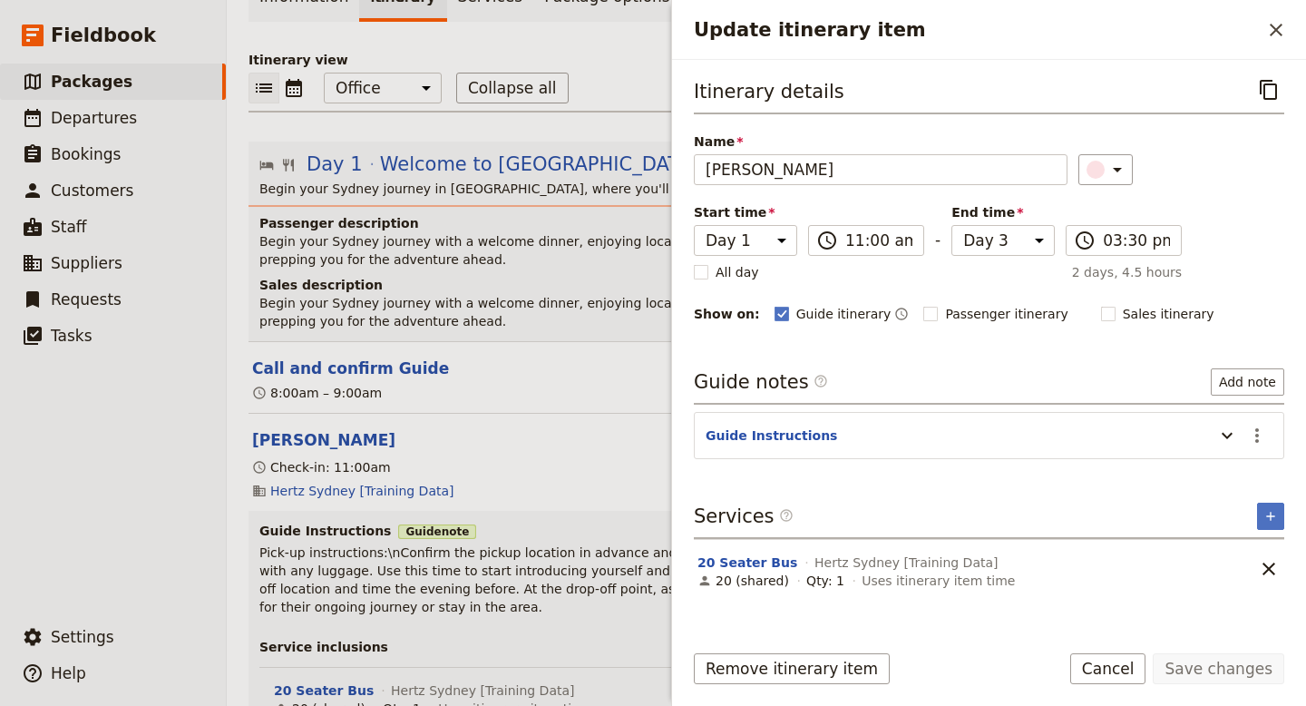
click at [582, 415] on section "[PERSON_NAME] ​ Check-in: 11:00am Hertz [GEOGRAPHIC_DATA] [Training Data] Guide…" at bounding box center [767, 575] width 1036 height 323
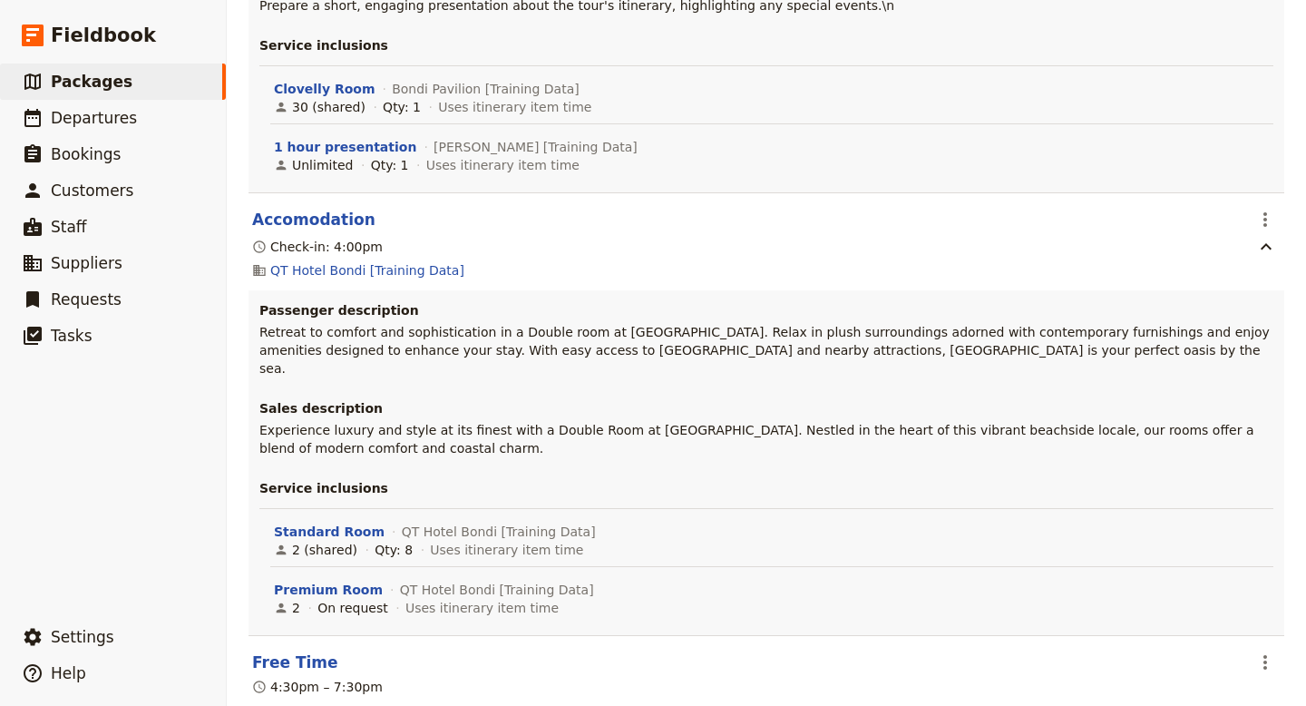
scroll to position [1605, 0]
click at [342, 210] on button "Accomodation" at bounding box center [313, 221] width 123 height 22
select select "3"
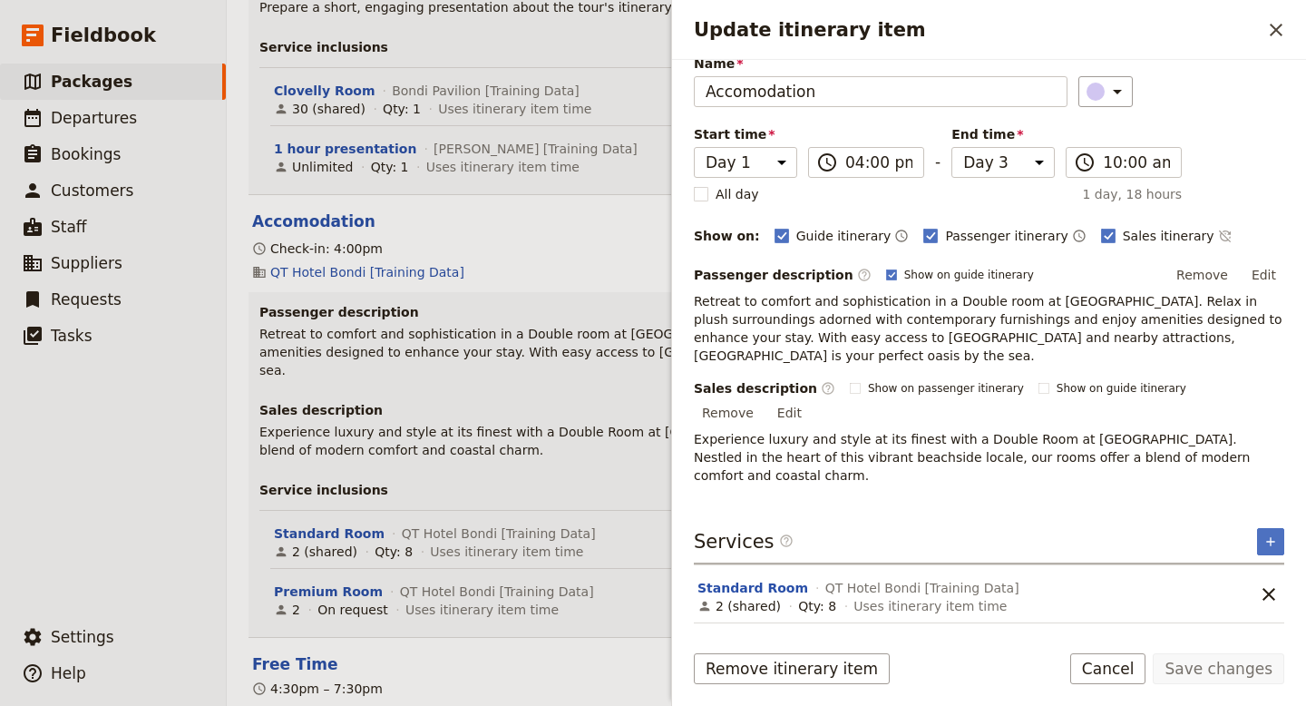
scroll to position [81, 0]
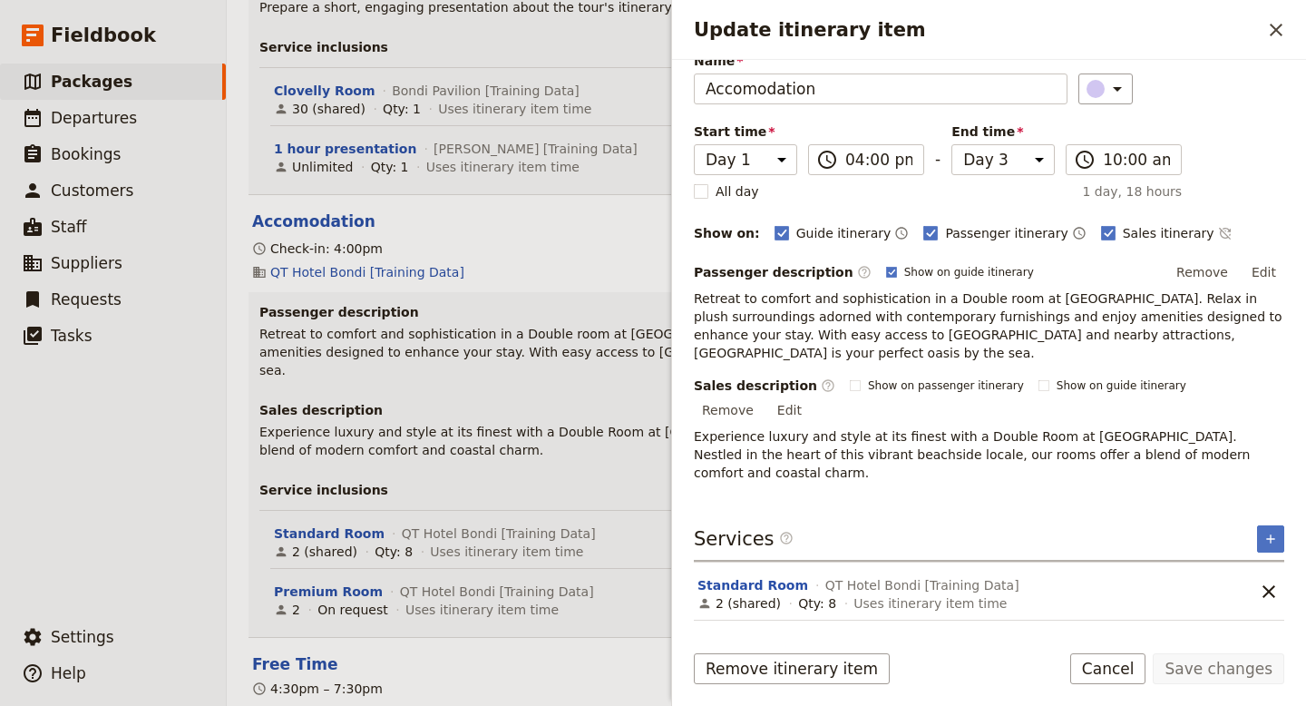
click at [534, 653] on header "Free Time" at bounding box center [747, 664] width 990 height 22
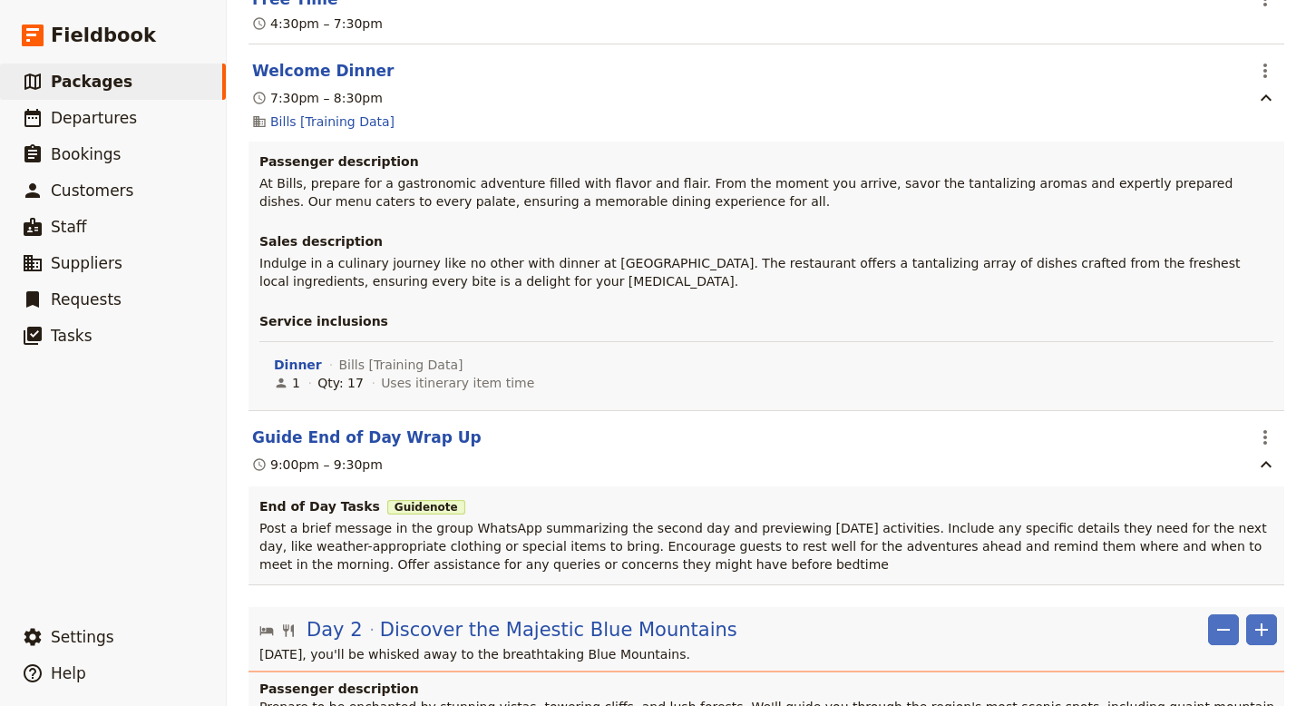
scroll to position [2268, 0]
click at [388, 427] on button "Guide End of Day Wrap Up" at bounding box center [366, 438] width 229 height 22
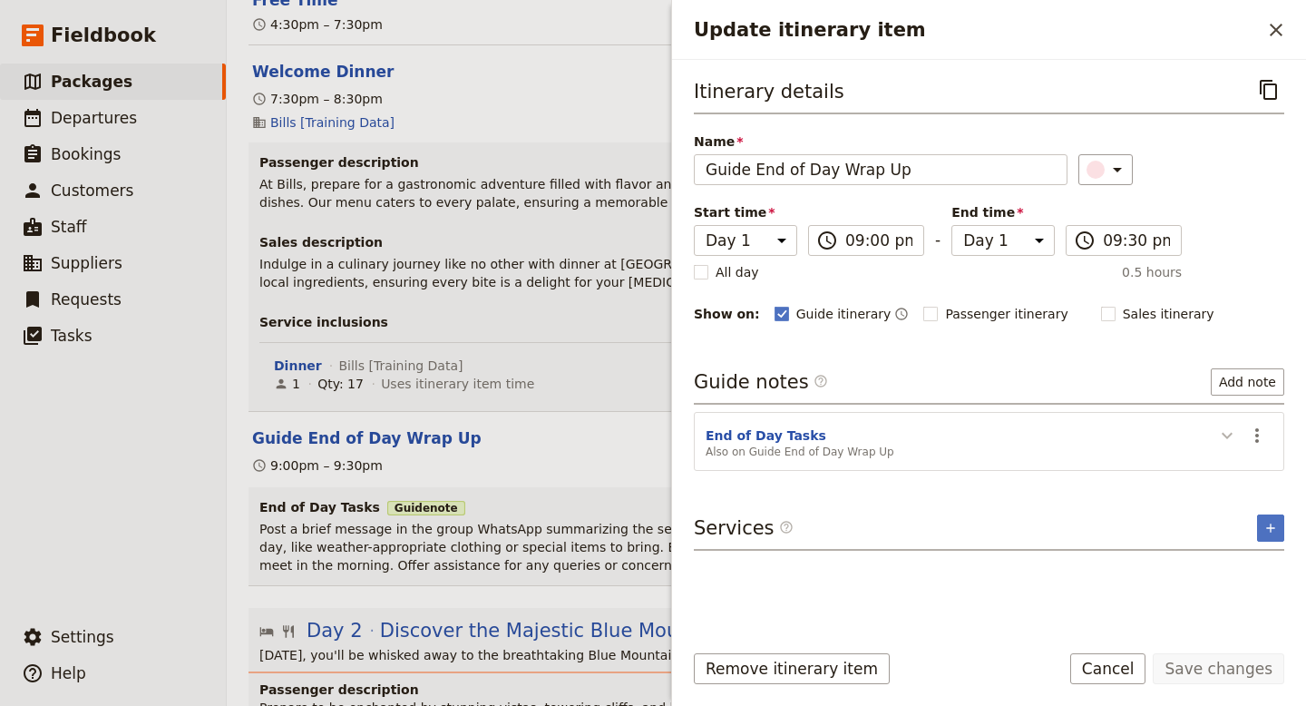
click at [1228, 434] on icon "Update itinerary item" at bounding box center [1227, 435] width 22 height 22
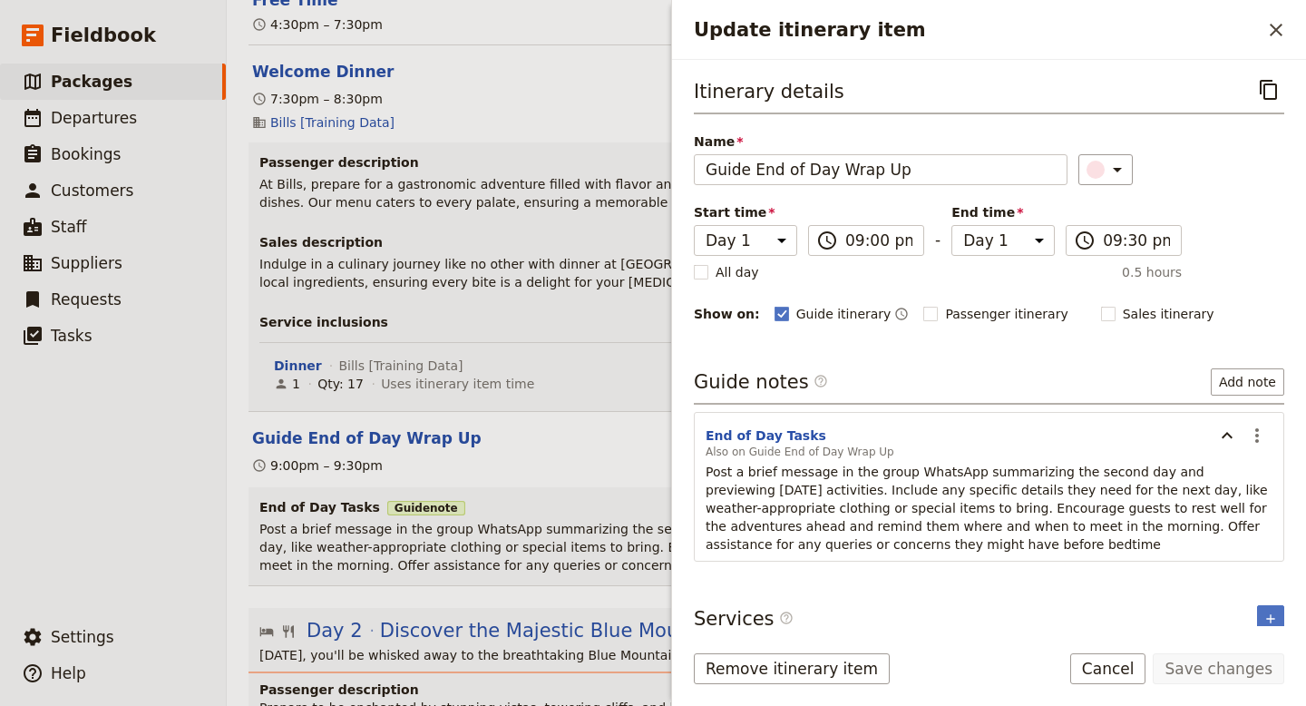
click at [590, 498] on h3 "End of Day Tasks Guide note" at bounding box center [766, 507] width 1014 height 18
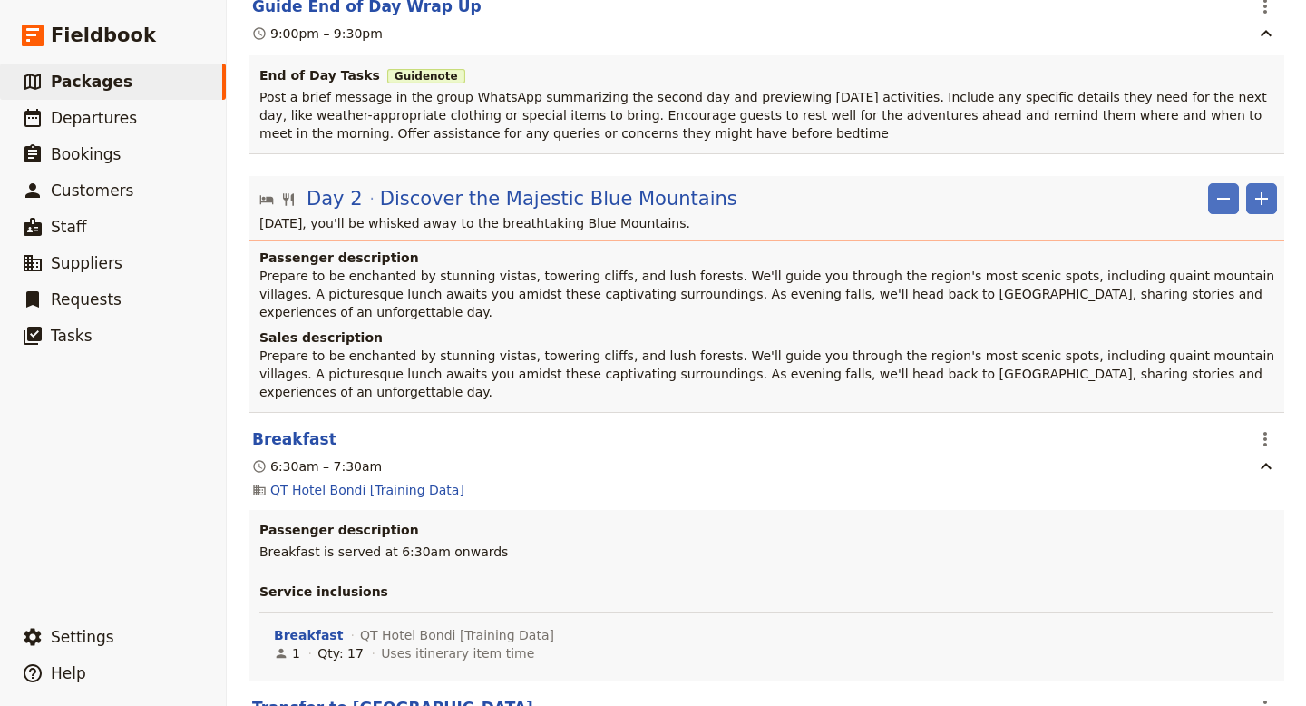
scroll to position [2710, 0]
